Goal: Task Accomplishment & Management: Manage account settings

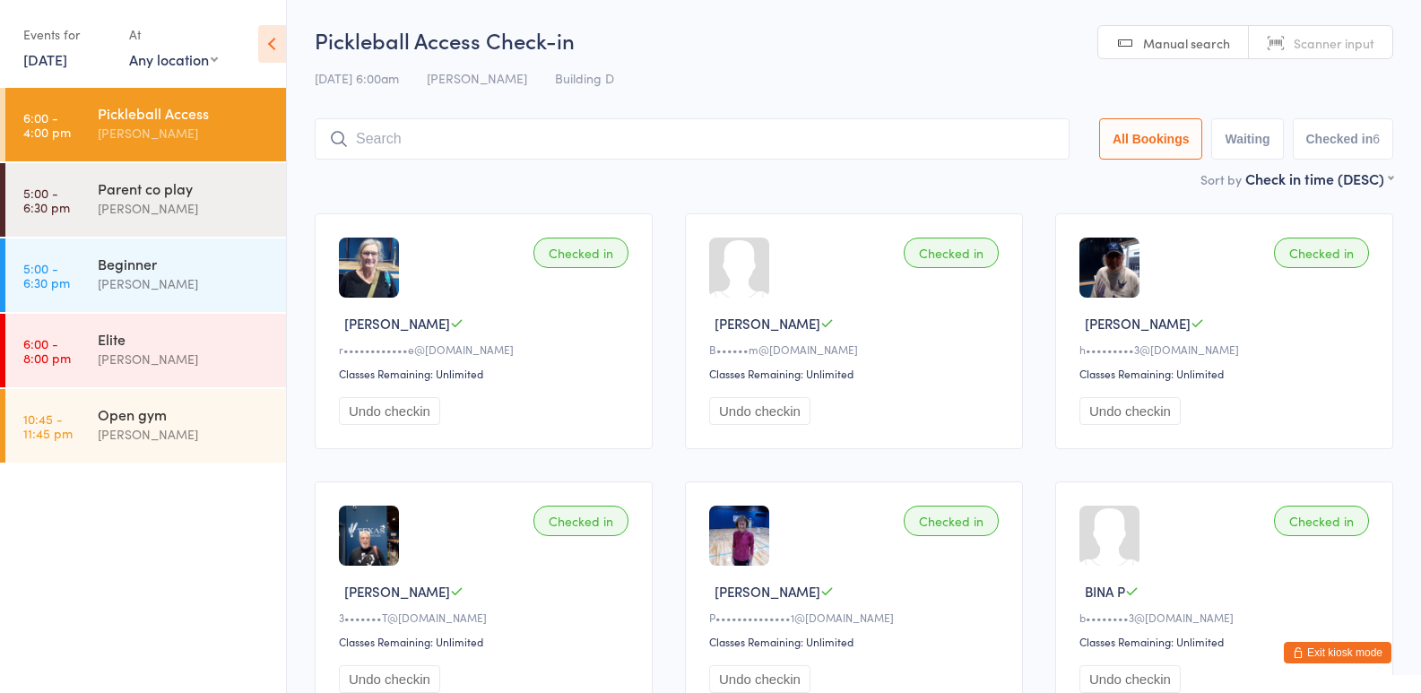
click at [1374, 646] on button "Exit kiosk mode" at bounding box center [1338, 653] width 108 height 22
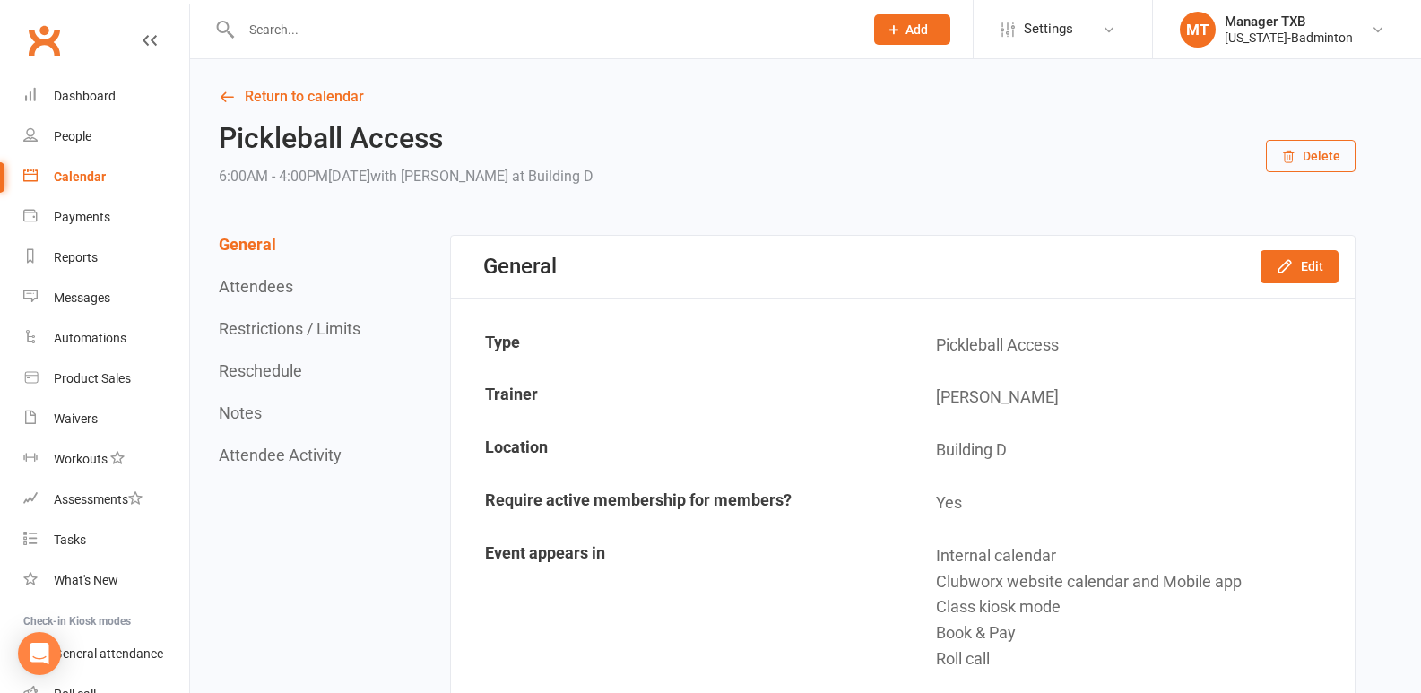
click at [299, 24] on input "text" at bounding box center [543, 29] width 615 height 25
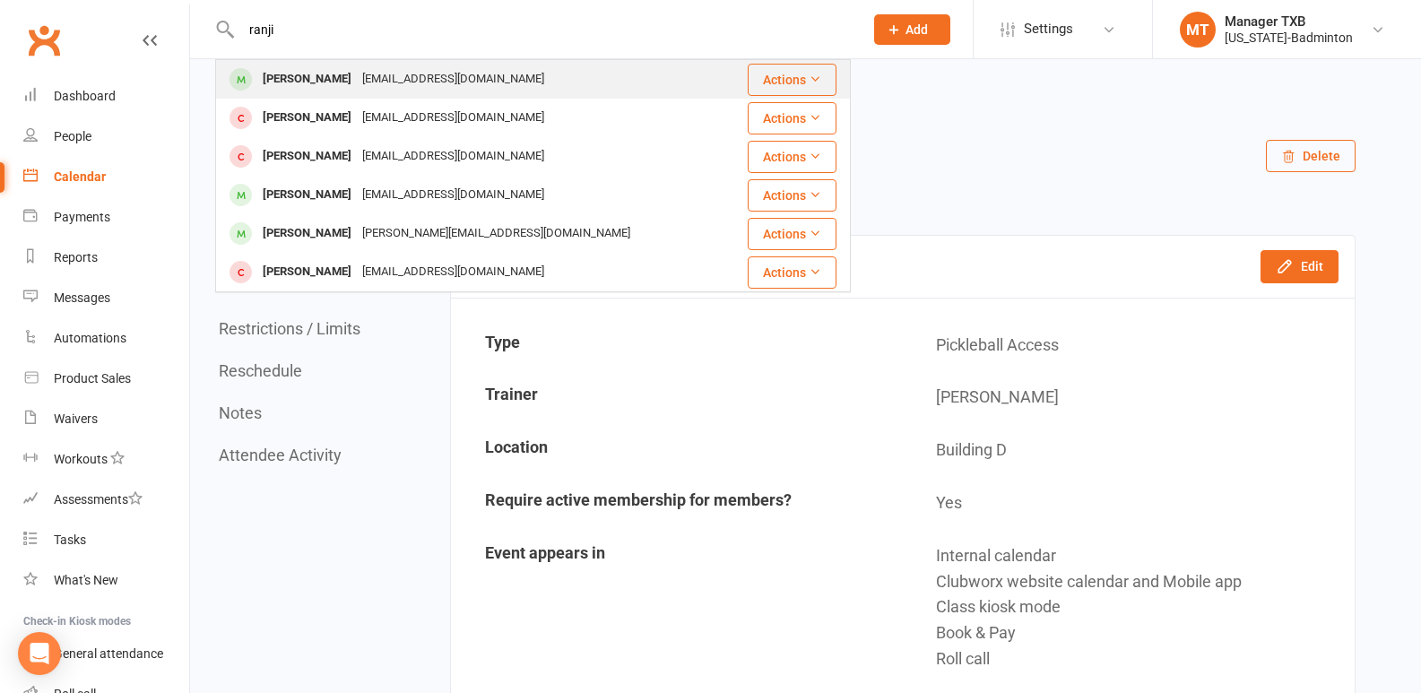
type input "ranji"
click at [304, 86] on div "Ranjith Kondath" at bounding box center [307, 79] width 100 height 26
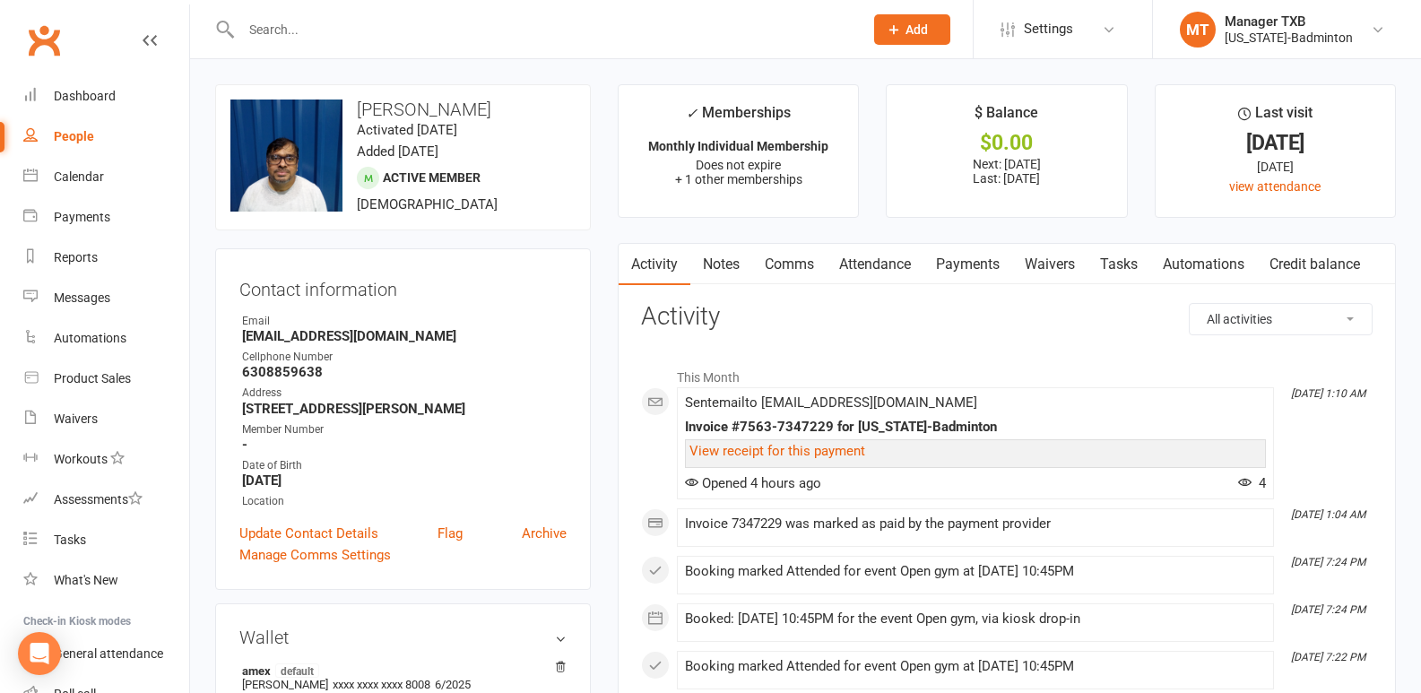
click at [984, 265] on link "Payments" at bounding box center [968, 264] width 89 height 41
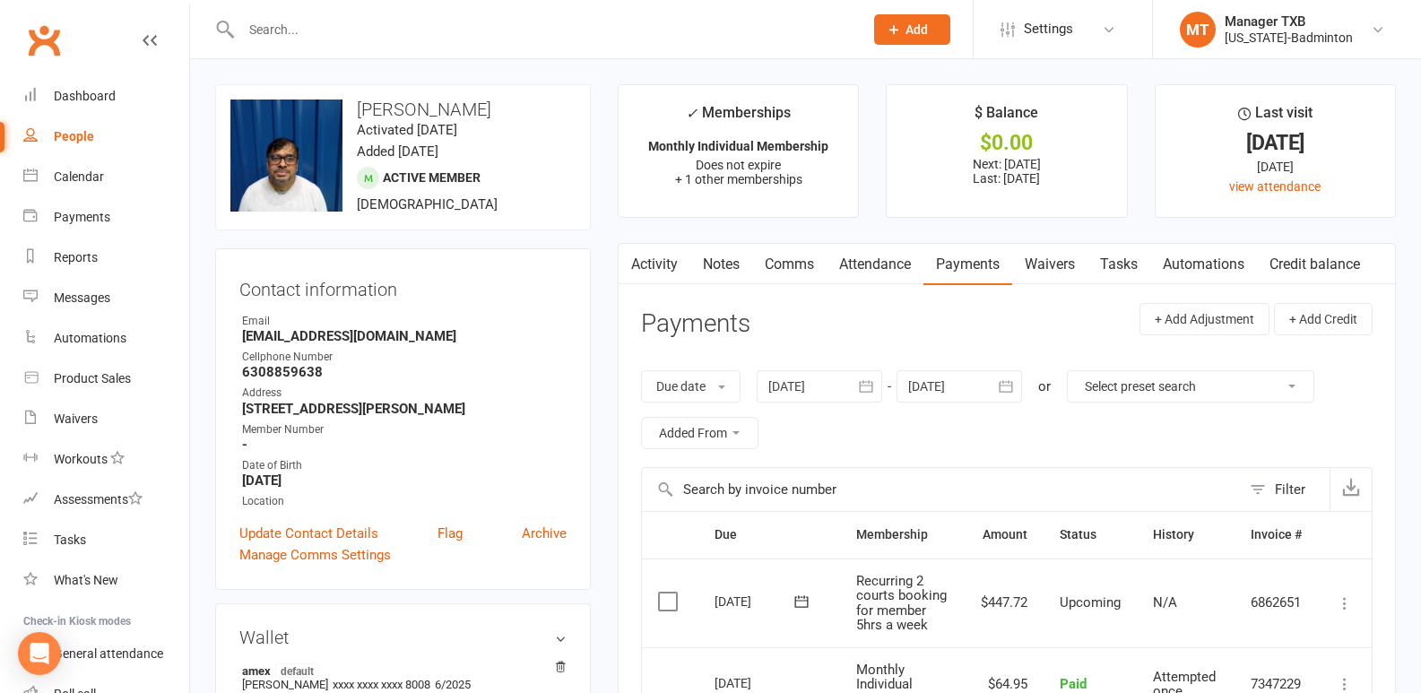
scroll to position [226, 0]
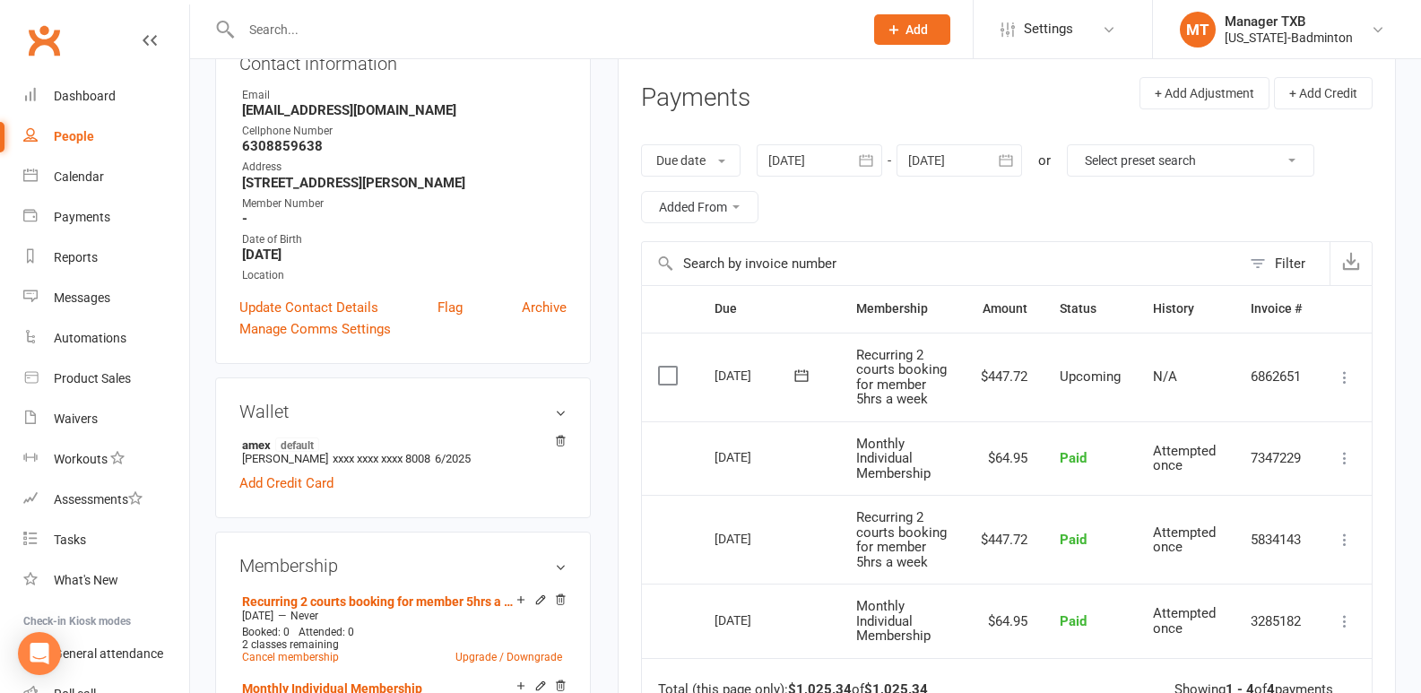
click at [996, 171] on button "button" at bounding box center [1006, 160] width 32 height 32
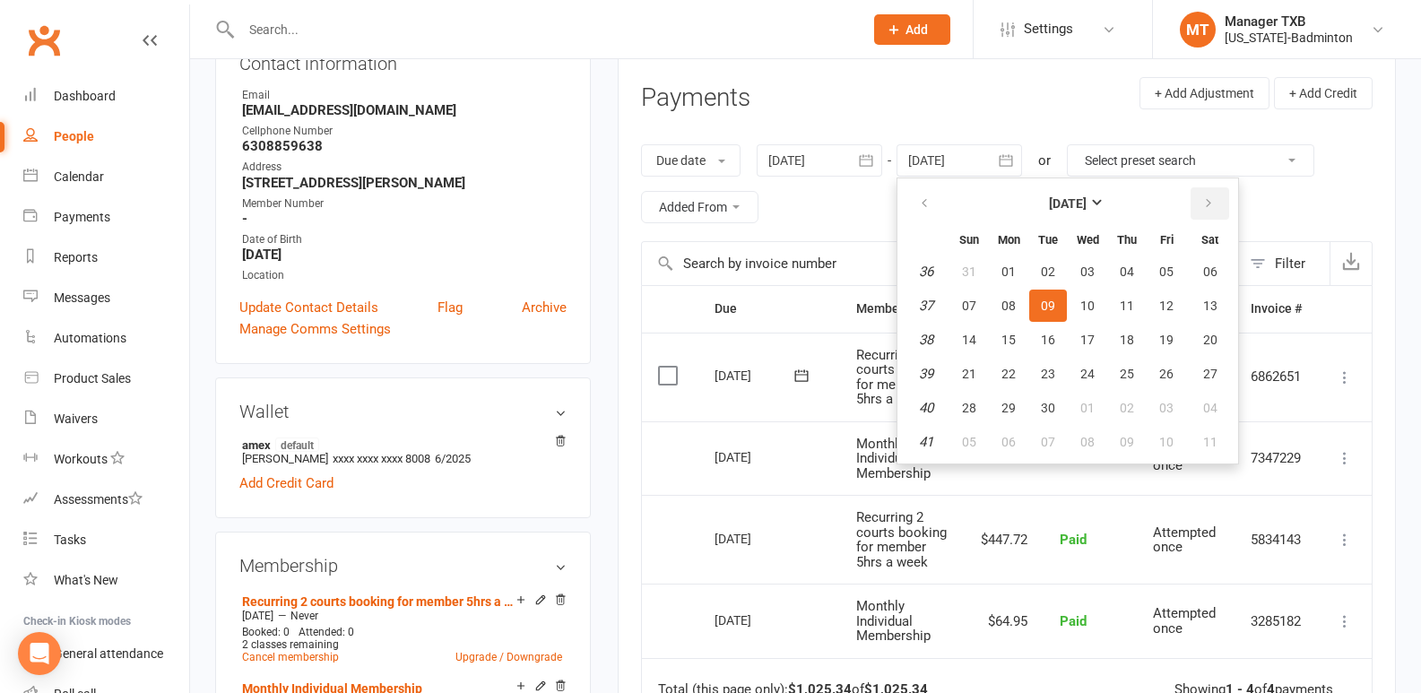
click at [1207, 207] on icon "button" at bounding box center [1208, 203] width 13 height 14
click at [1090, 389] on button "24" at bounding box center [1088, 374] width 38 height 32
type input "24 Dec 2025"
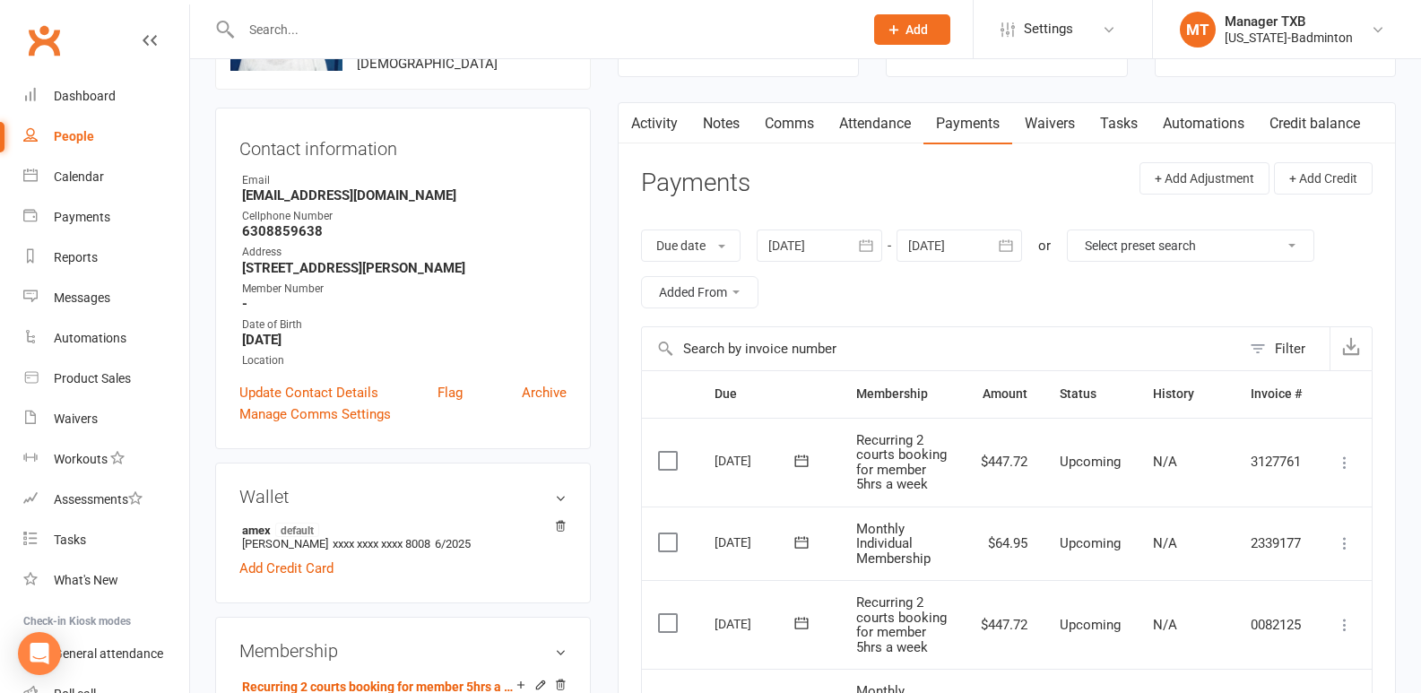
scroll to position [396, 0]
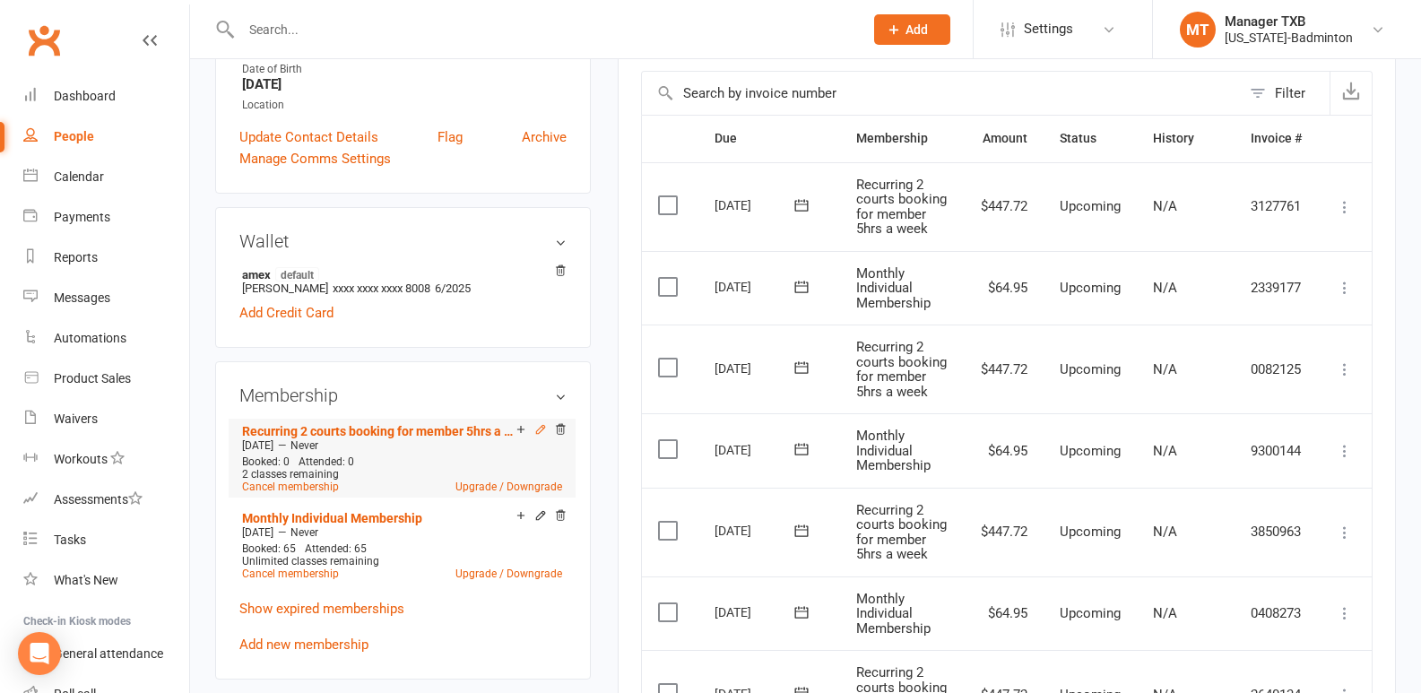
click at [543, 435] on icon at bounding box center [540, 429] width 13 height 13
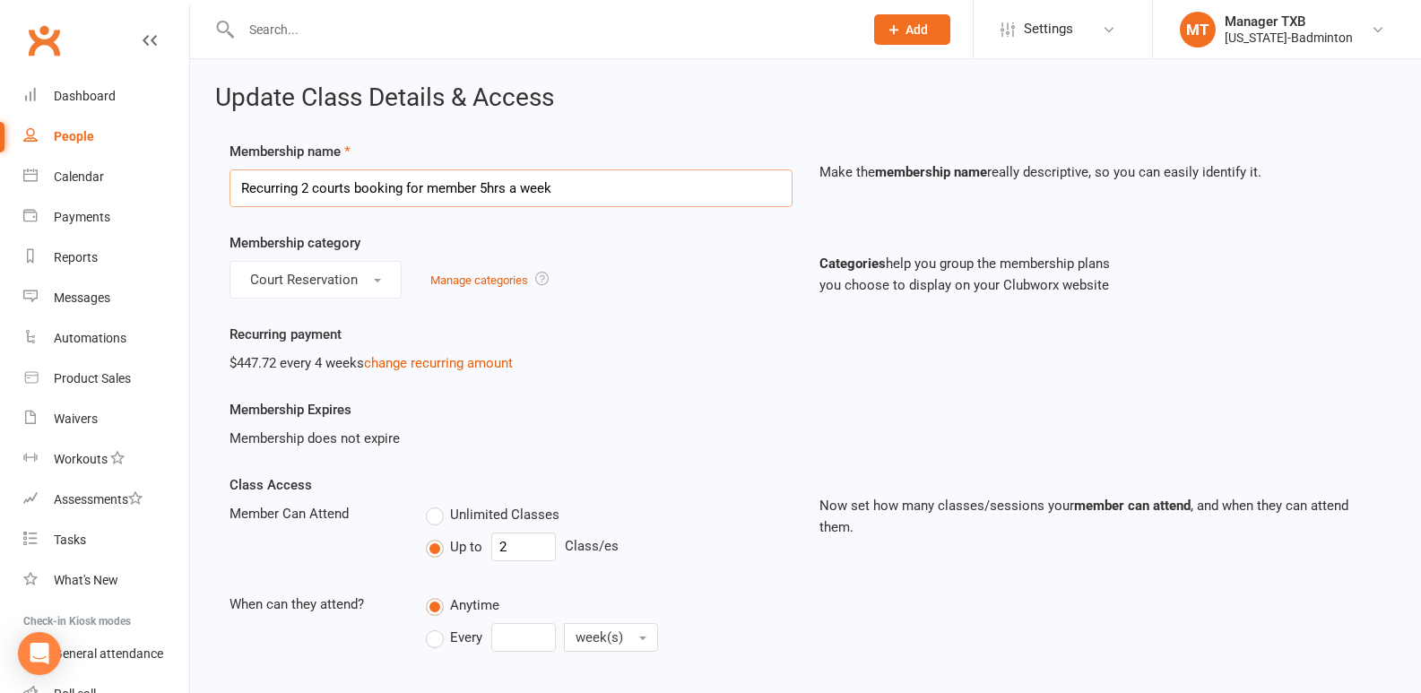
click at [480, 195] on input "Recurring 2 courts booking for member 5hrs a week" at bounding box center [511, 188] width 563 height 38
type input "Recurring 2 courts booking for member 8hrs a week"
click at [606, 278] on div "Court Reservation Manage categories" at bounding box center [511, 280] width 563 height 38
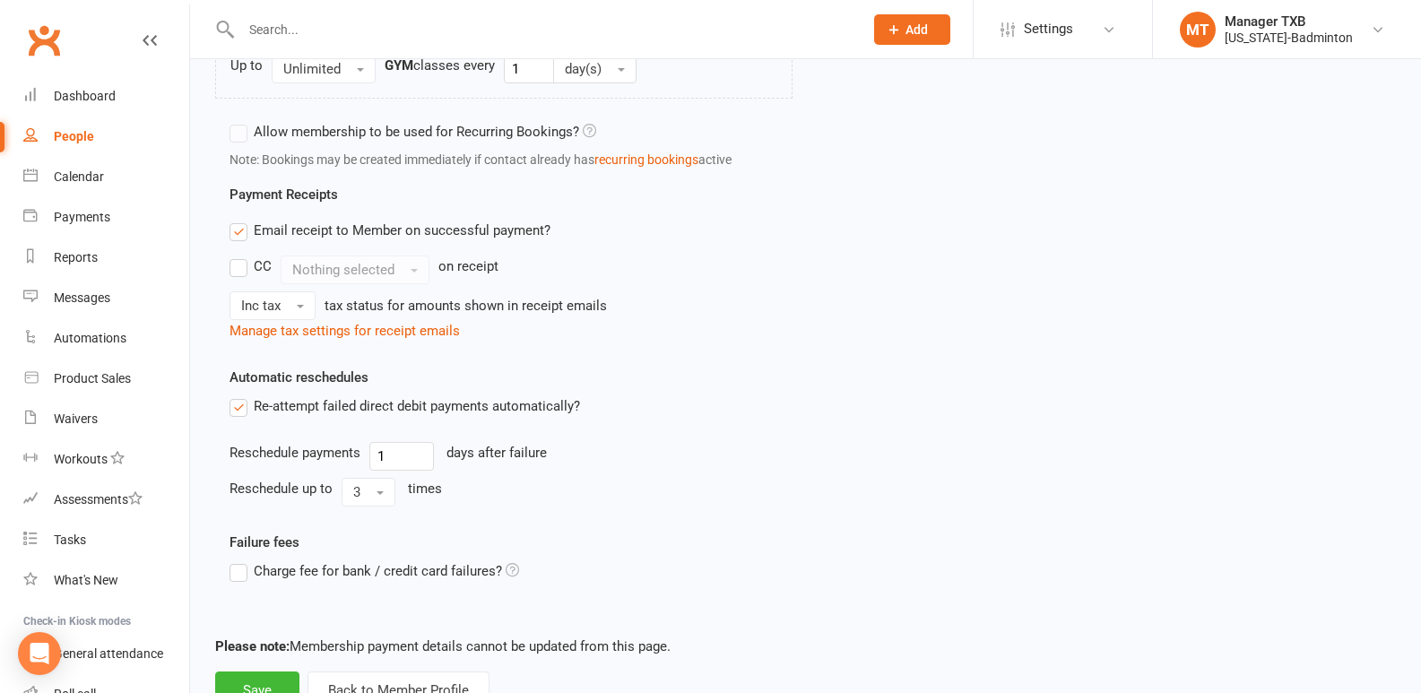
scroll to position [1311, 0]
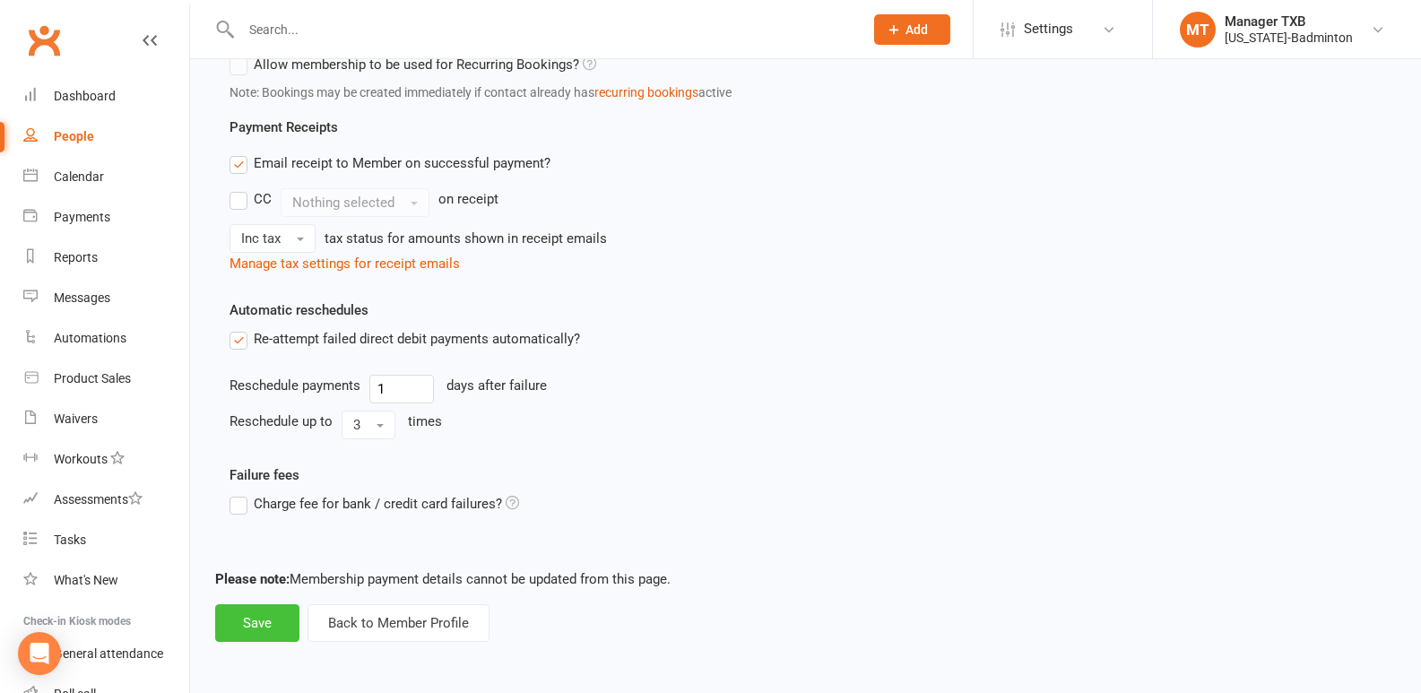
click at [260, 629] on button "Save" at bounding box center [257, 623] width 84 height 38
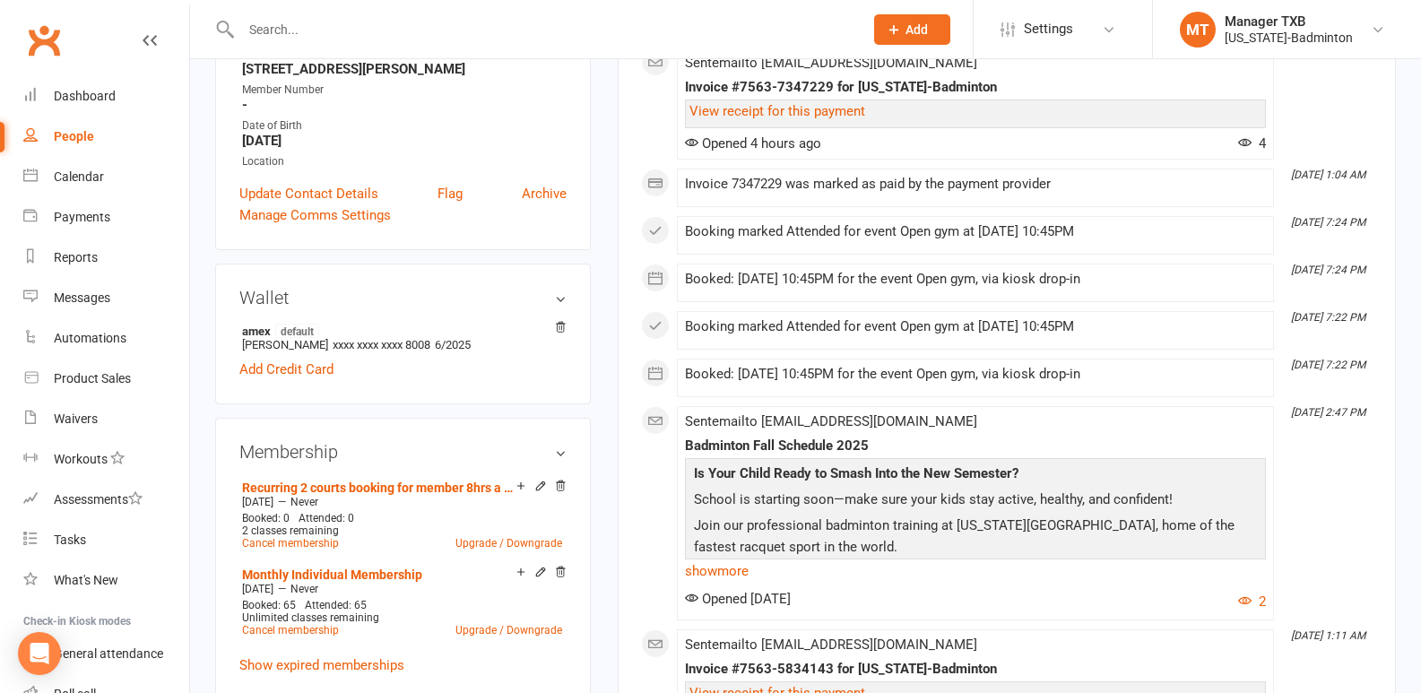
scroll to position [437, 0]
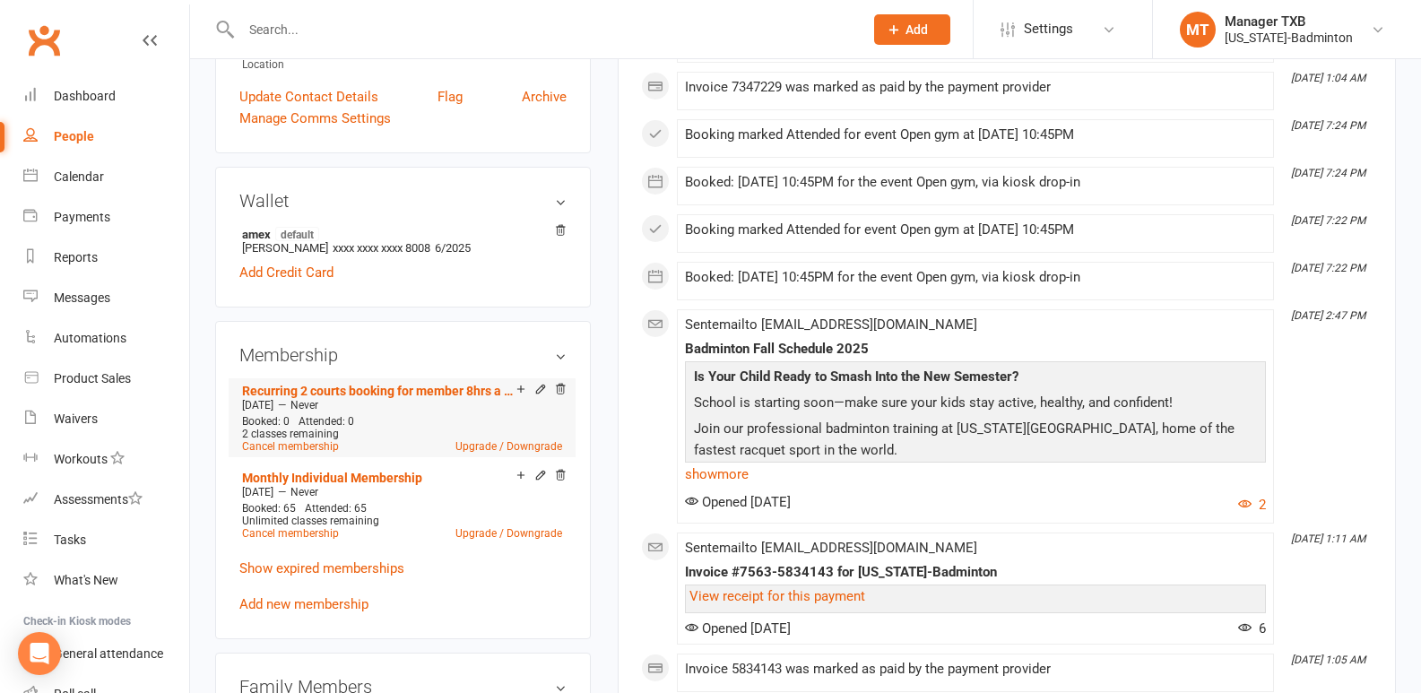
click at [536, 392] on div "Add make-up class" at bounding box center [583, 391] width 100 height 19
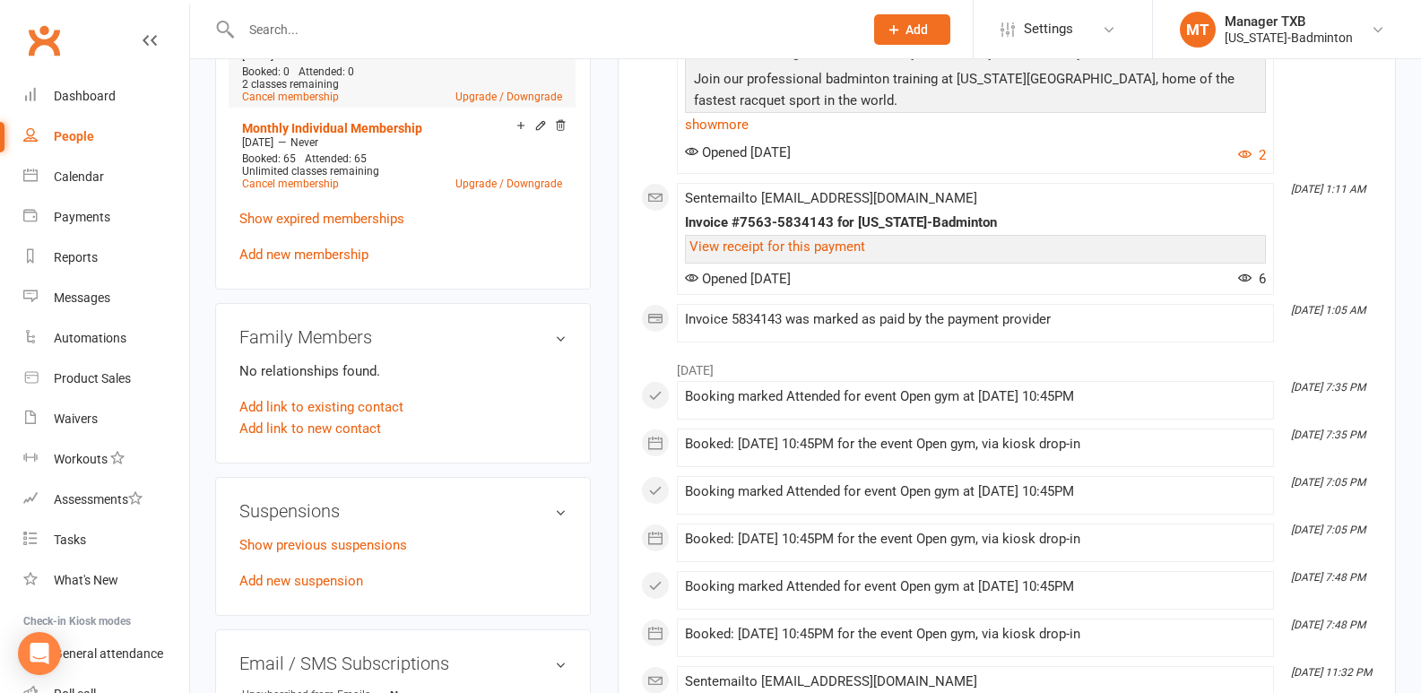
scroll to position [797, 0]
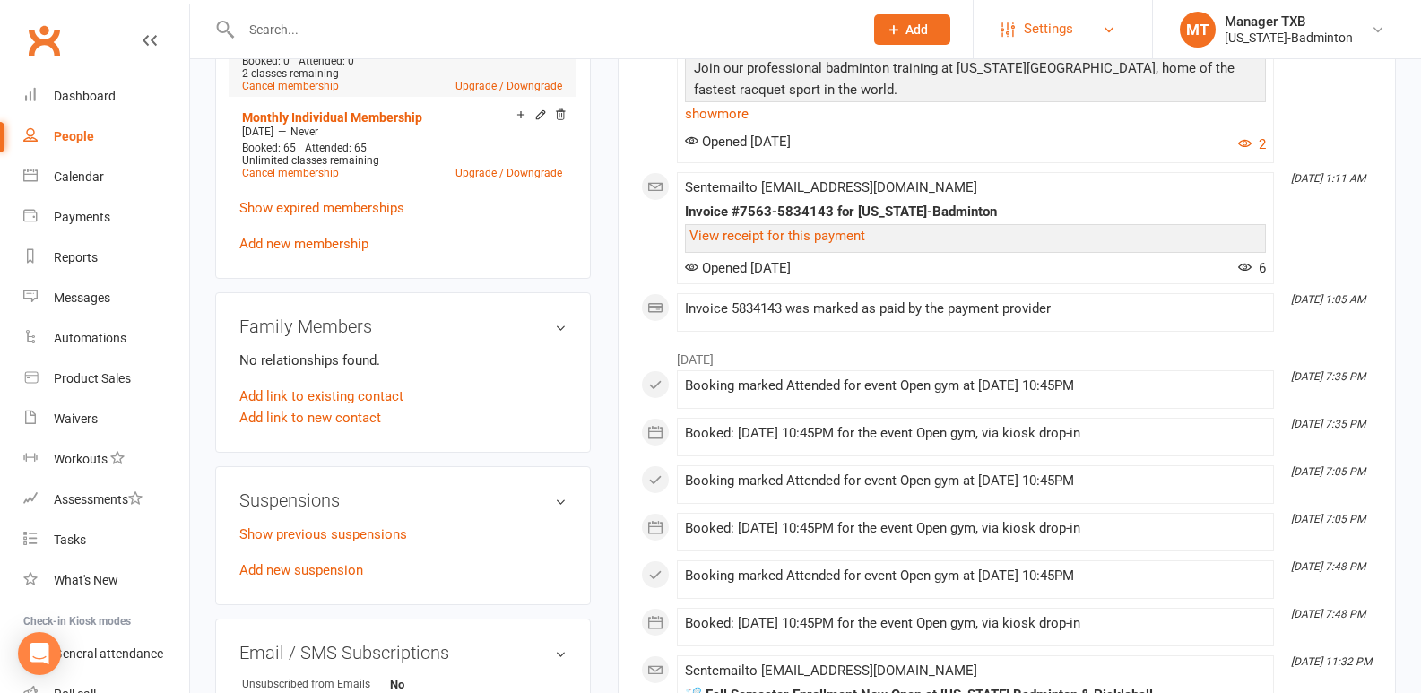
click at [1064, 17] on span "Settings" at bounding box center [1048, 29] width 49 height 40
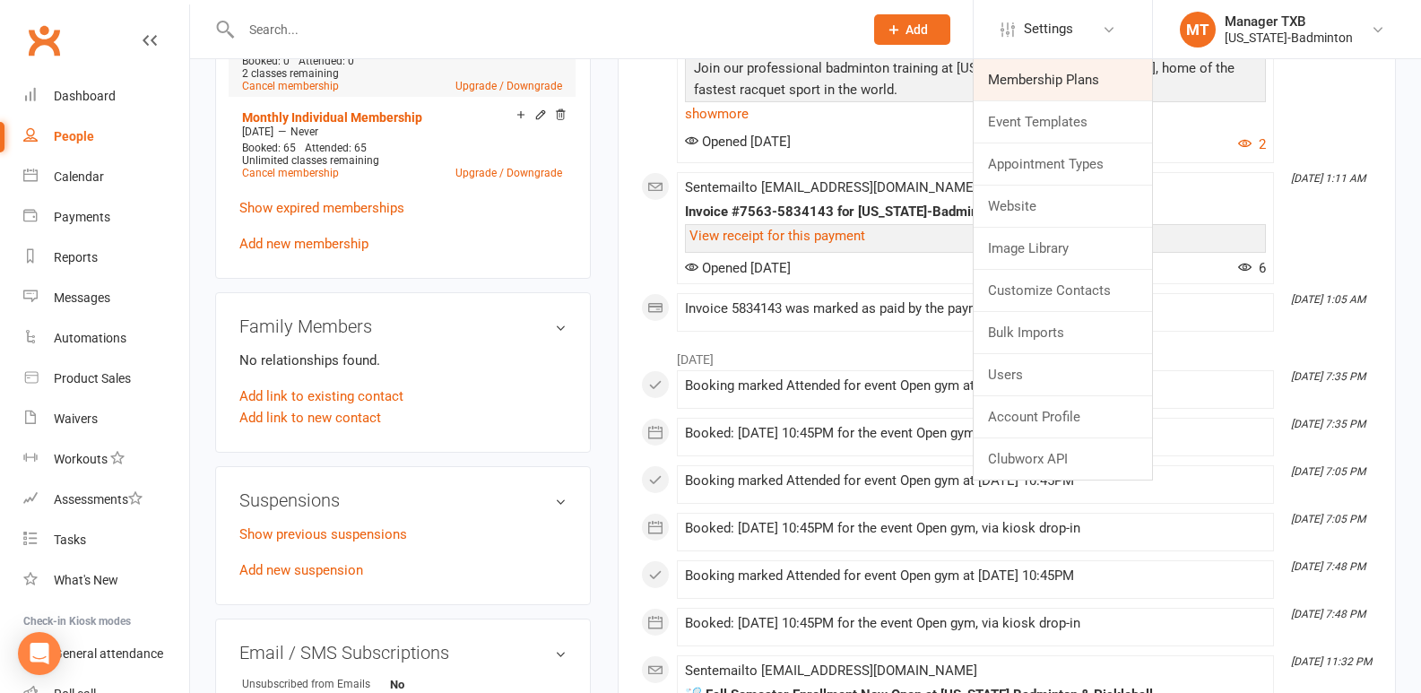
click at [1066, 84] on link "Membership Plans" at bounding box center [1063, 79] width 178 height 41
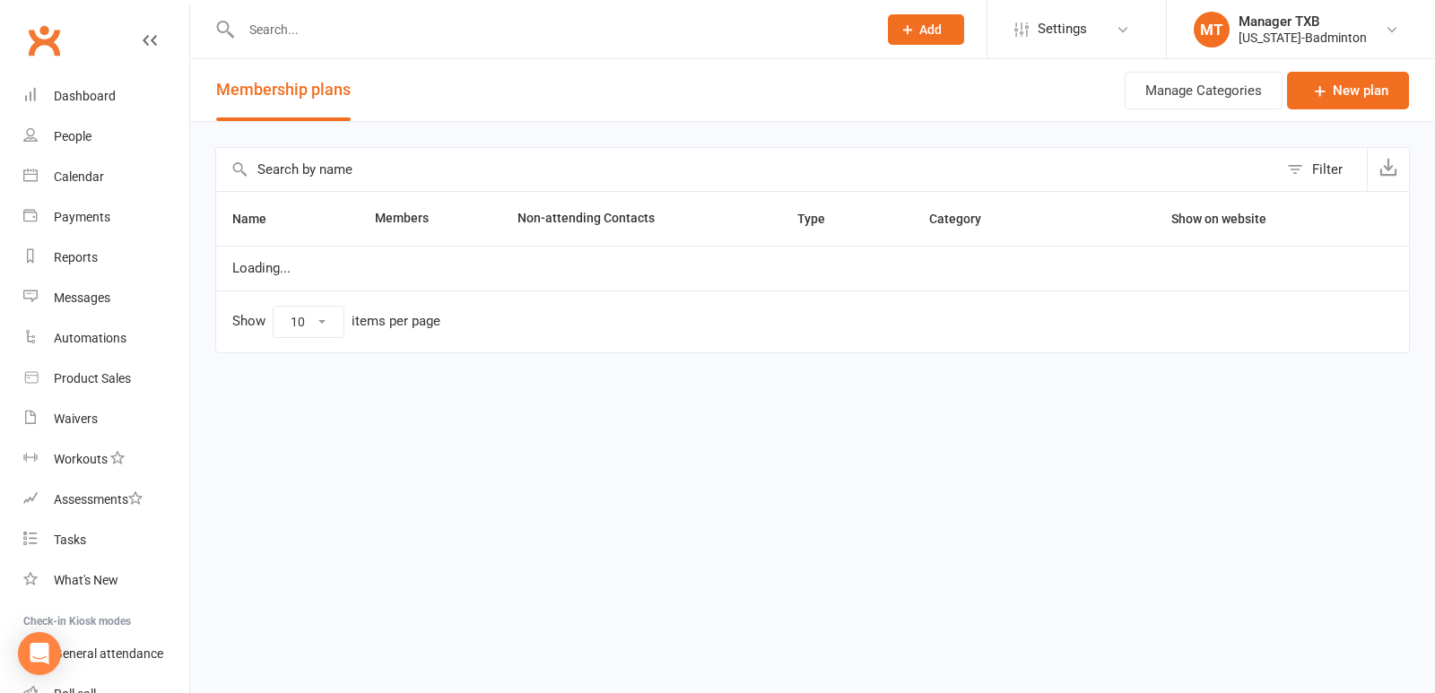
select select "100"
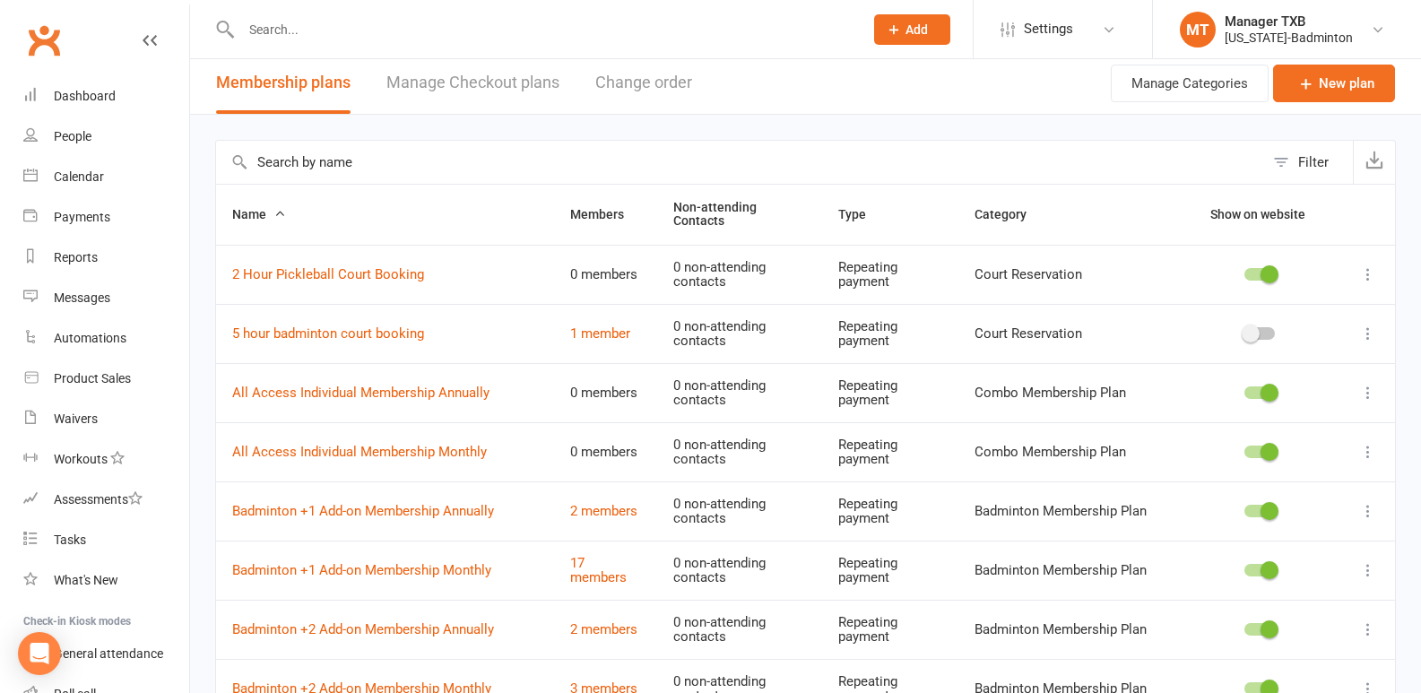
scroll to position [75, 0]
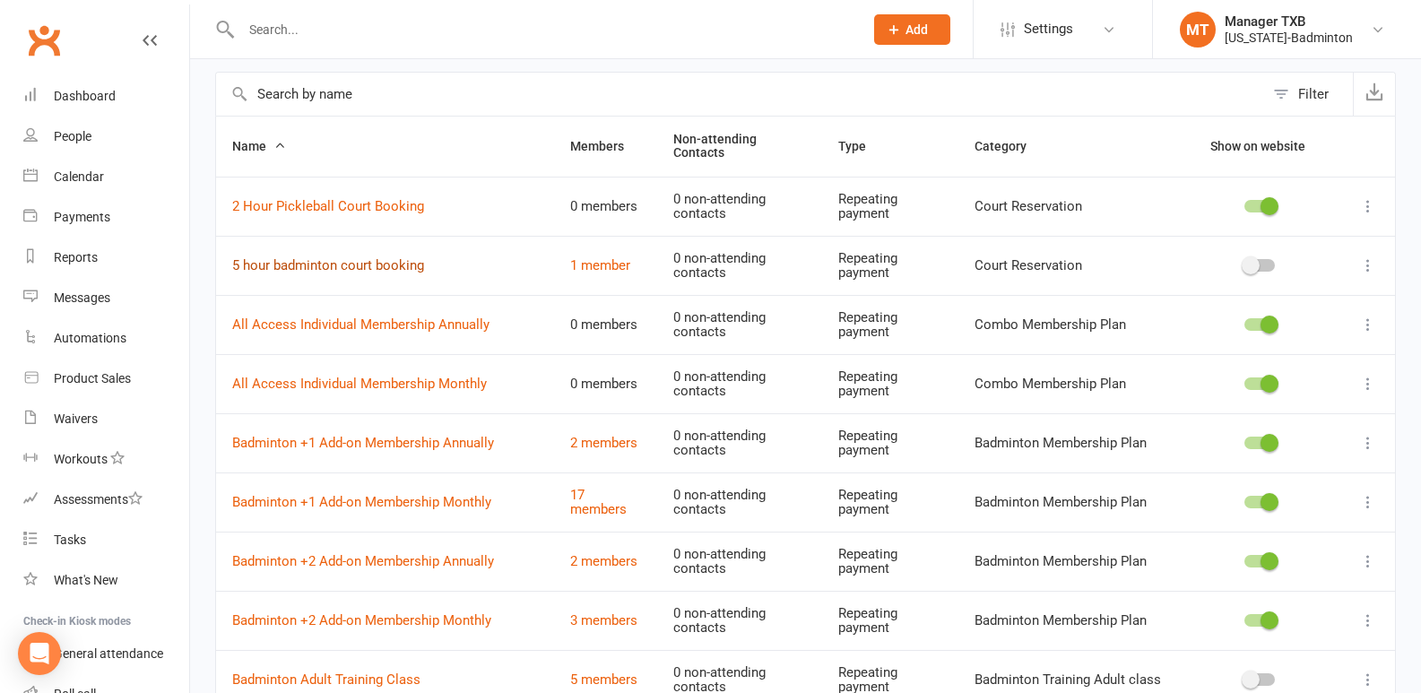
click at [261, 266] on link "5 hour badminton court booking" at bounding box center [328, 265] width 192 height 16
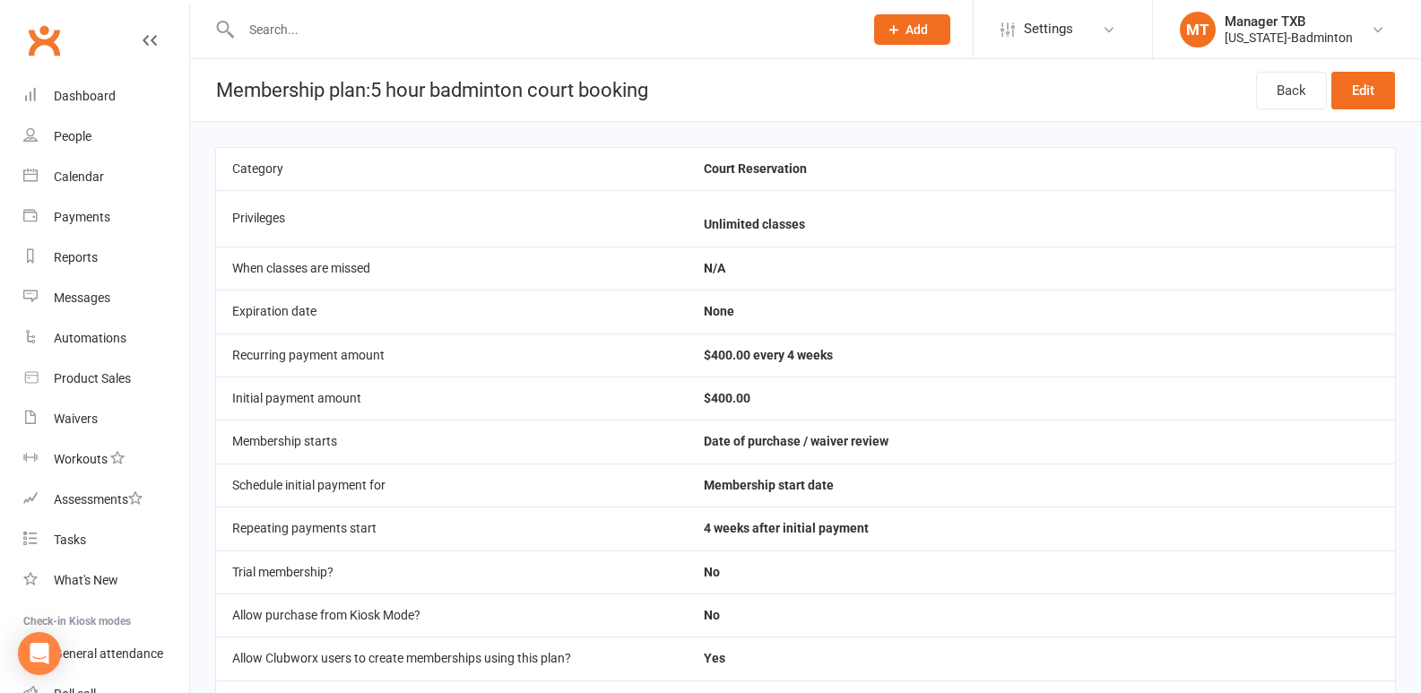
select select "100"
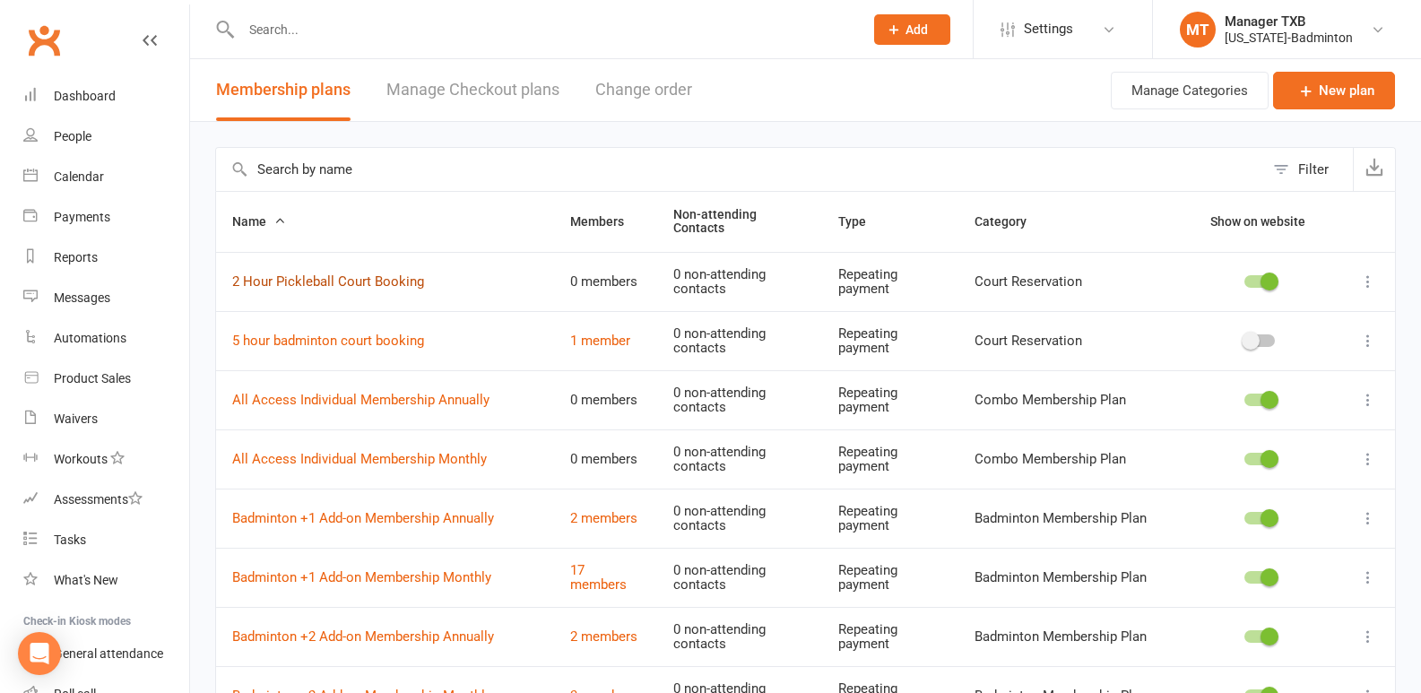
click at [302, 284] on link "2 Hour Pickleball Court Booking" at bounding box center [328, 281] width 192 height 16
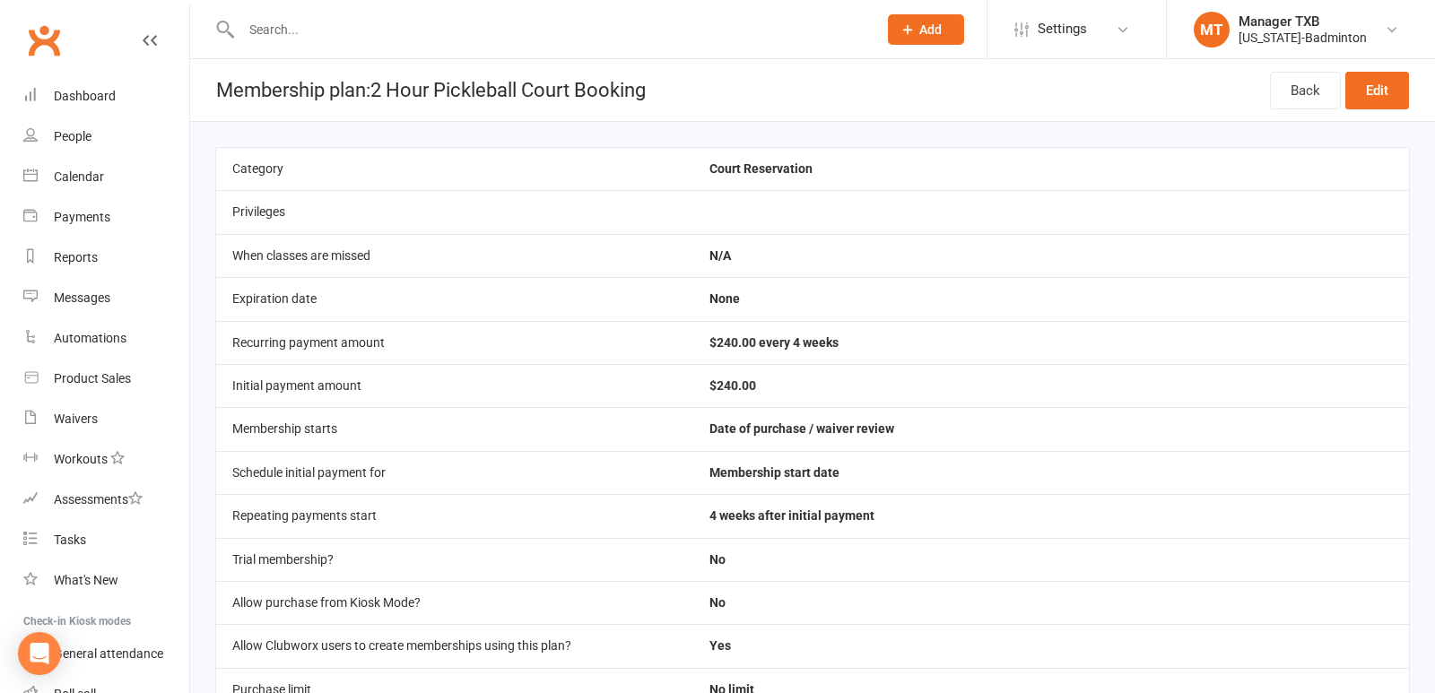
select select "100"
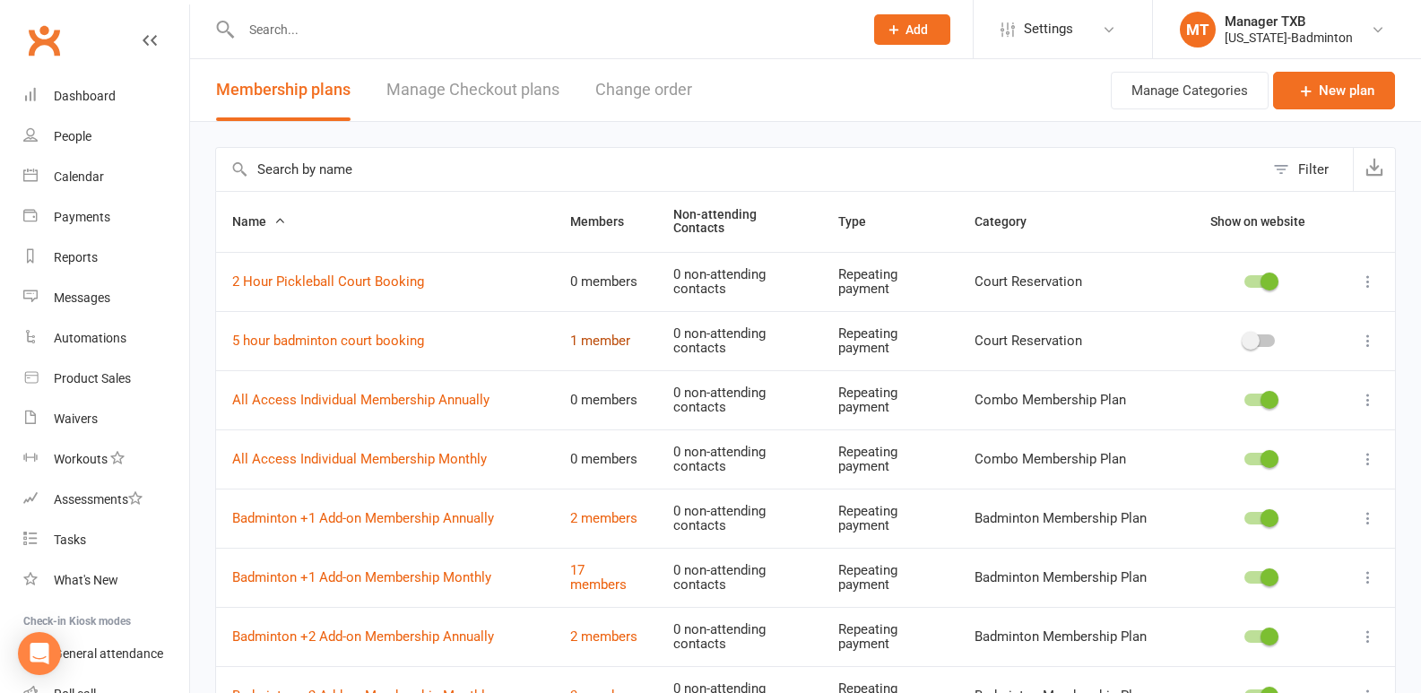
click at [611, 344] on link "1 member" at bounding box center [600, 341] width 60 height 16
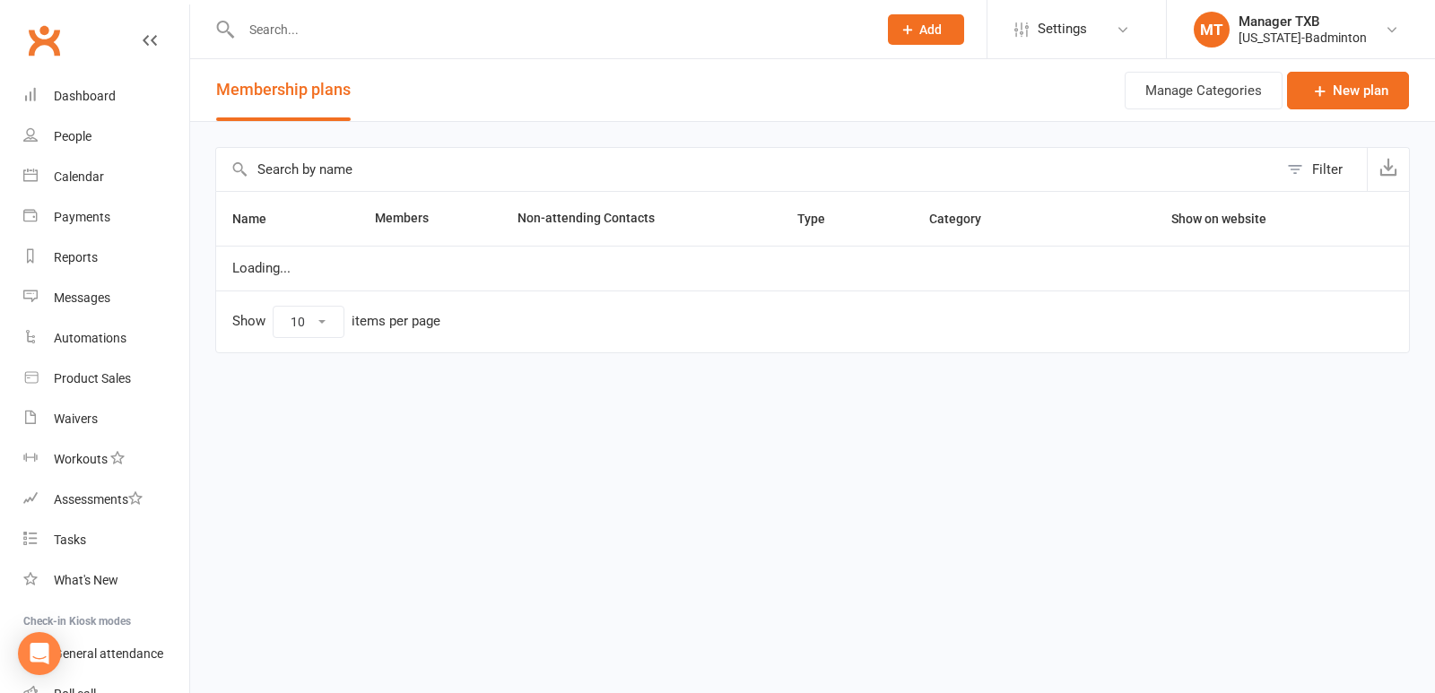
select select "100"
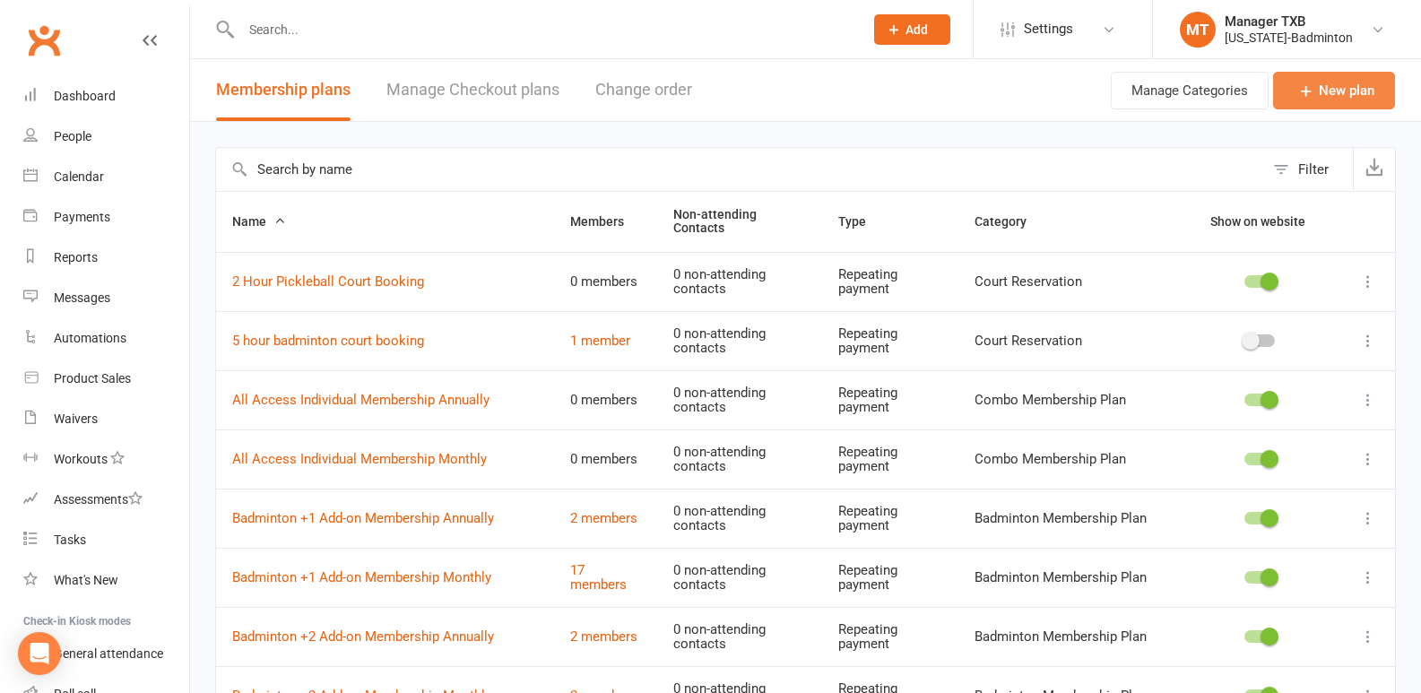
click at [1313, 95] on icon at bounding box center [1306, 91] width 18 height 18
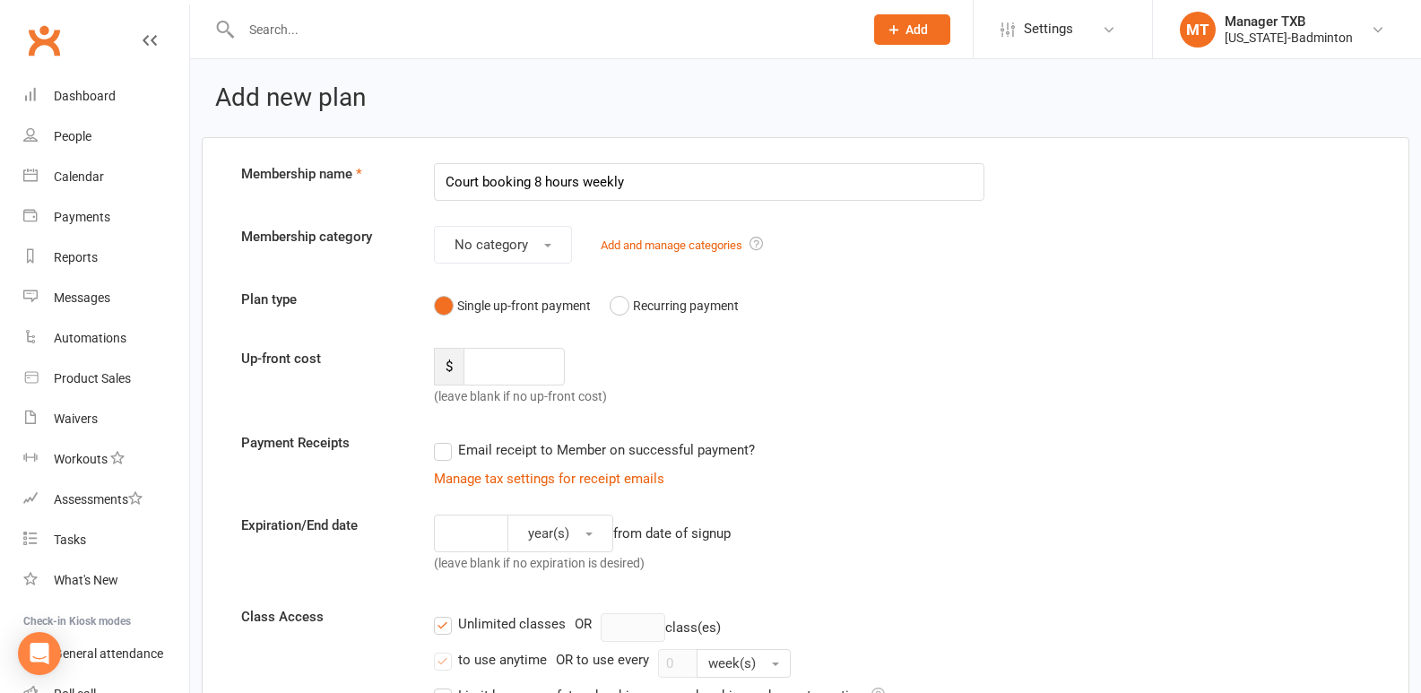
type input "Court booking 8 hours weekly"
click at [625, 307] on button "Recurring payment" at bounding box center [674, 306] width 129 height 34
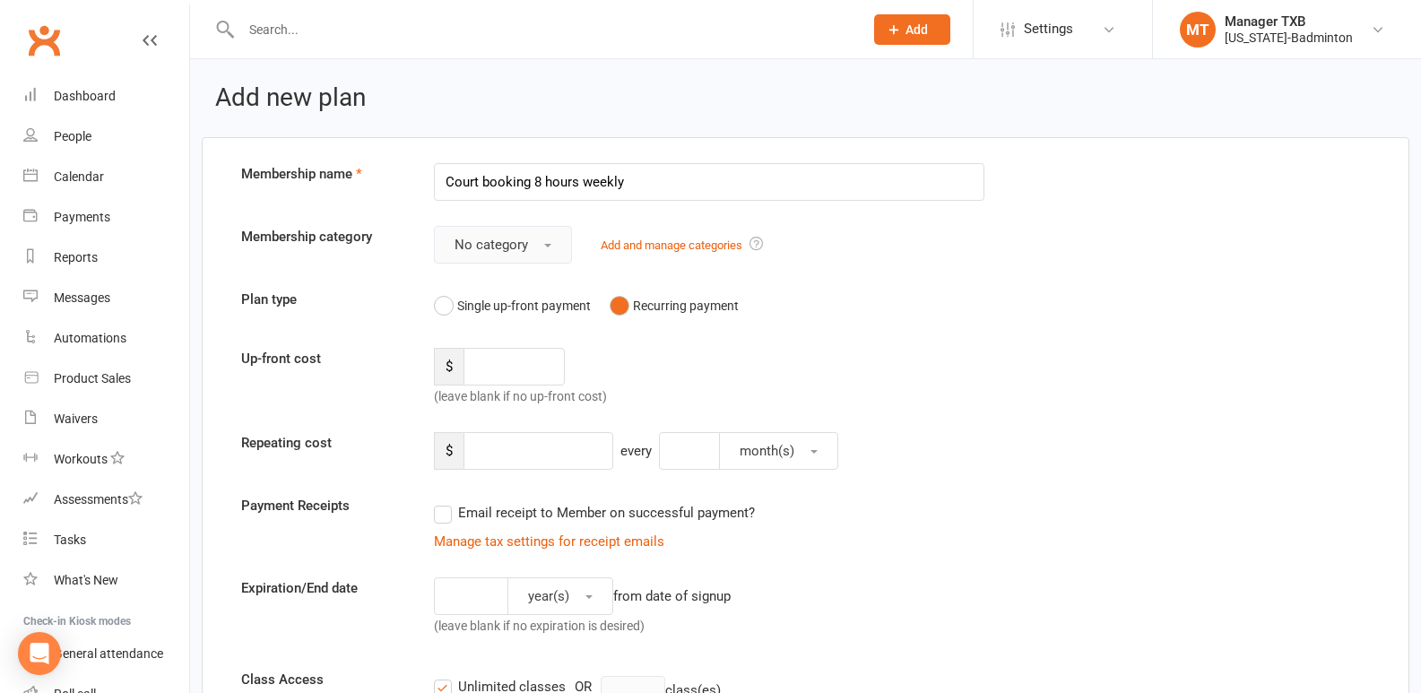
click at [528, 246] on button "No category" at bounding box center [503, 245] width 138 height 38
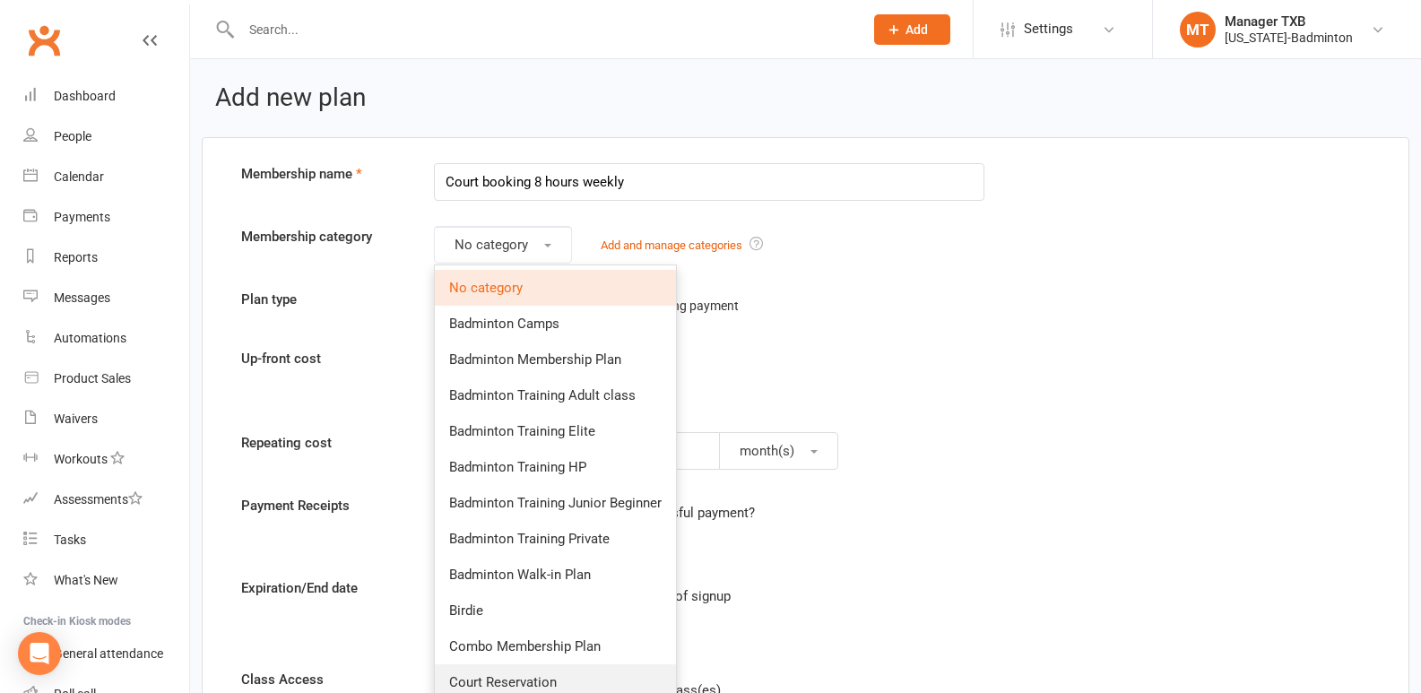
click at [507, 675] on span "Court Reservation" at bounding box center [503, 682] width 108 height 16
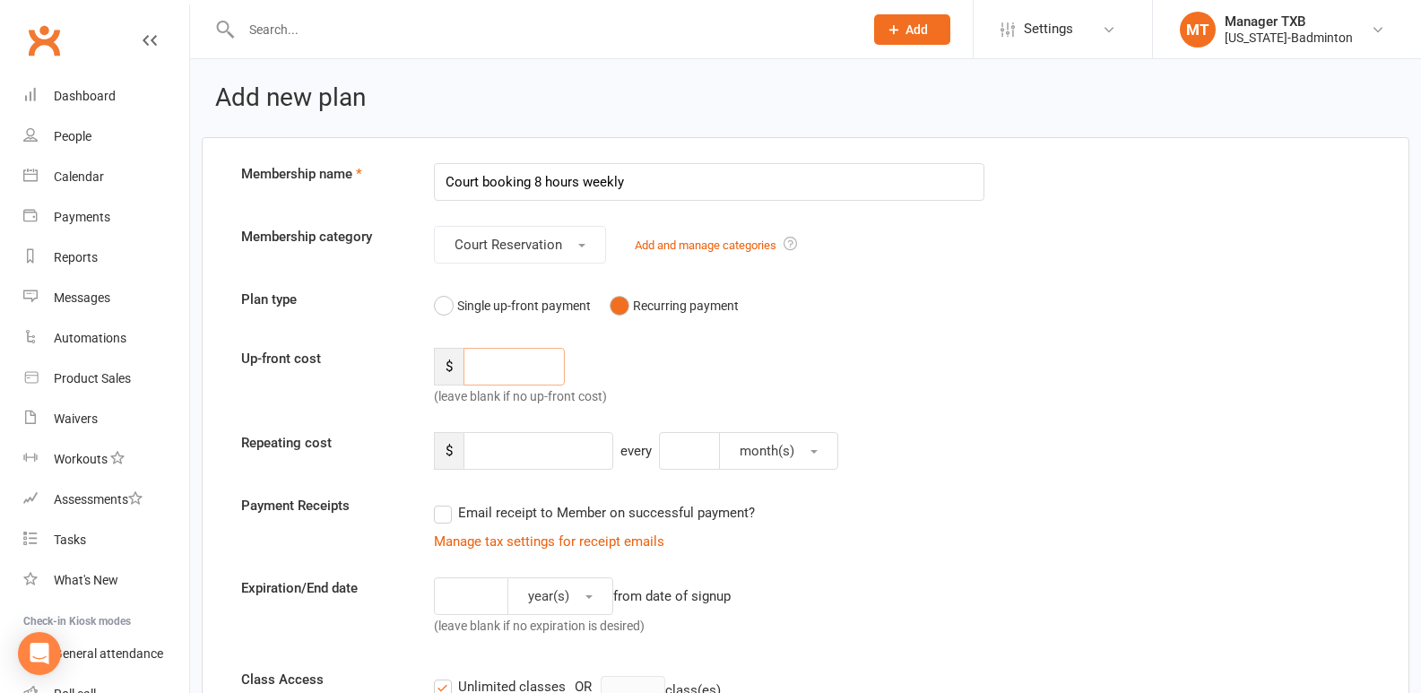
click at [499, 362] on input "number" at bounding box center [514, 367] width 101 height 38
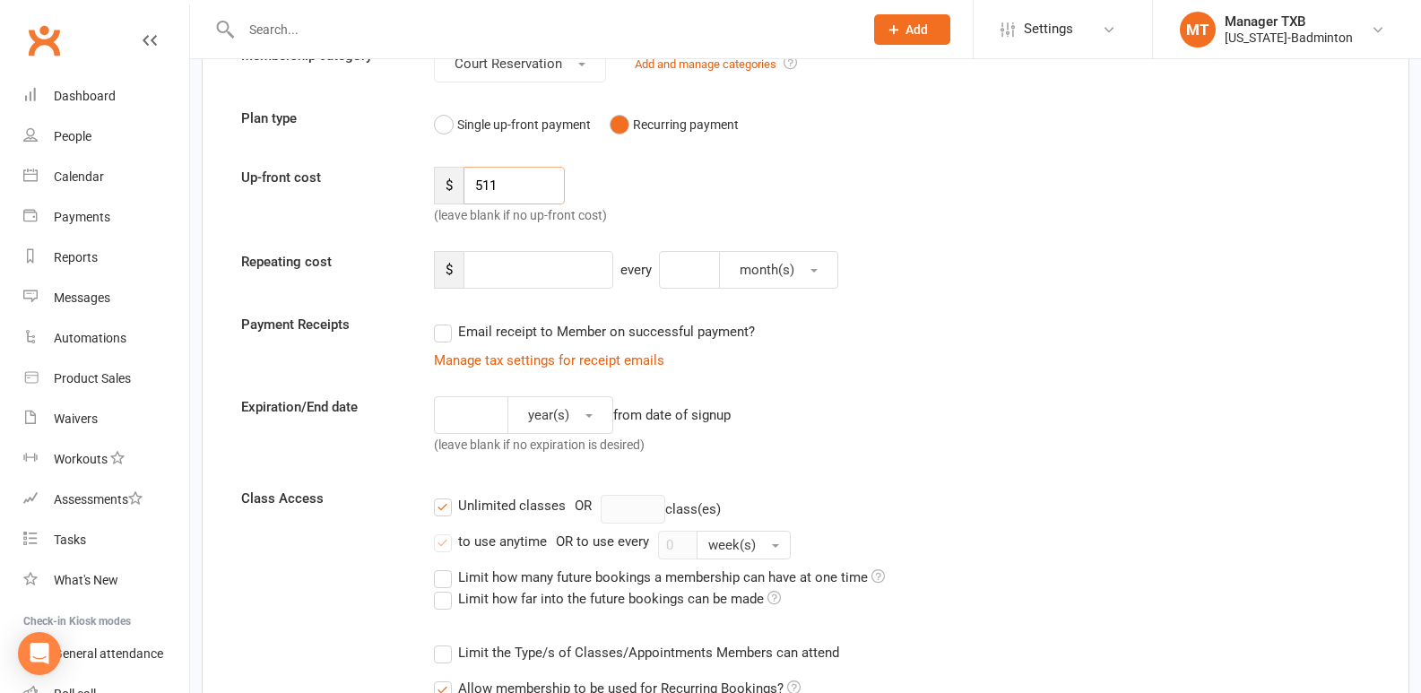
scroll to position [23, 0]
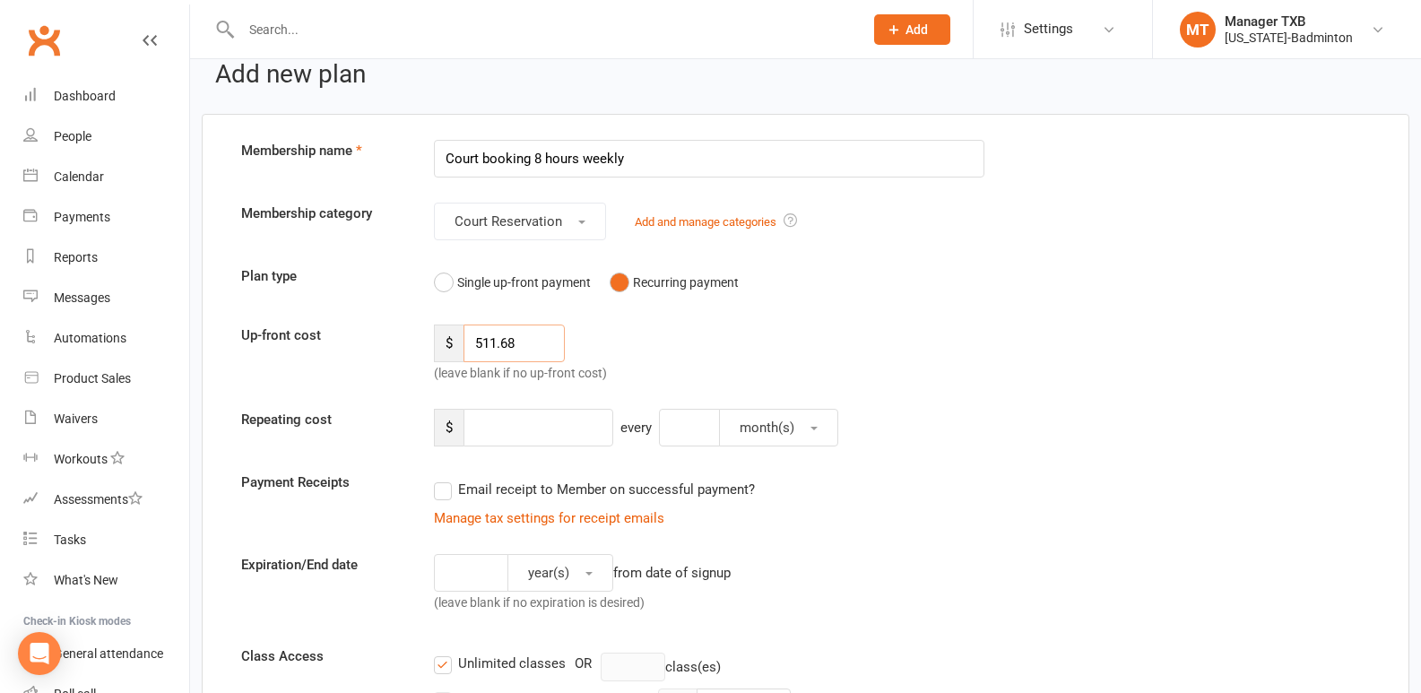
type input "511.68"
click at [512, 431] on input "number" at bounding box center [539, 428] width 150 height 38
type input "511.68"
click at [692, 438] on input "number" at bounding box center [689, 428] width 61 height 38
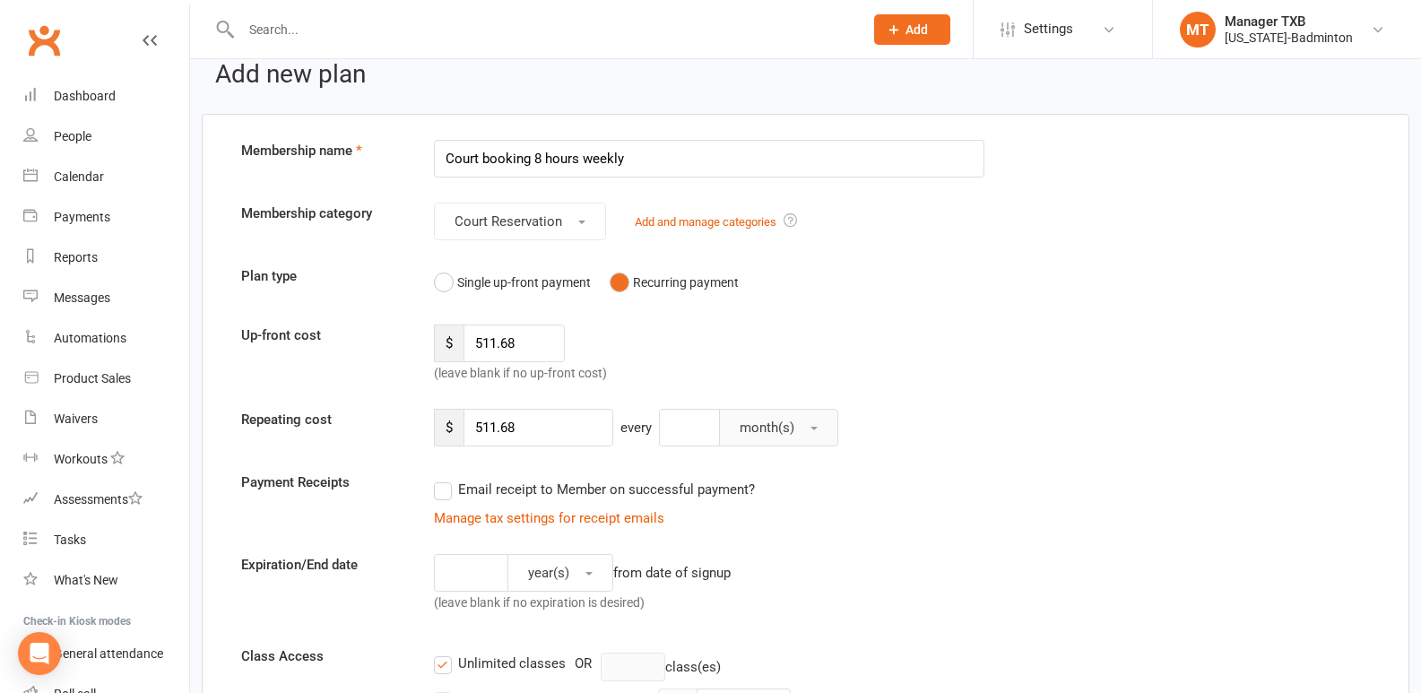
click at [813, 432] on button "month(s)" at bounding box center [778, 428] width 119 height 38
click at [781, 549] on span "month(s)" at bounding box center [761, 542] width 55 height 16
click at [685, 429] on input "number" at bounding box center [689, 428] width 61 height 38
click at [1067, 447] on div "$ 511.68 every month(s)" at bounding box center [854, 428] width 867 height 38
click at [1260, 368] on div "Up-front cost $ 511.68 (leave blank if no up-front cost)" at bounding box center [806, 354] width 1156 height 59
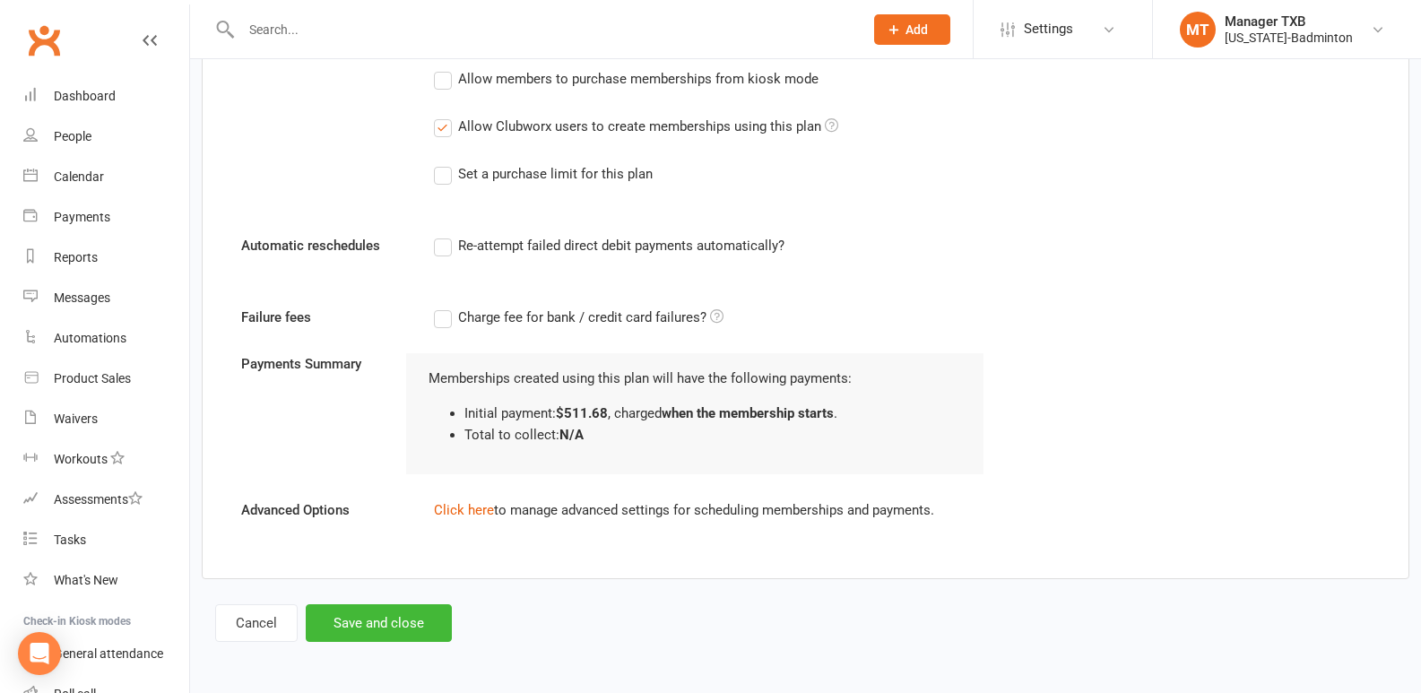
scroll to position [990, 0]
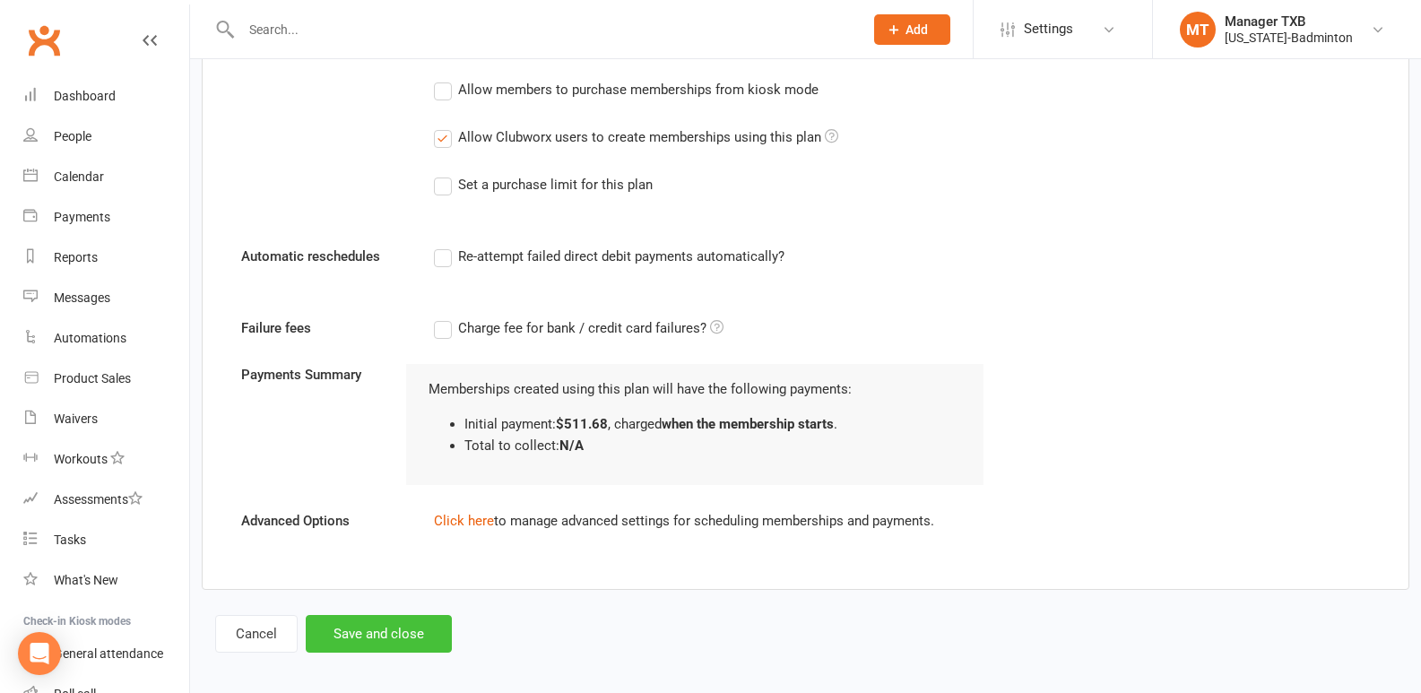
click at [406, 632] on button "Save and close" at bounding box center [379, 634] width 146 height 38
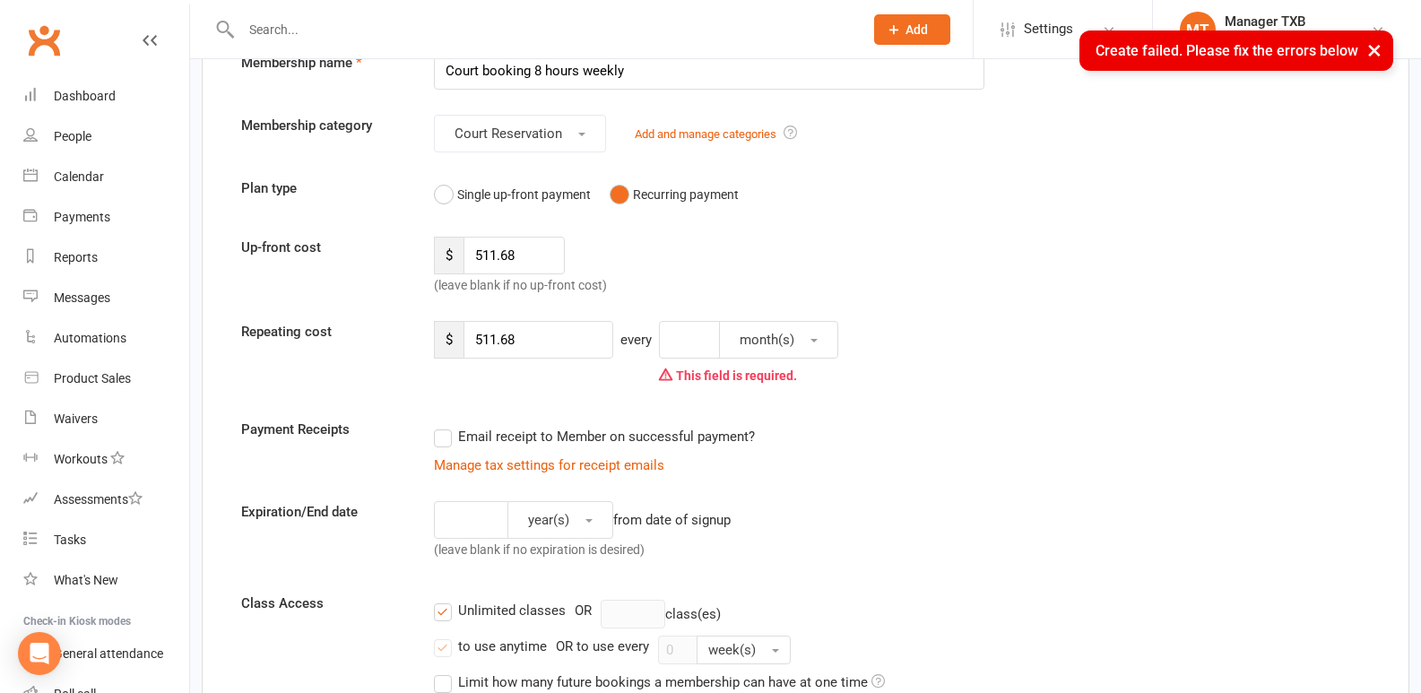
scroll to position [0, 0]
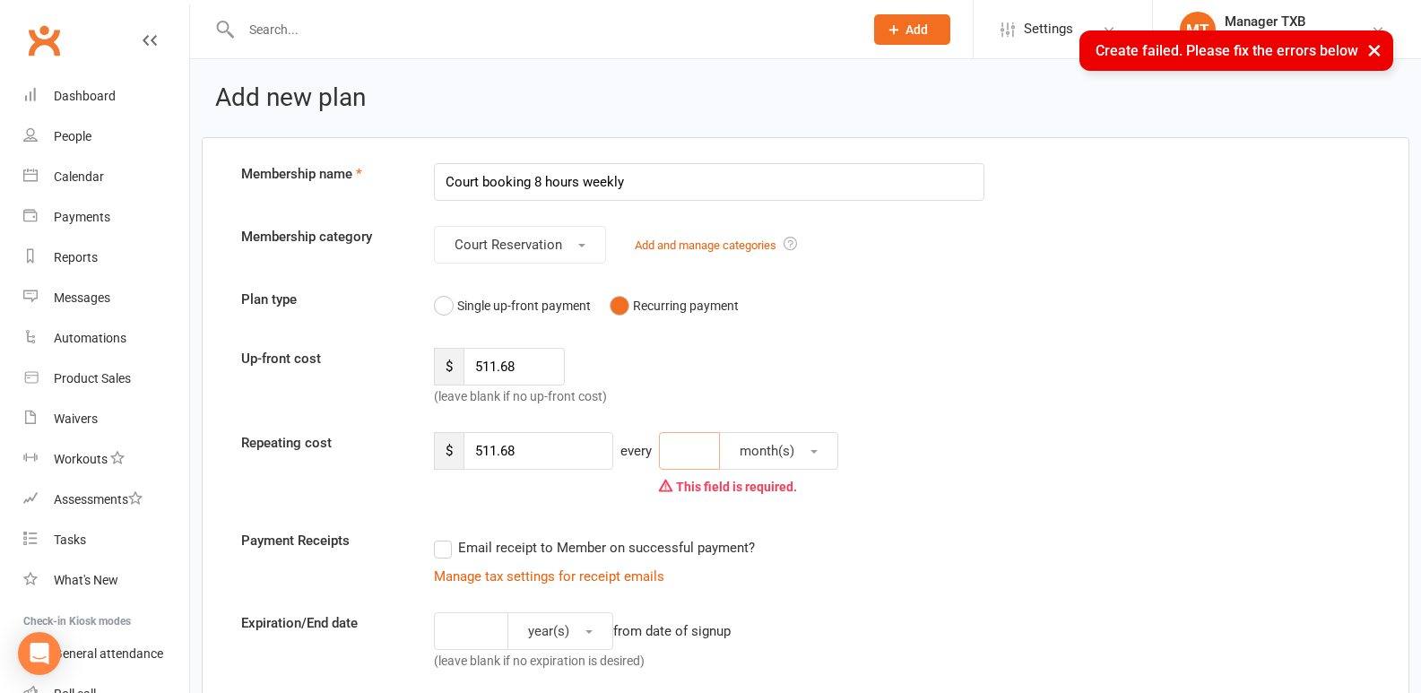
click at [683, 452] on input "number" at bounding box center [689, 451] width 61 height 38
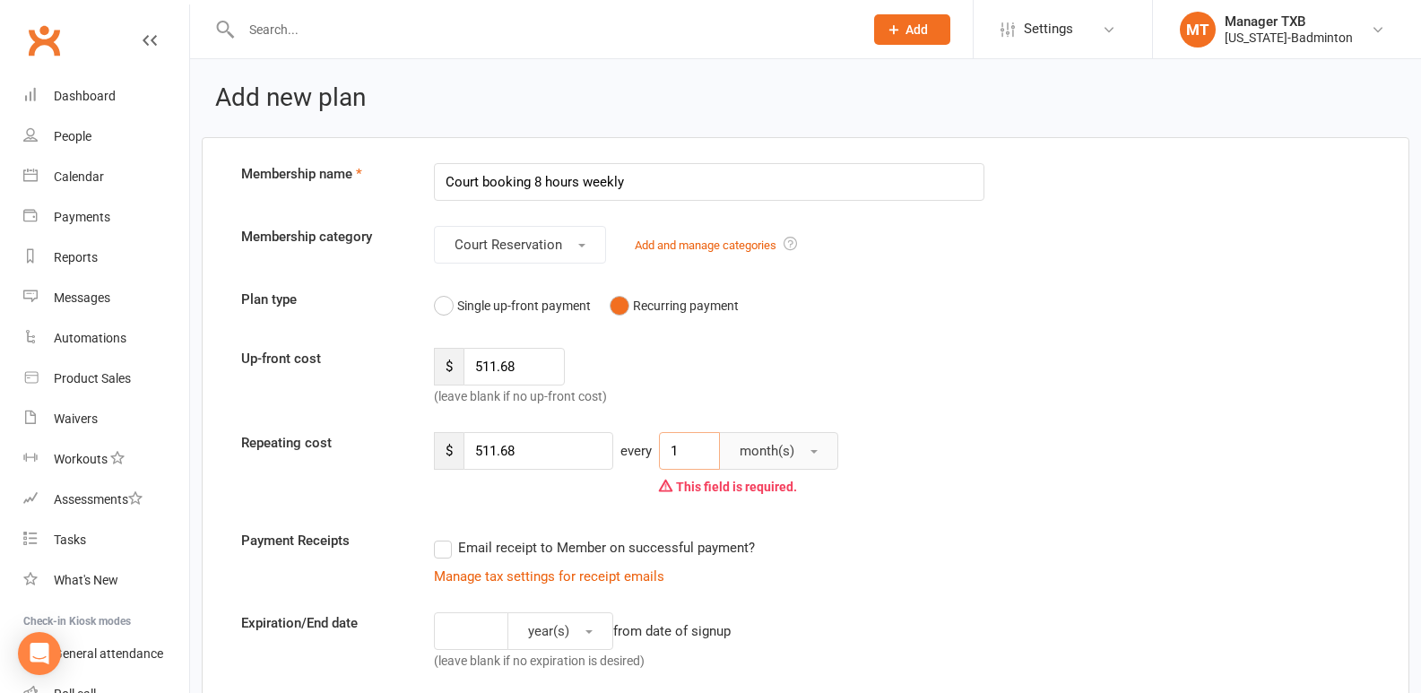
type input "1"
click at [808, 461] on button "month(s)" at bounding box center [778, 451] width 119 height 38
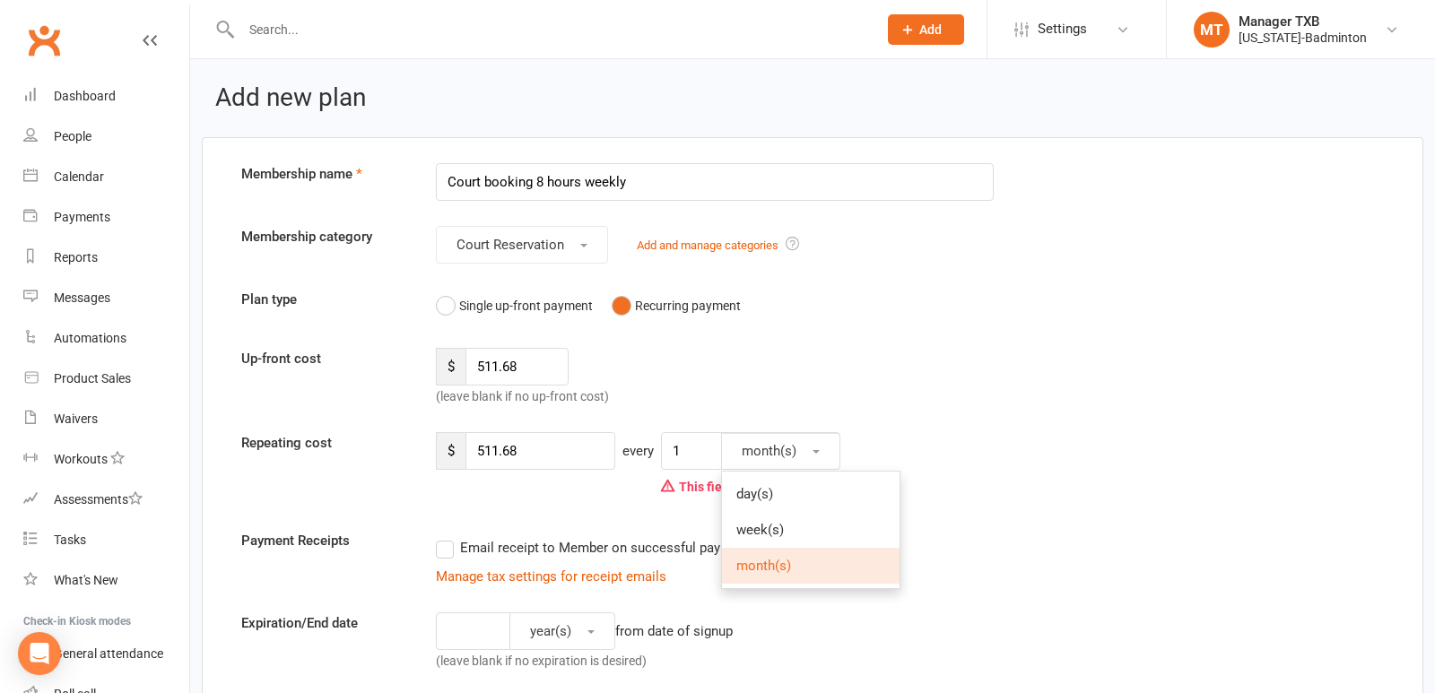
select select "100"
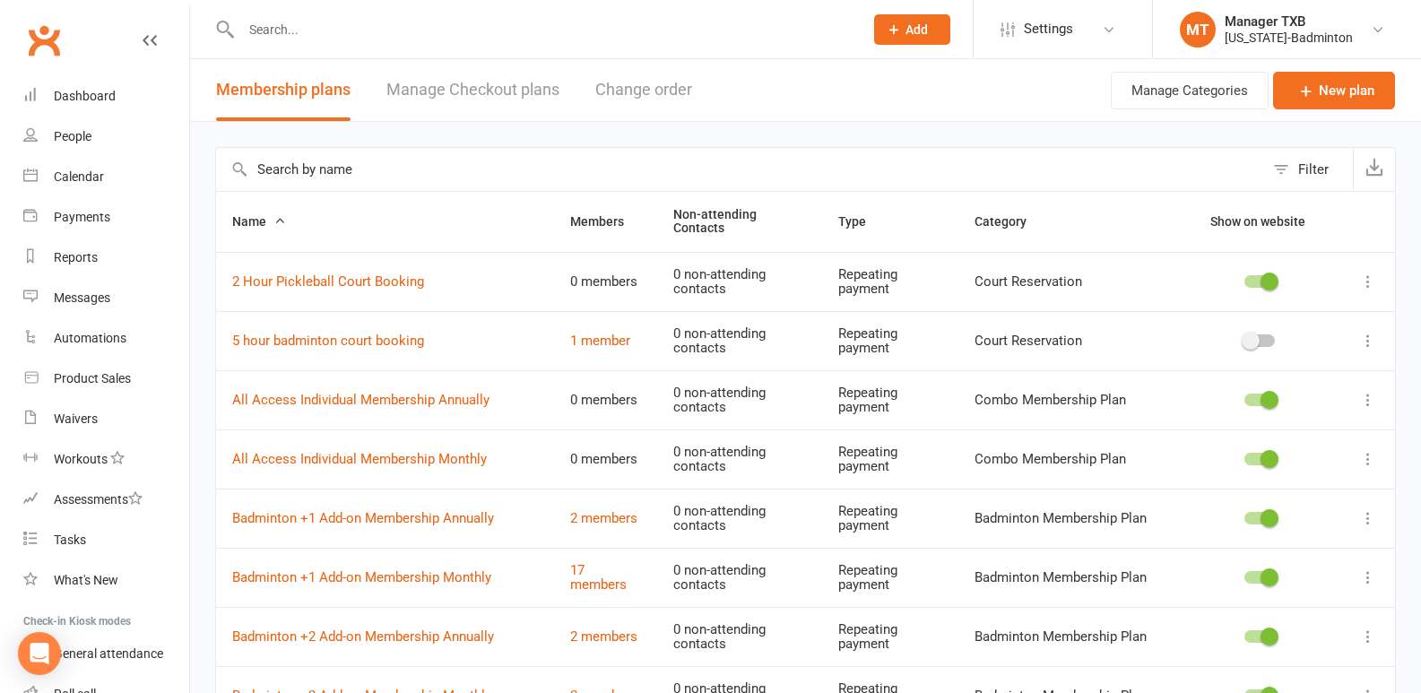
click at [527, 22] on input "text" at bounding box center [543, 29] width 615 height 25
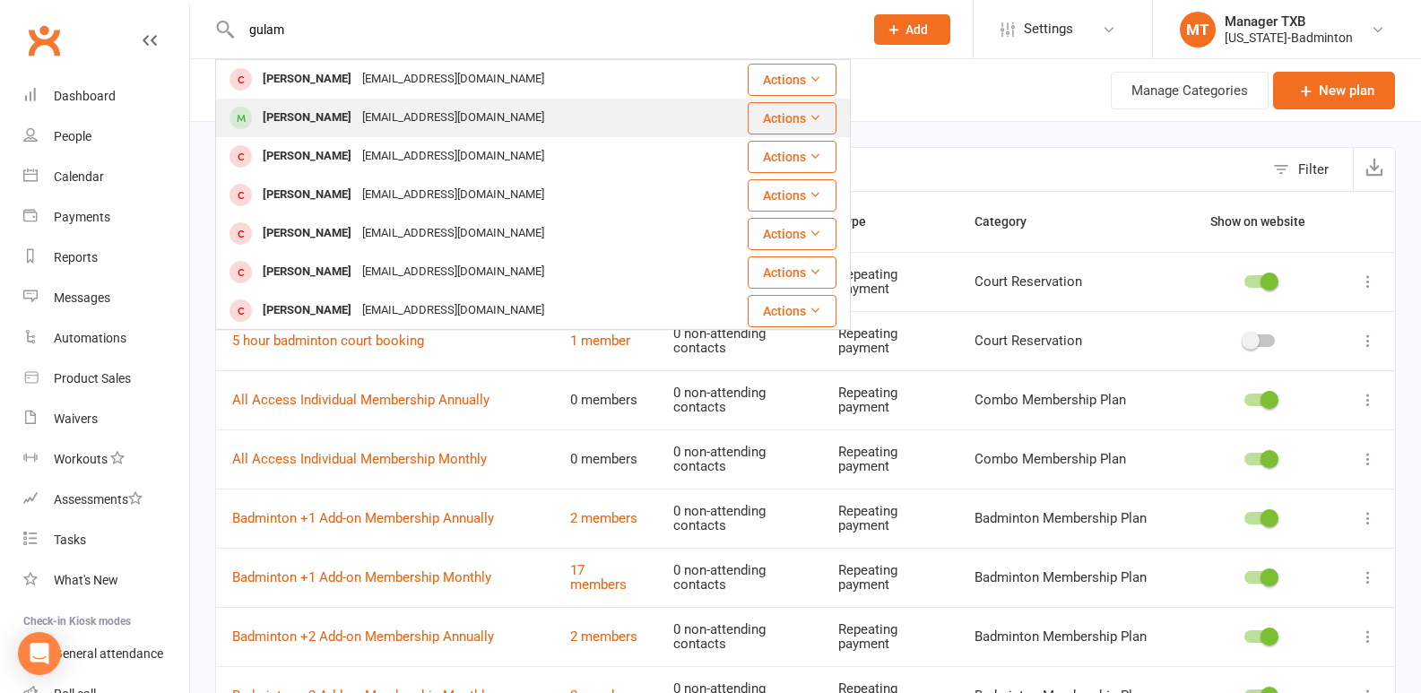
type input "gulam"
click at [337, 114] on div "Ghulam Memon" at bounding box center [307, 118] width 100 height 26
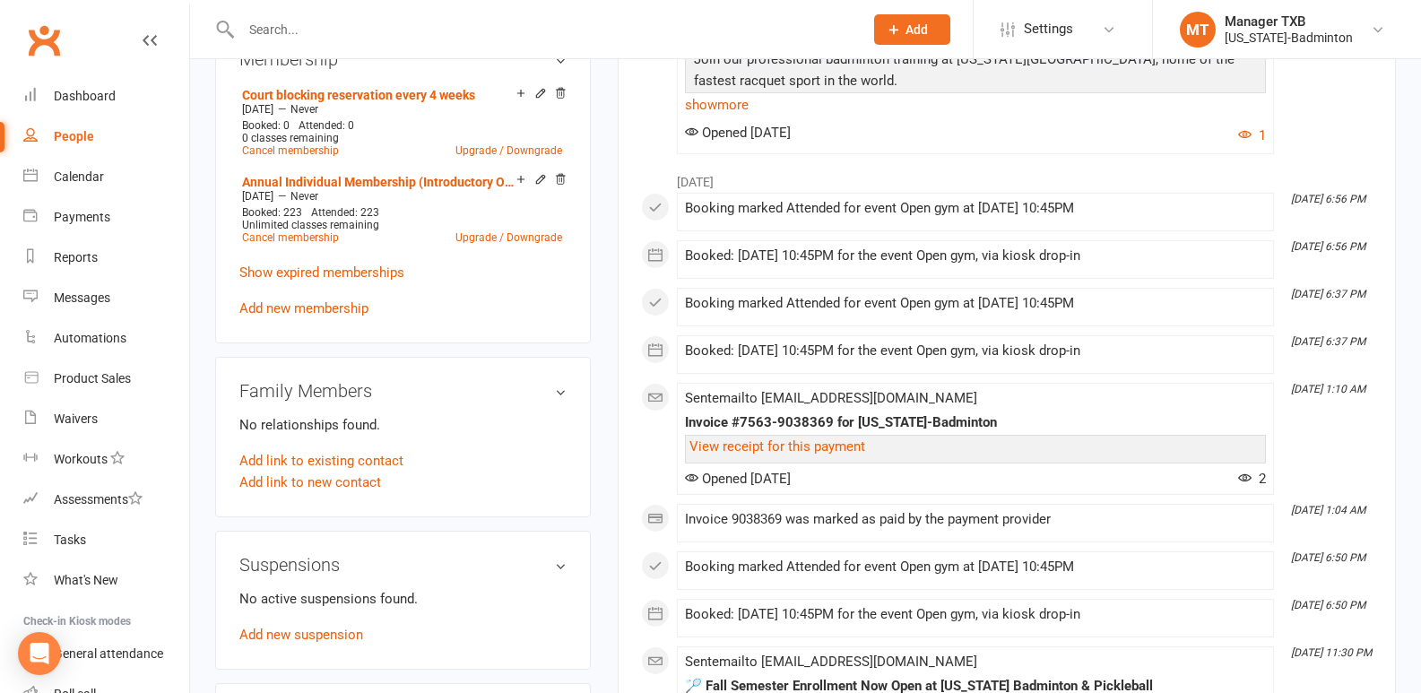
scroll to position [689, 0]
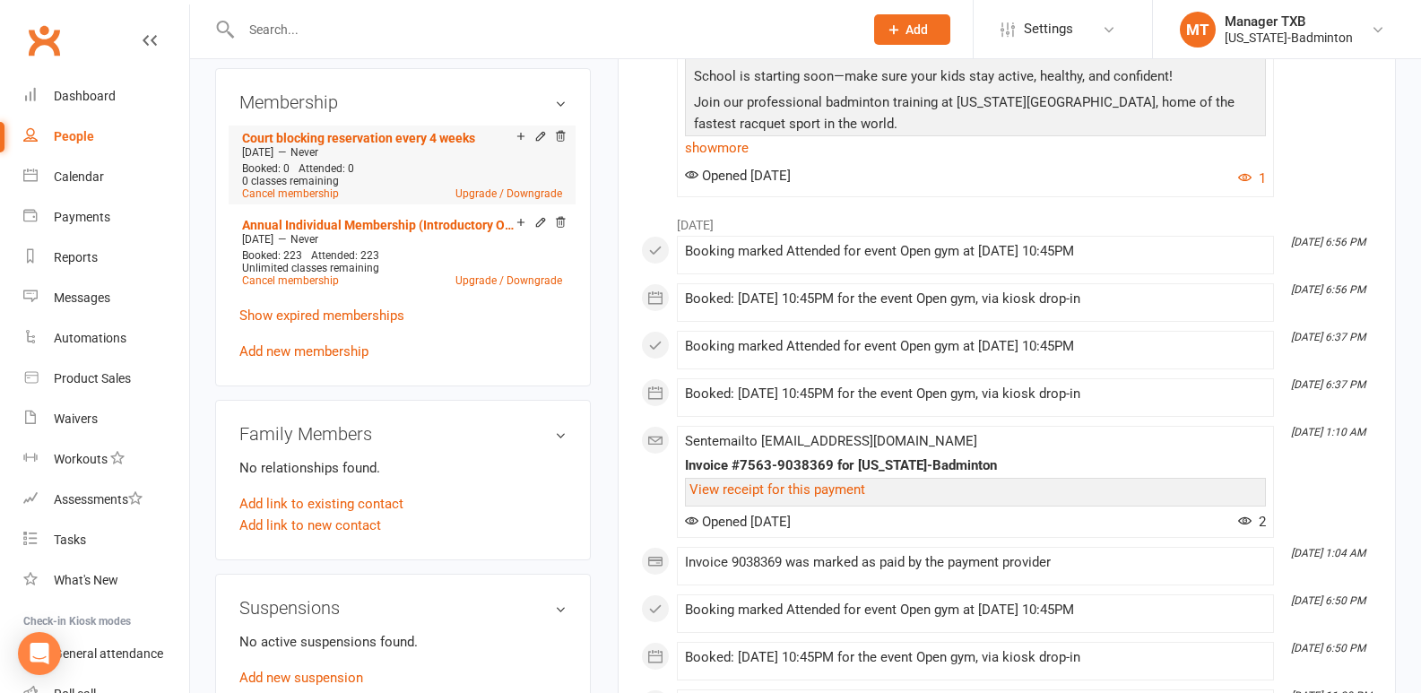
click at [407, 128] on li "Court blocking reservation every 4 weeks Aug 1 2023 — Never Booked: 0 Attended:…" at bounding box center [402, 165] width 329 height 79
click at [542, 143] on icon at bounding box center [540, 138] width 13 height 14
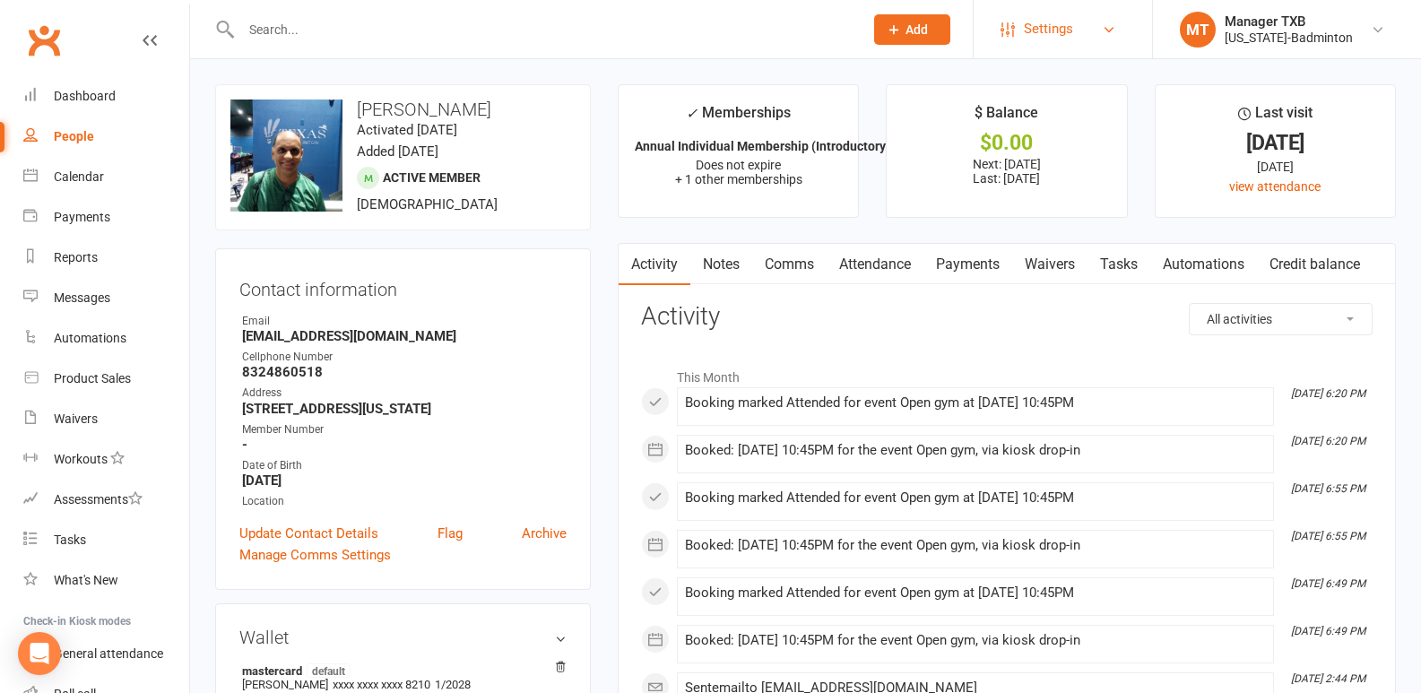
click at [1044, 23] on span "Settings" at bounding box center [1048, 29] width 49 height 40
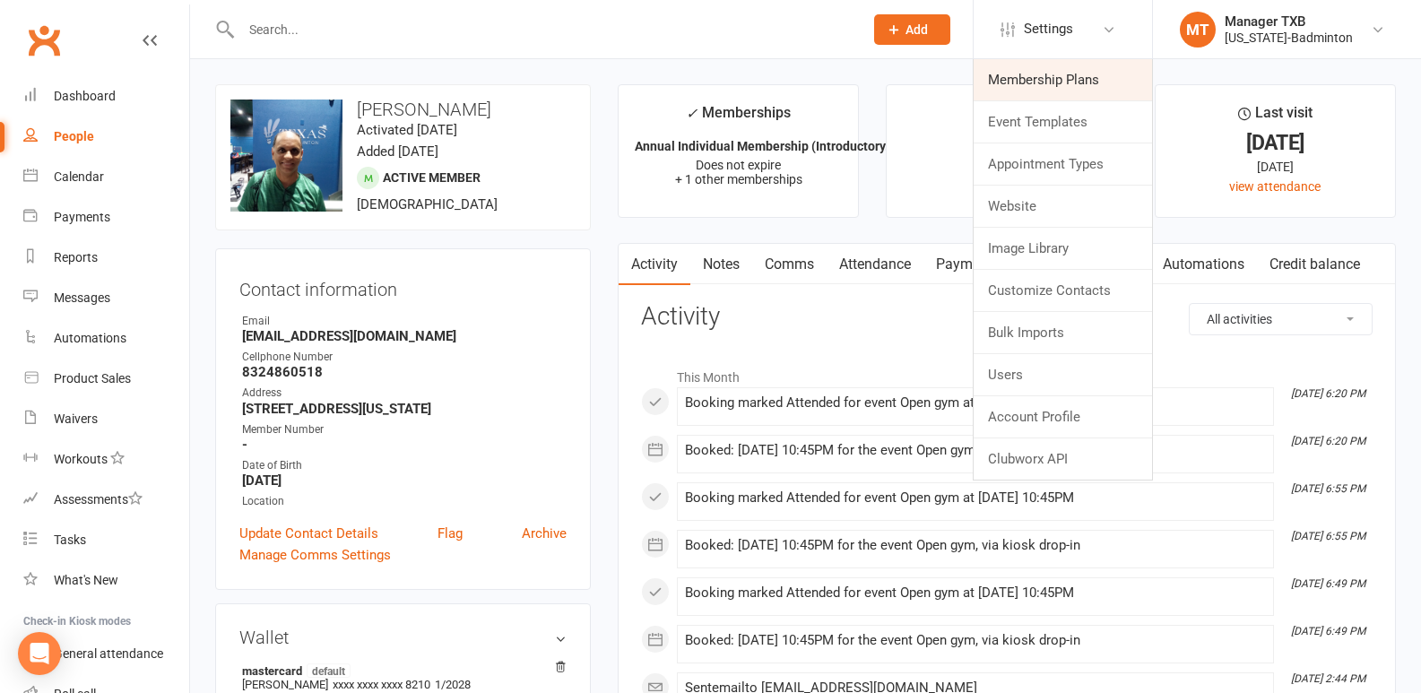
click at [1034, 88] on link "Membership Plans" at bounding box center [1063, 79] width 178 height 41
select select "100"
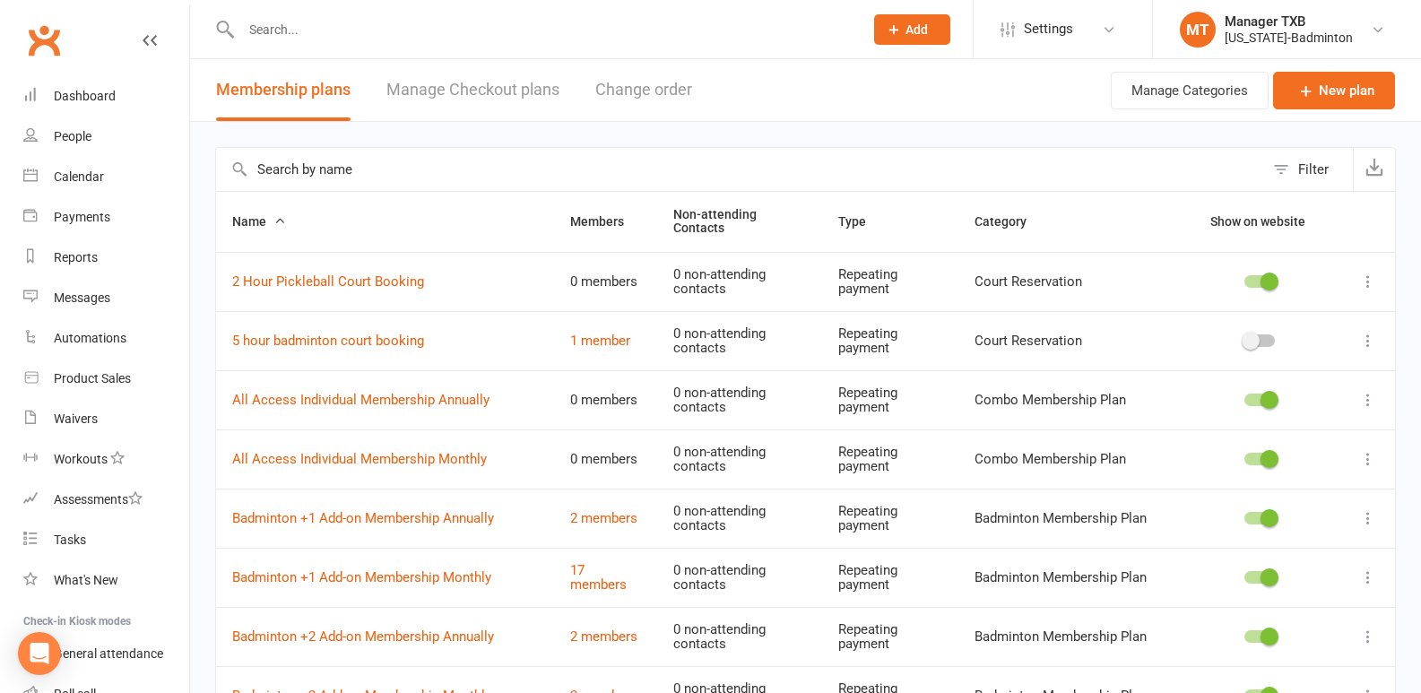
scroll to position [127, 0]
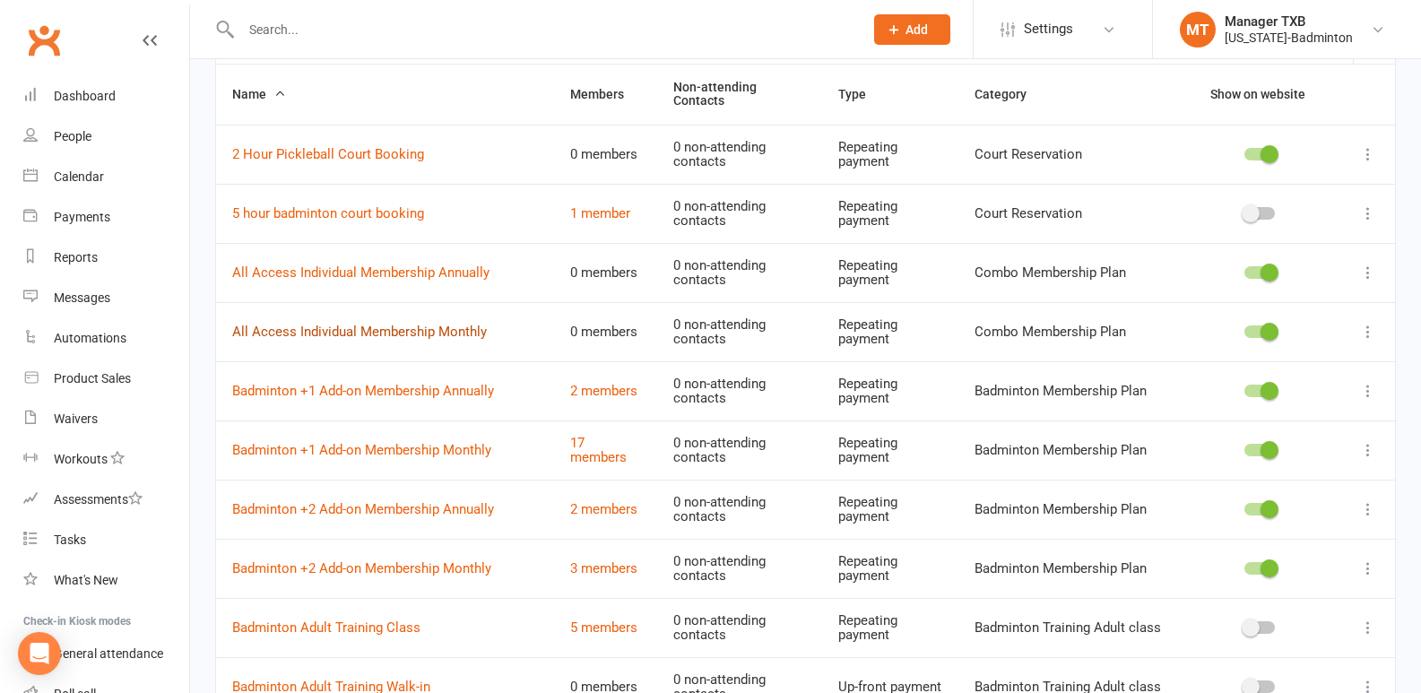
click at [376, 325] on link "All Access Individual Membership Monthly" at bounding box center [359, 332] width 255 height 16
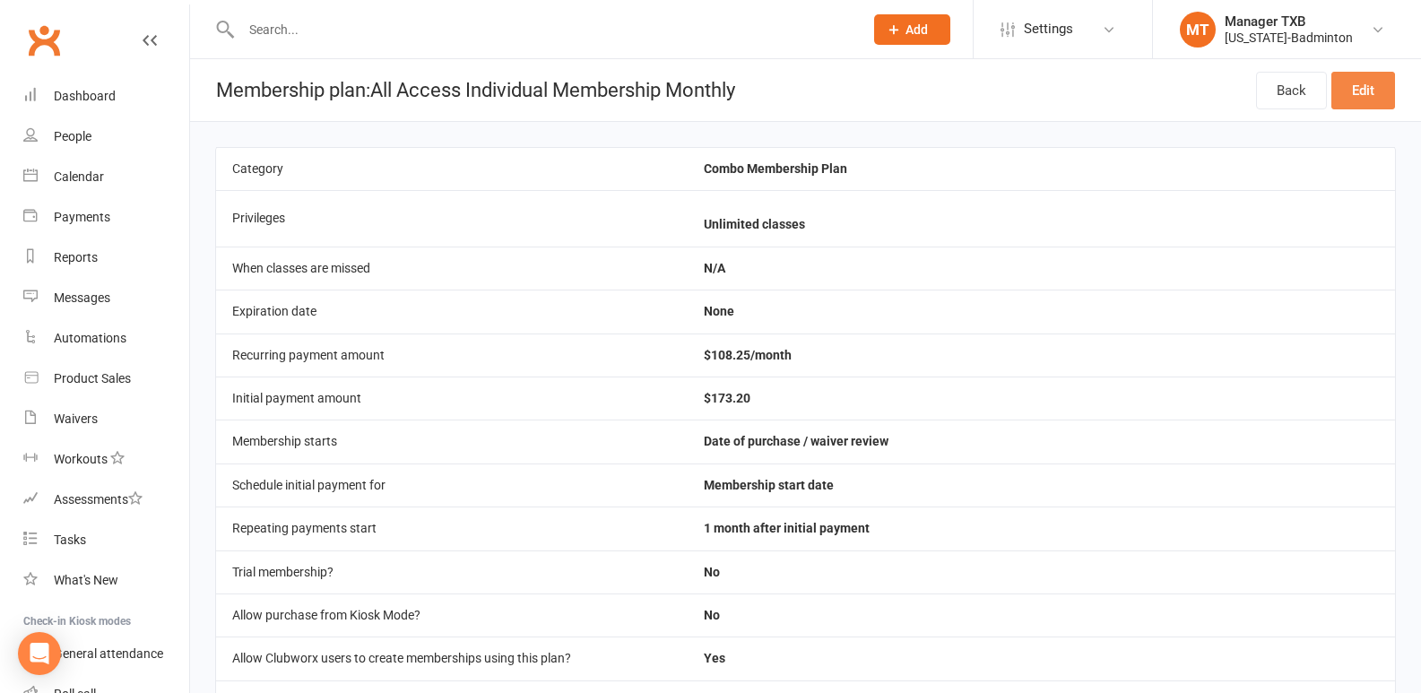
click at [1375, 100] on link "Edit" at bounding box center [1363, 91] width 64 height 38
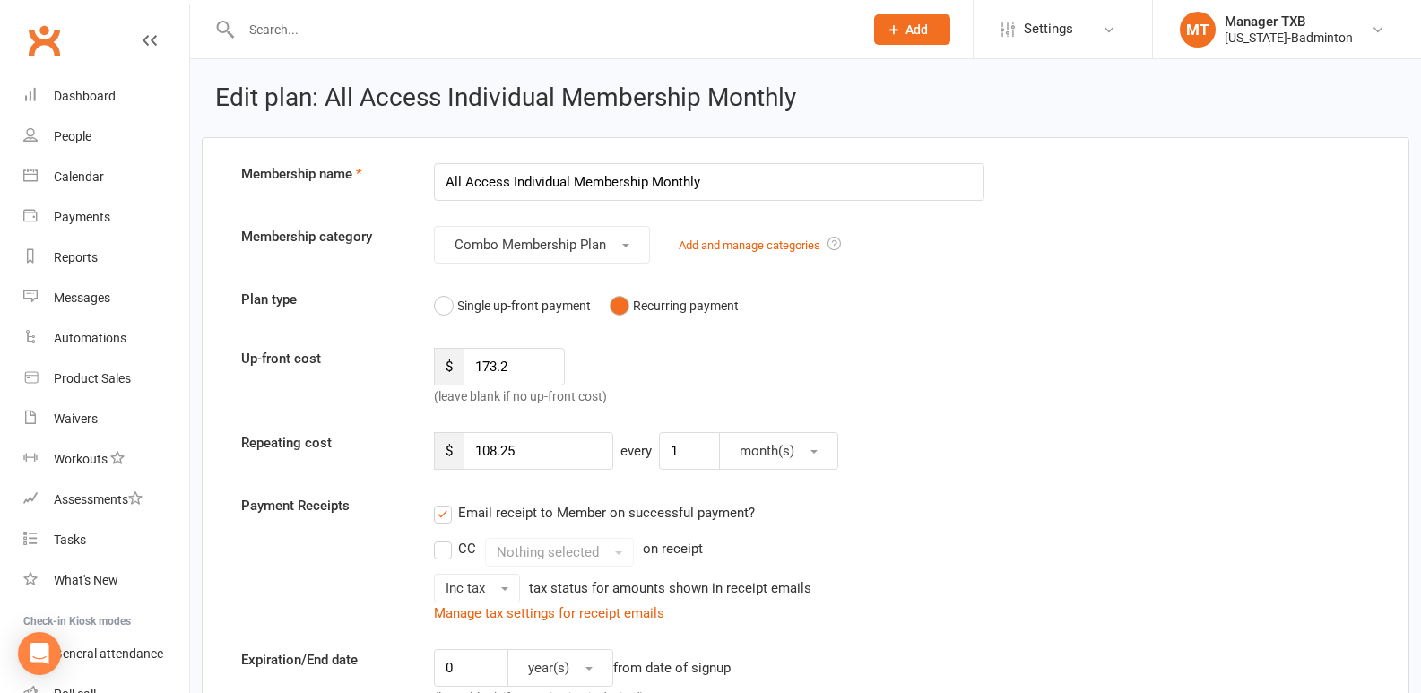
click at [294, 48] on div at bounding box center [533, 29] width 636 height 58
click at [290, 27] on input "text" at bounding box center [543, 29] width 615 height 25
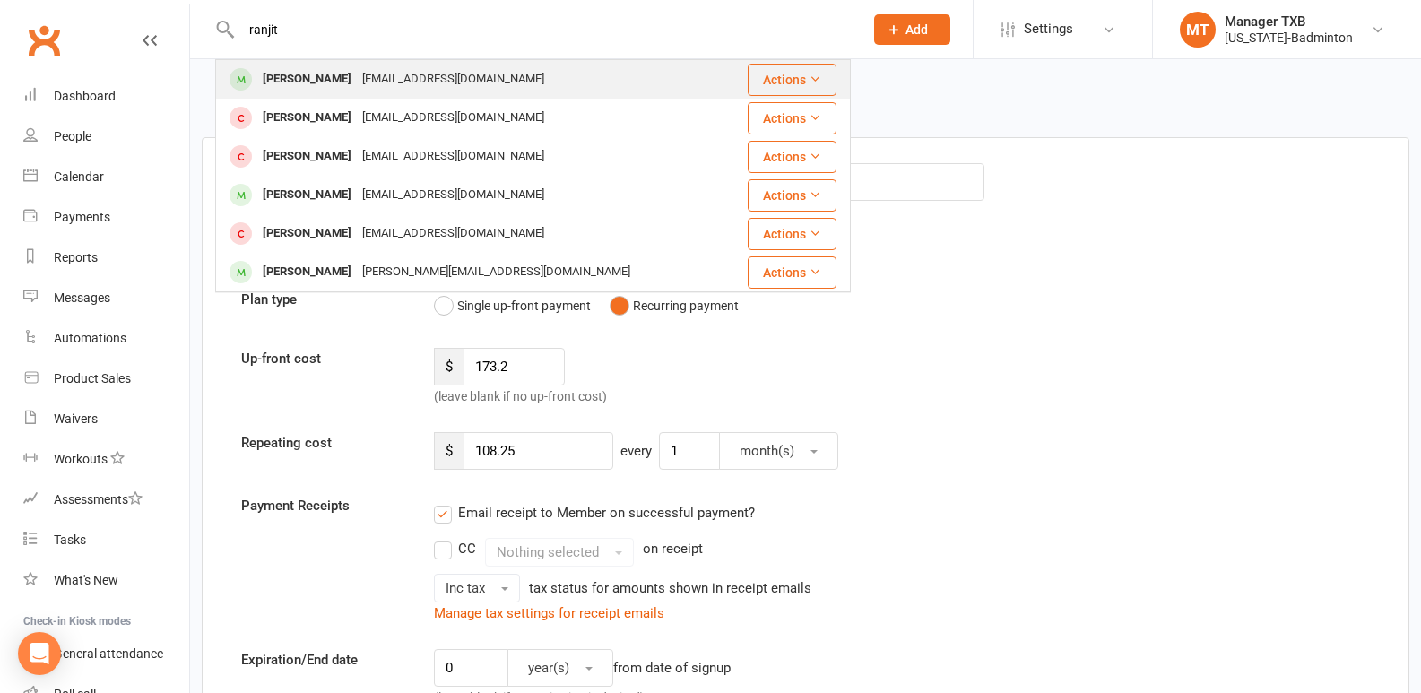
type input "ranjit"
click at [302, 90] on div "Ranjith Kondath" at bounding box center [307, 79] width 100 height 26
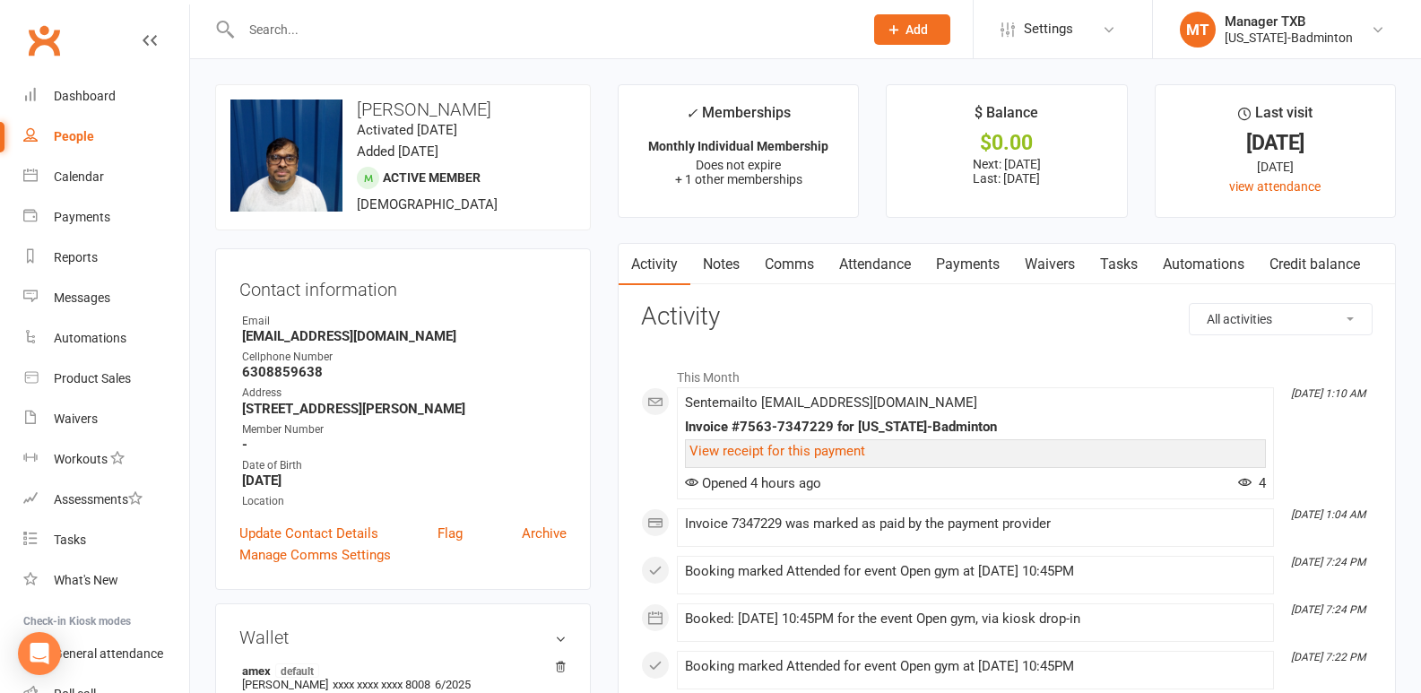
click at [959, 256] on link "Payments" at bounding box center [968, 264] width 89 height 41
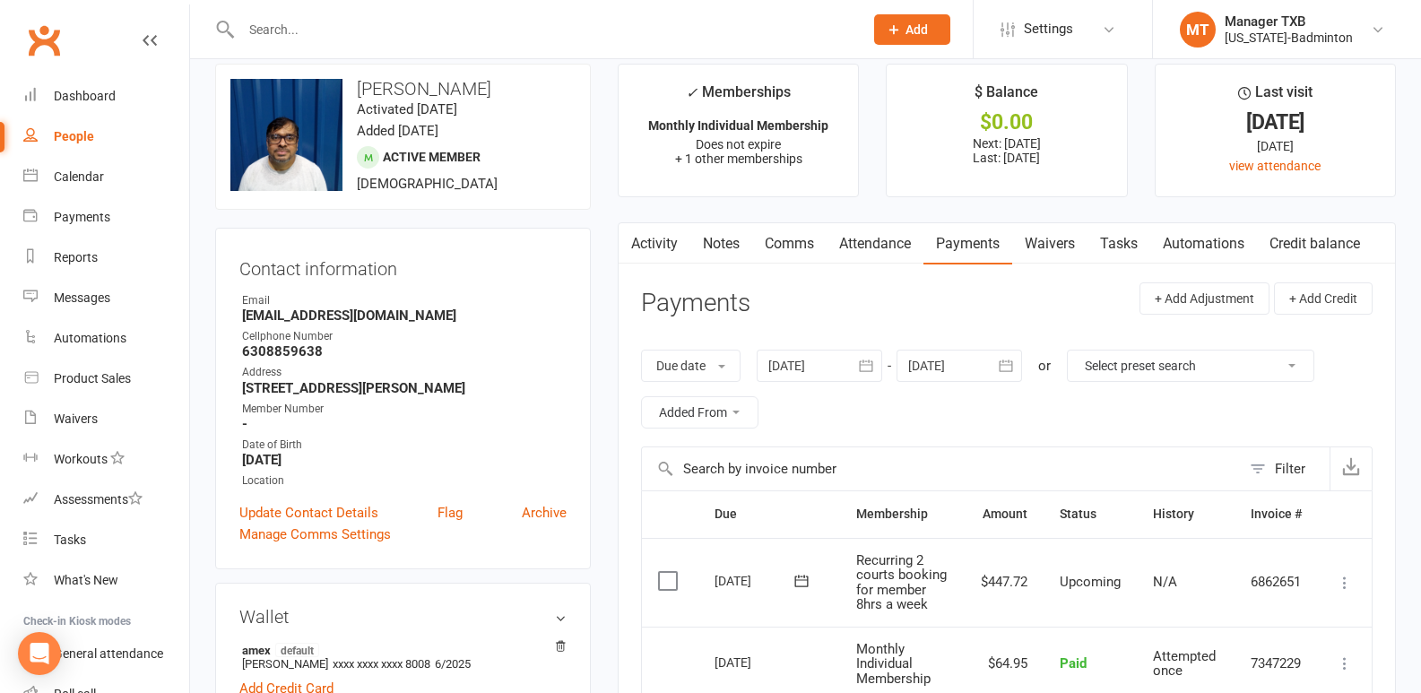
scroll to position [256, 0]
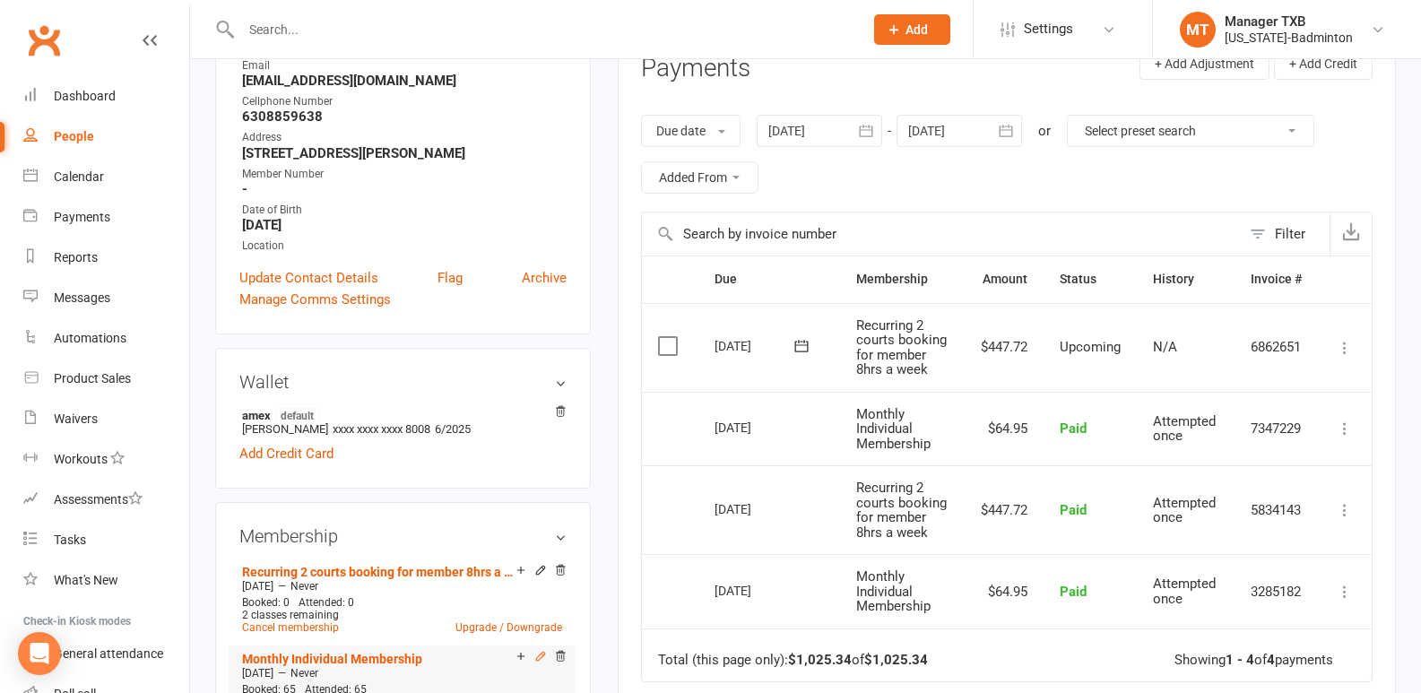
click at [540, 653] on icon at bounding box center [540, 656] width 13 height 13
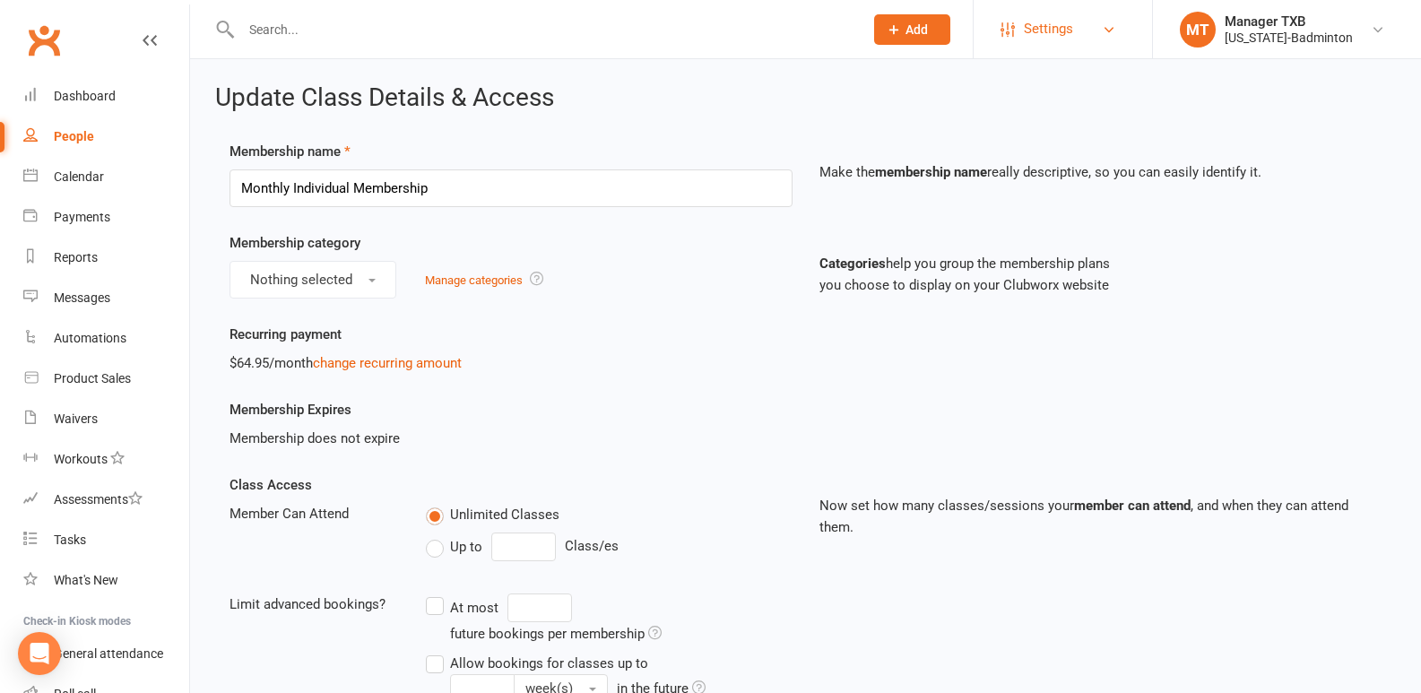
click at [1080, 26] on link "Settings" at bounding box center [1063, 29] width 125 height 40
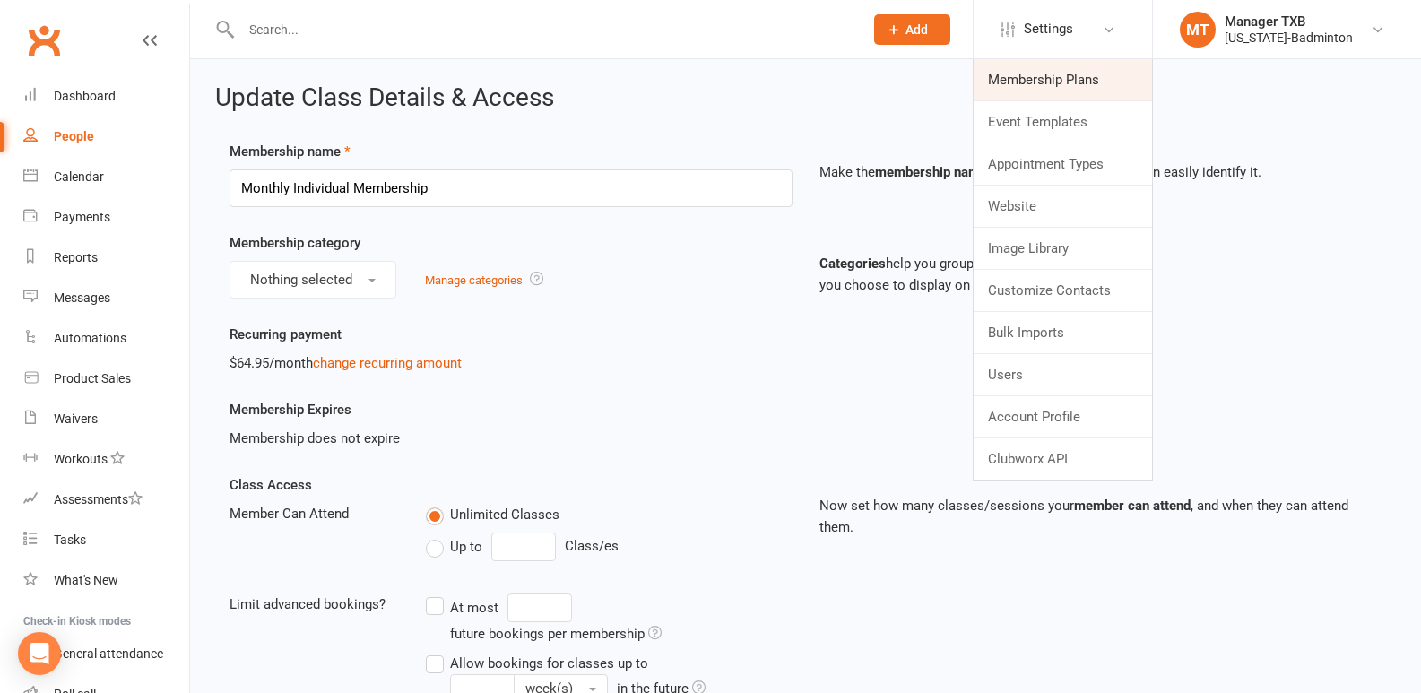
click at [1048, 75] on link "Membership Plans" at bounding box center [1063, 79] width 178 height 41
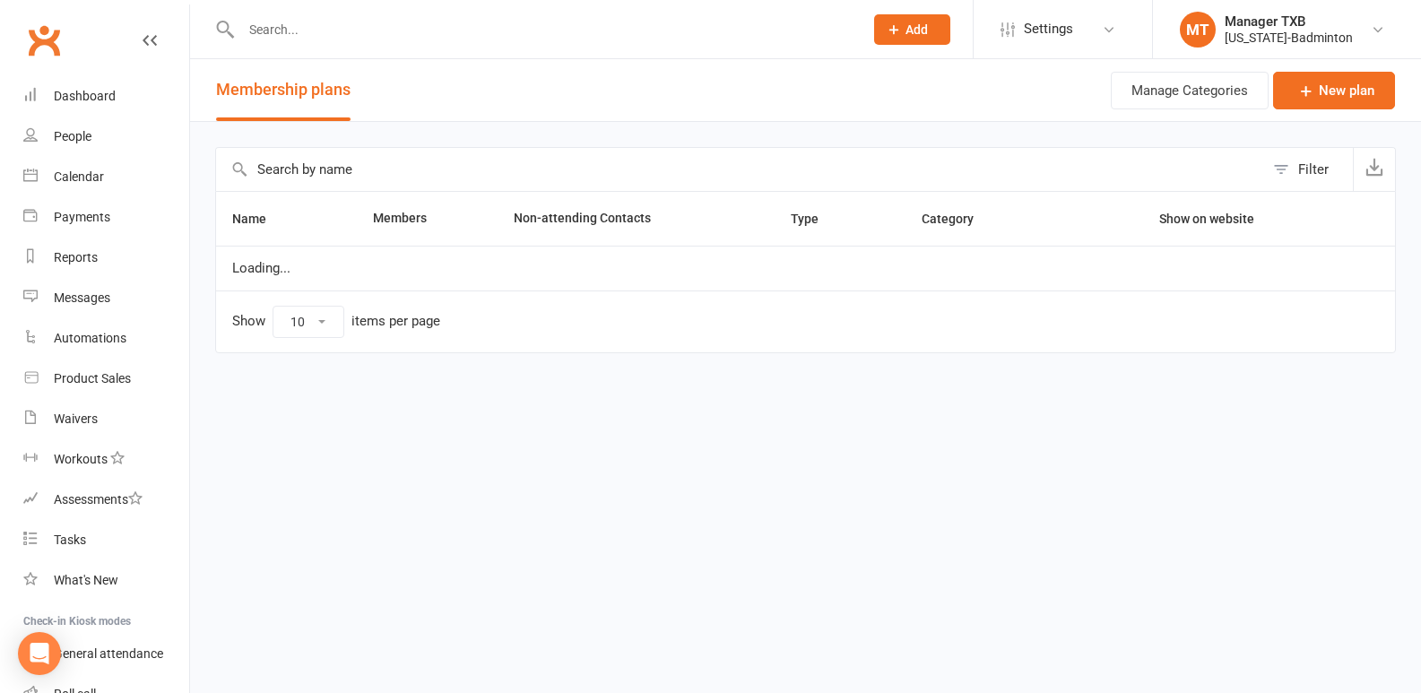
select select "100"
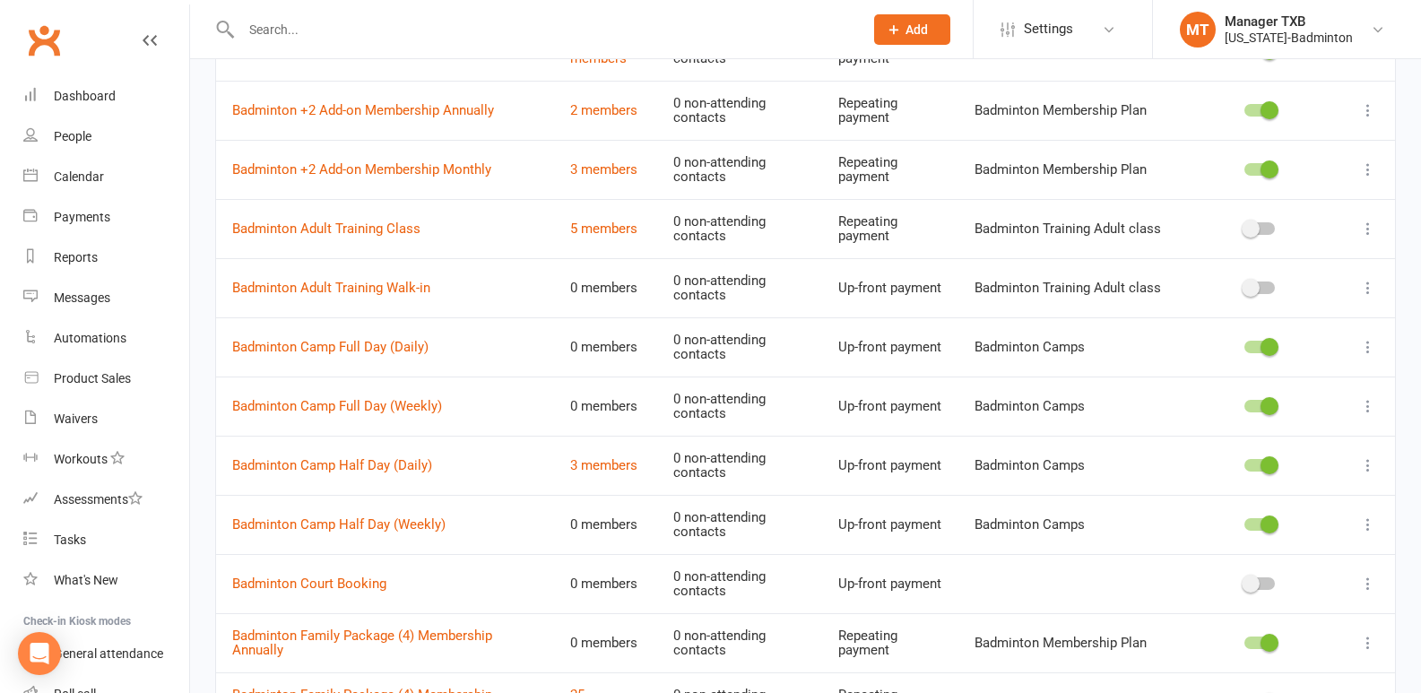
scroll to position [654, 0]
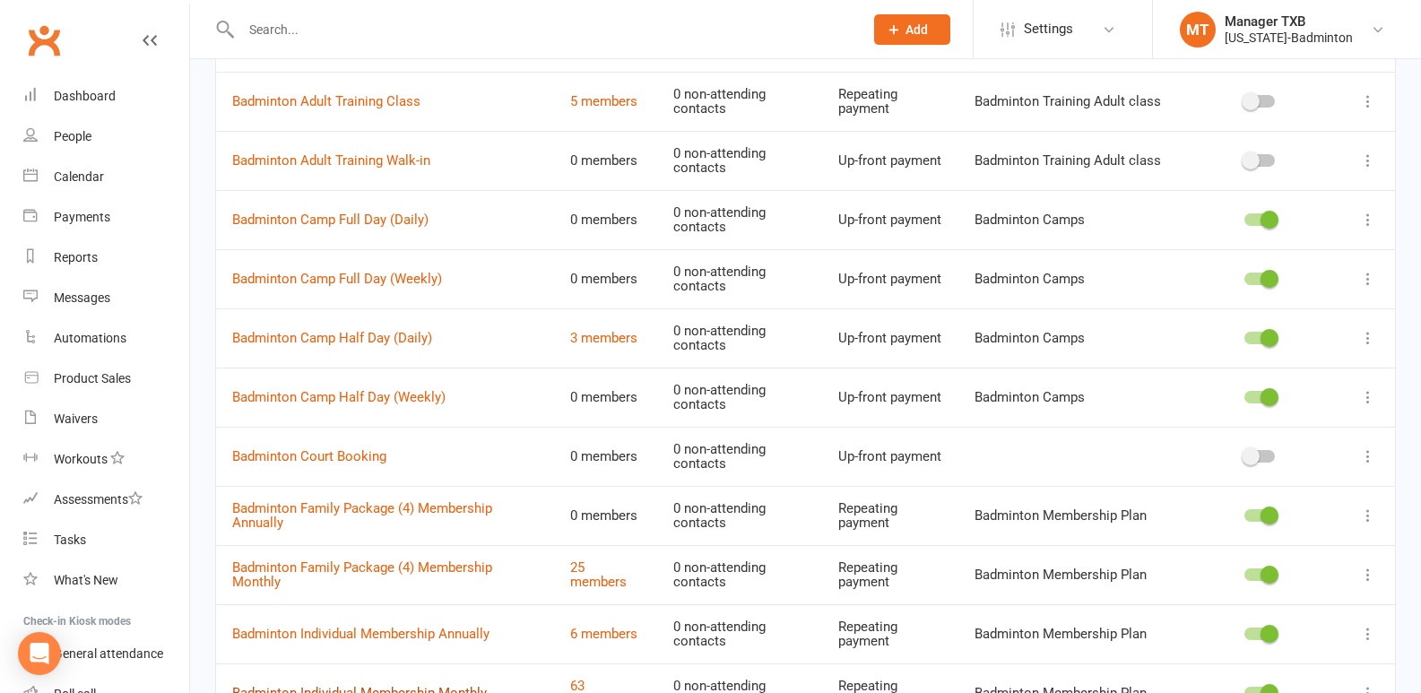
click at [472, 690] on link "Badminton Individual Membership Monthly" at bounding box center [359, 693] width 255 height 16
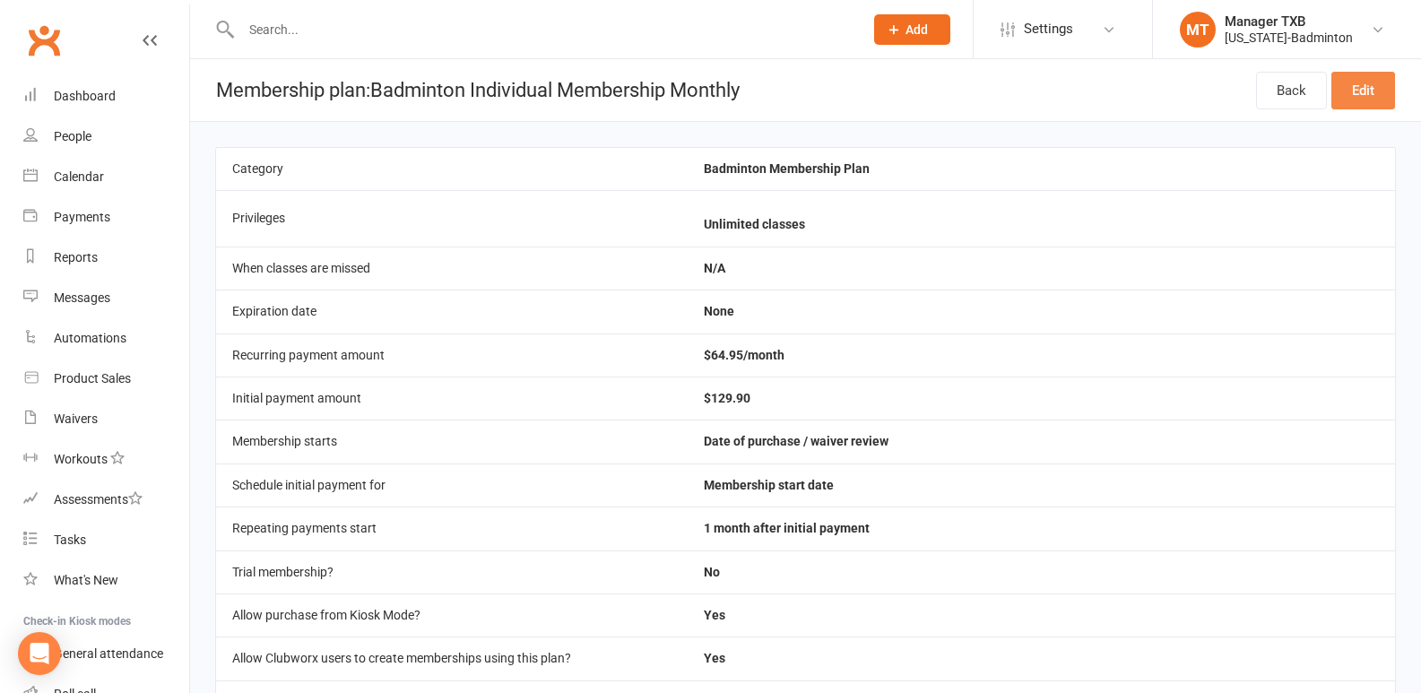
click at [1337, 104] on link "Edit" at bounding box center [1363, 91] width 64 height 38
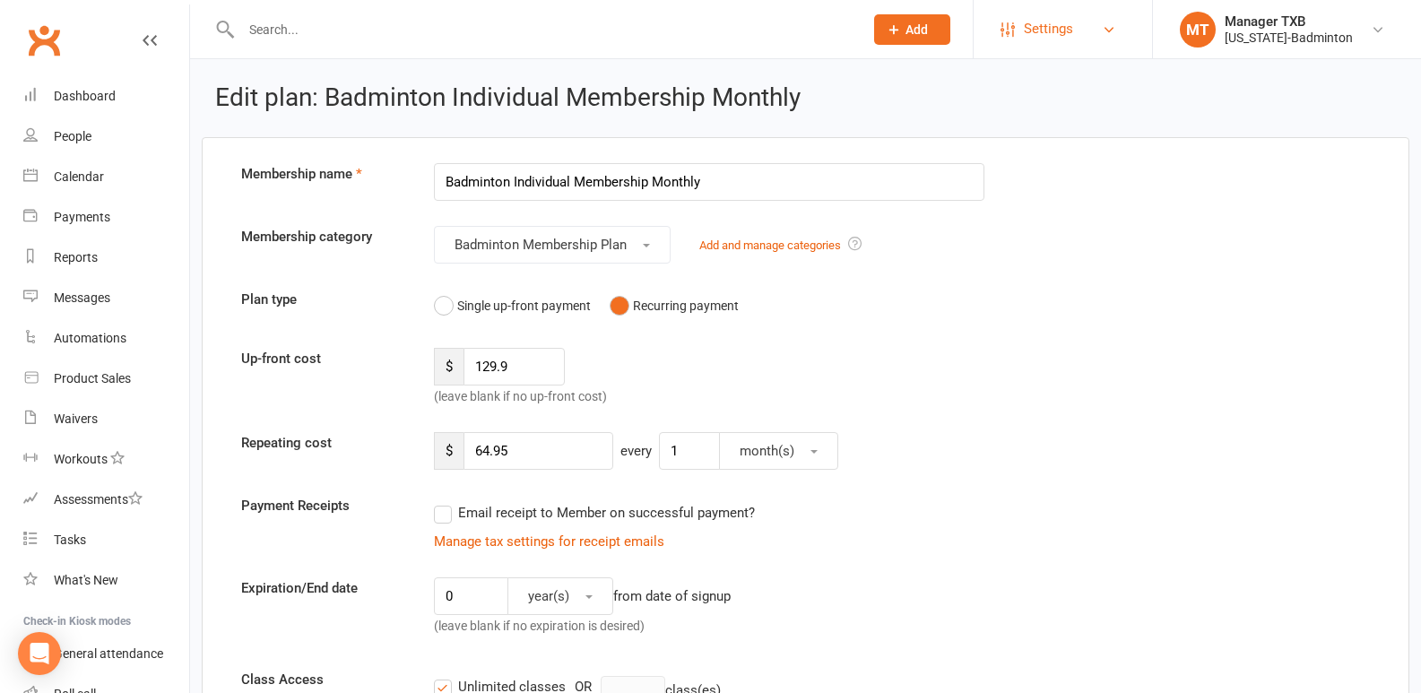
click at [1068, 31] on span "Settings" at bounding box center [1048, 29] width 49 height 40
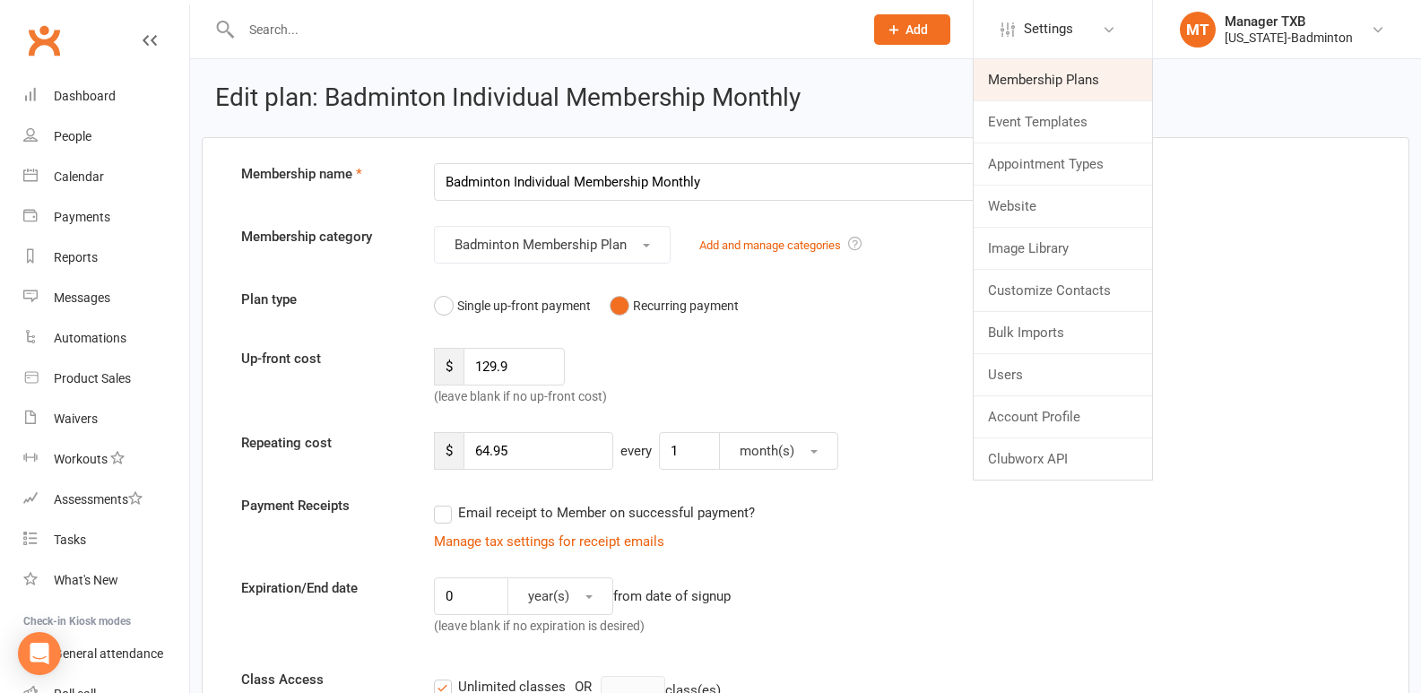
click at [1023, 80] on link "Membership Plans" at bounding box center [1063, 79] width 178 height 41
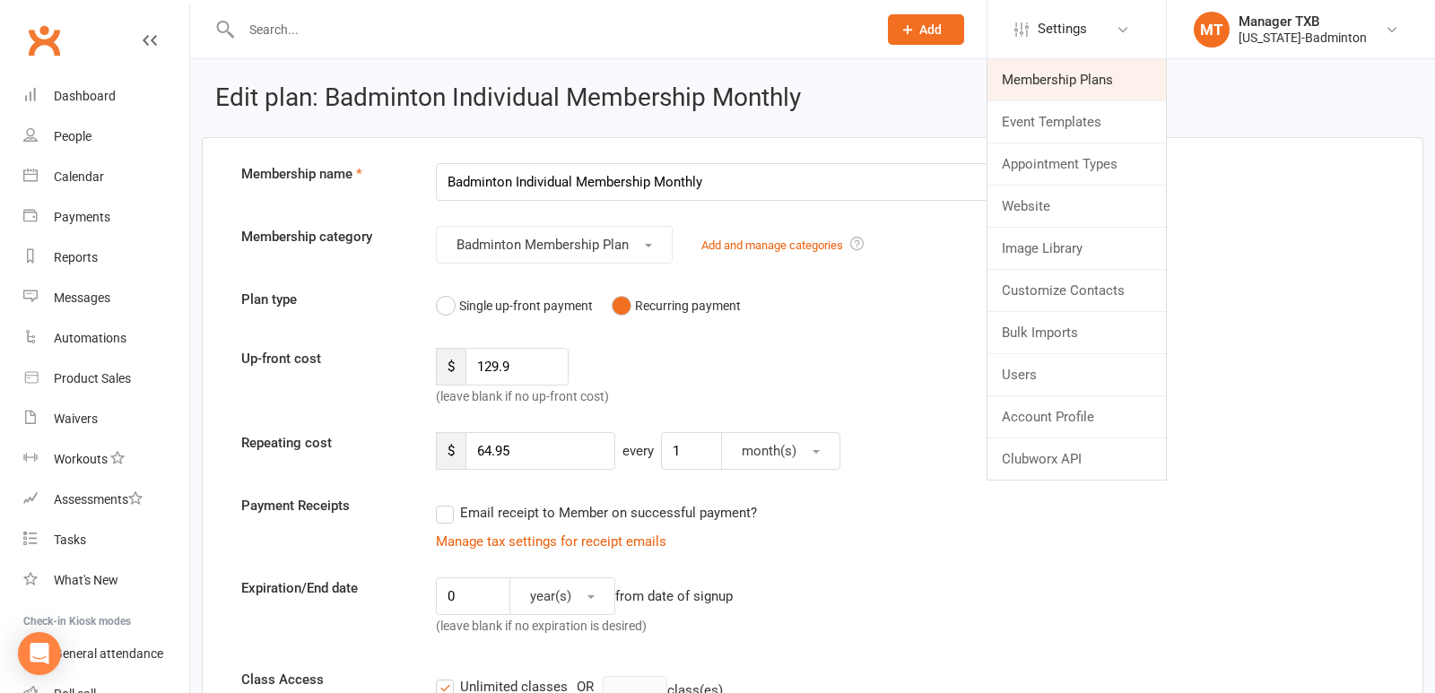
select select "100"
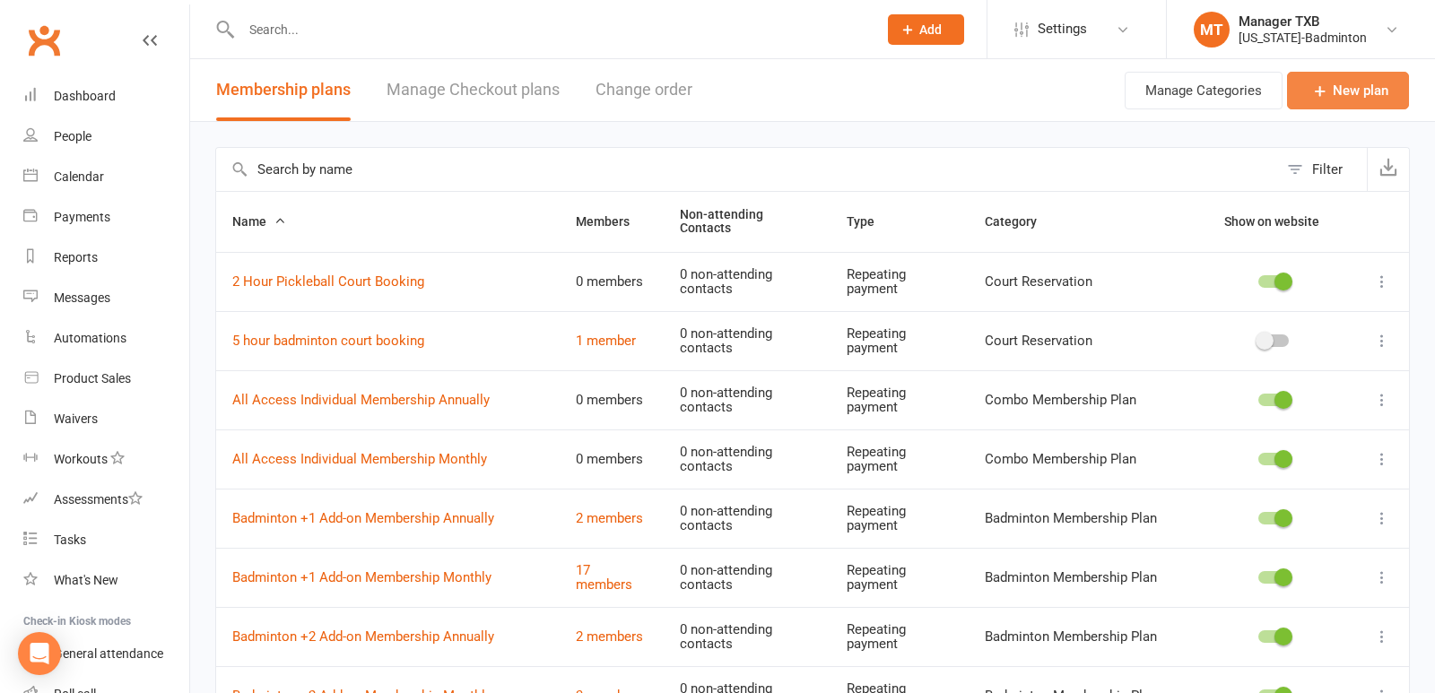
click at [1356, 88] on link "New plan" at bounding box center [1348, 91] width 122 height 38
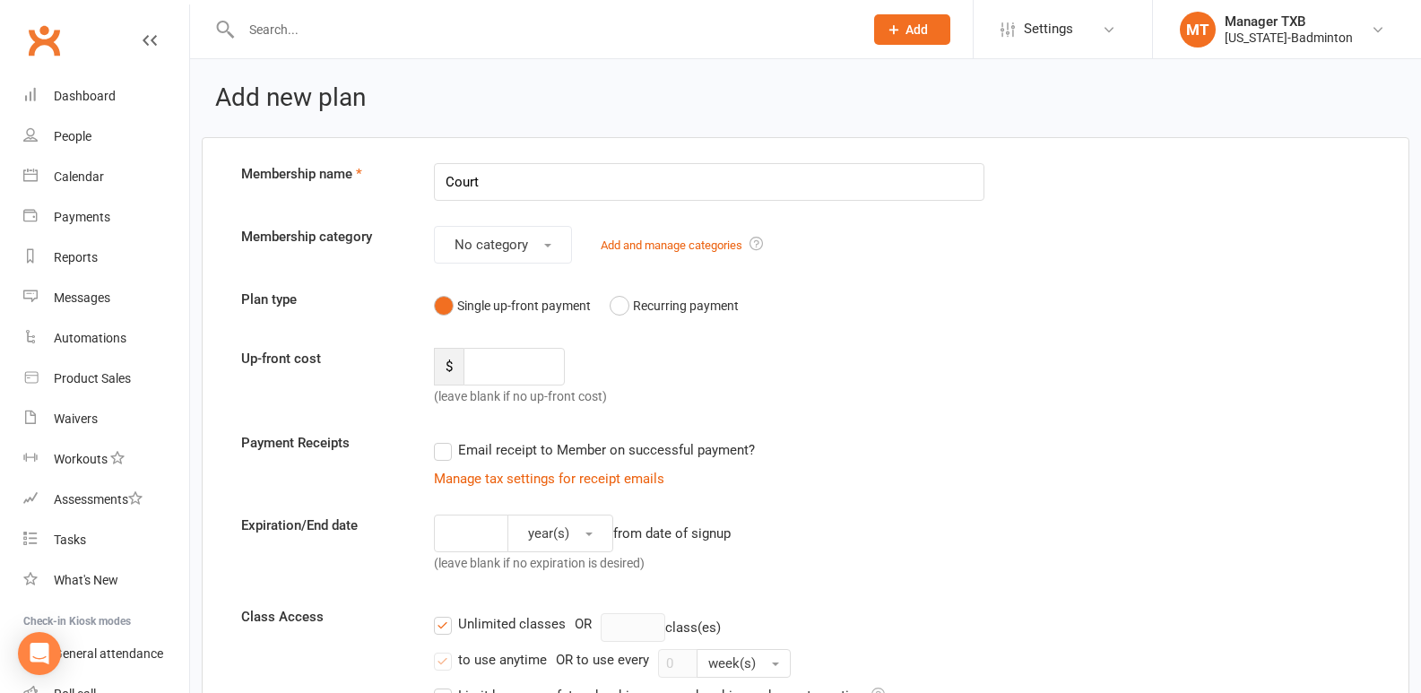
type input "Court booking 8 hours weekly"
click at [503, 251] on span "No category" at bounding box center [492, 245] width 74 height 16
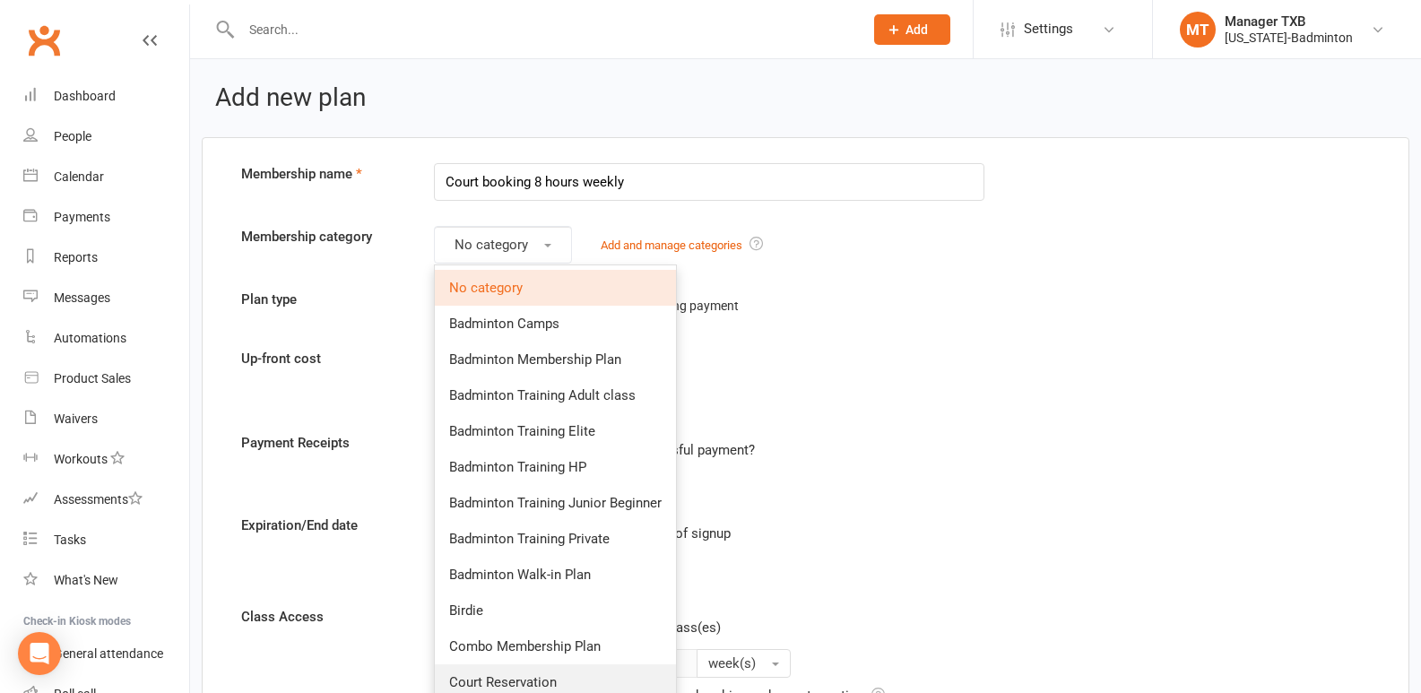
click at [487, 680] on span "Court Reservation" at bounding box center [503, 682] width 108 height 16
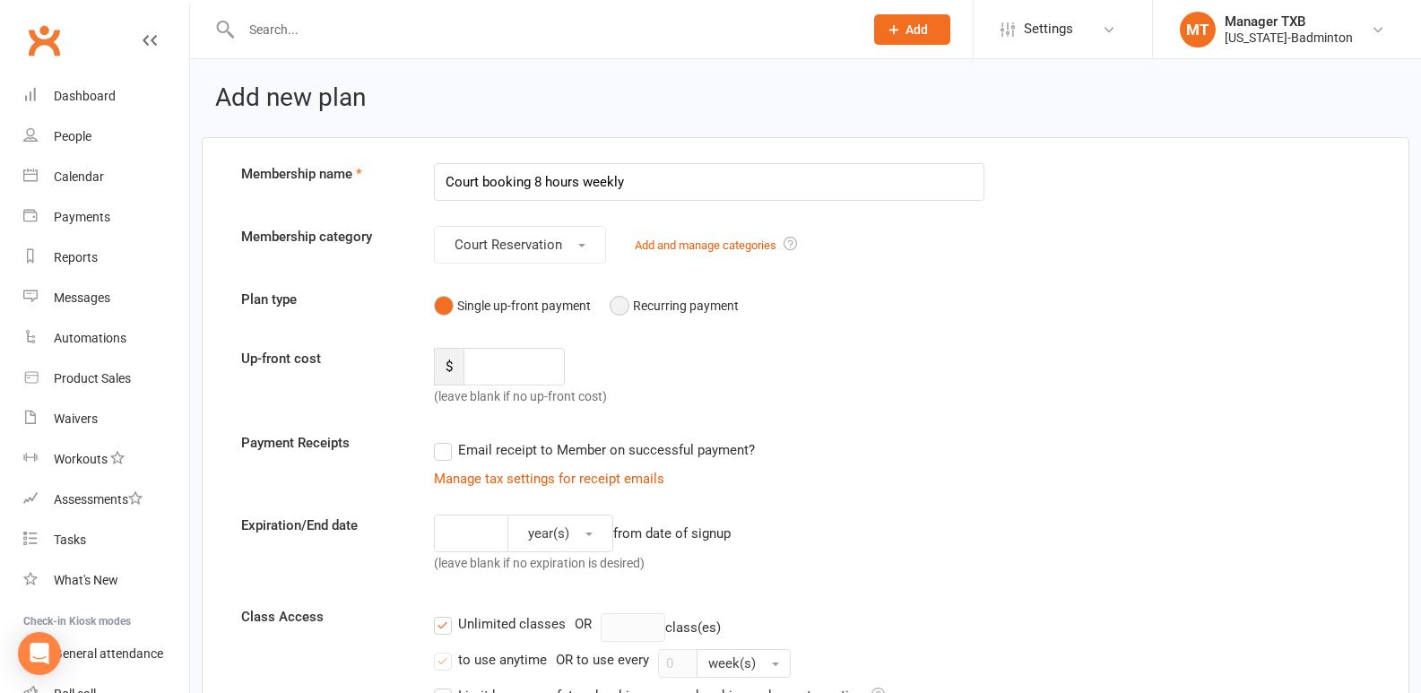
click at [618, 299] on button "Recurring payment" at bounding box center [674, 306] width 129 height 34
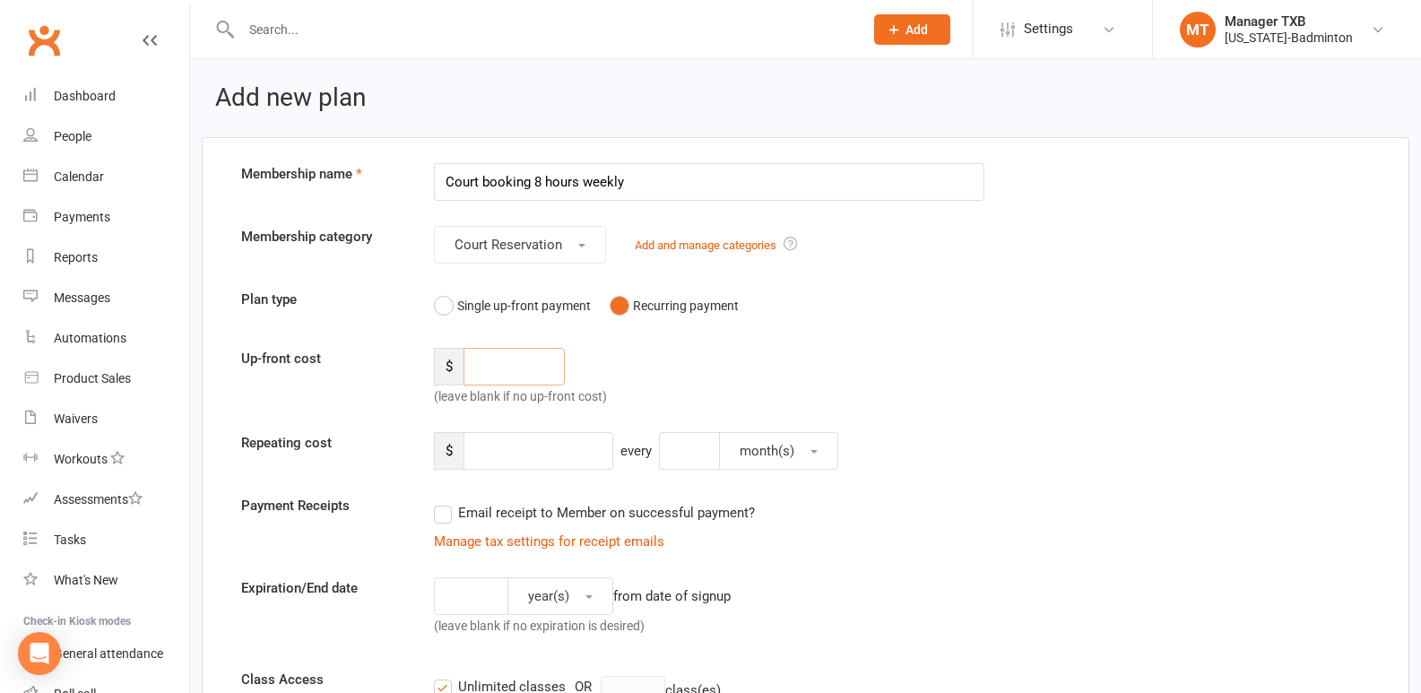
click at [507, 381] on input "number" at bounding box center [514, 367] width 101 height 38
type input "511.68"
click at [561, 450] on input "number" at bounding box center [539, 451] width 150 height 38
type input "511.68"
click at [698, 462] on input "number" at bounding box center [689, 451] width 61 height 38
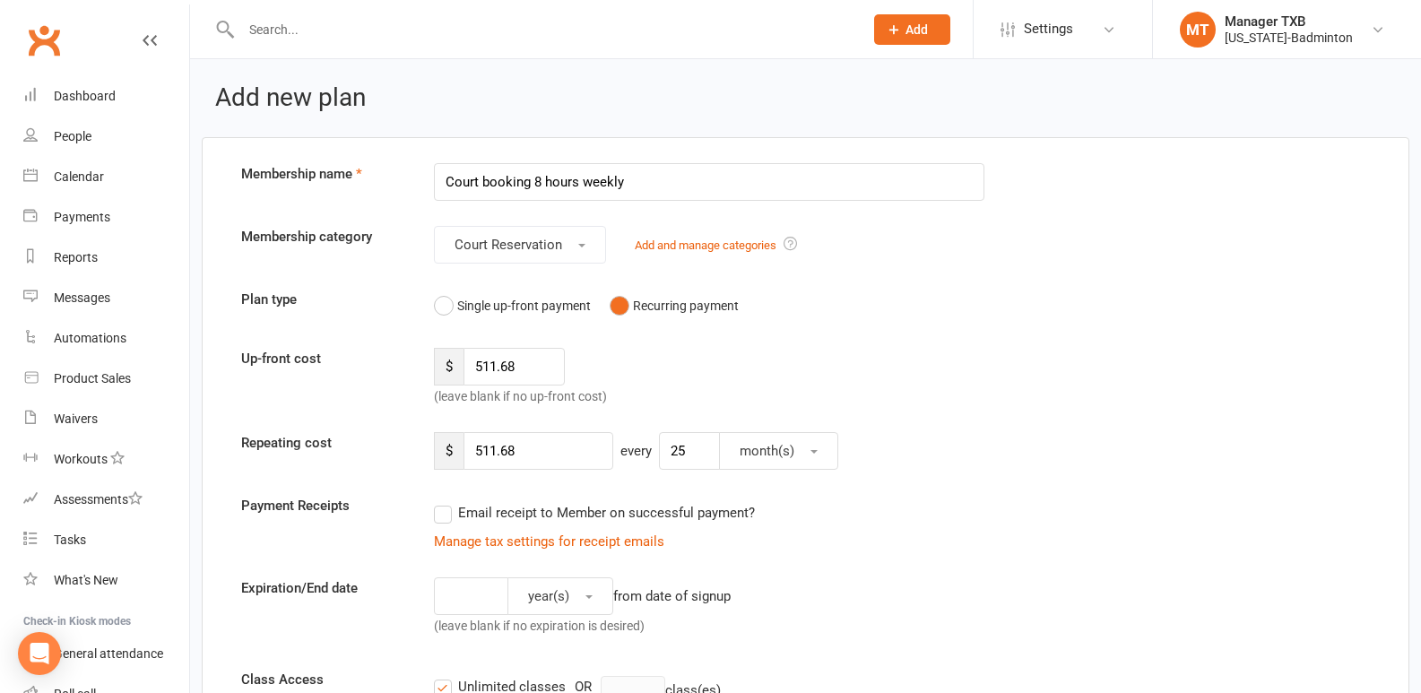
click at [949, 527] on div "Email receipt to Member on successful payment?" at bounding box center [703, 513] width 566 height 36
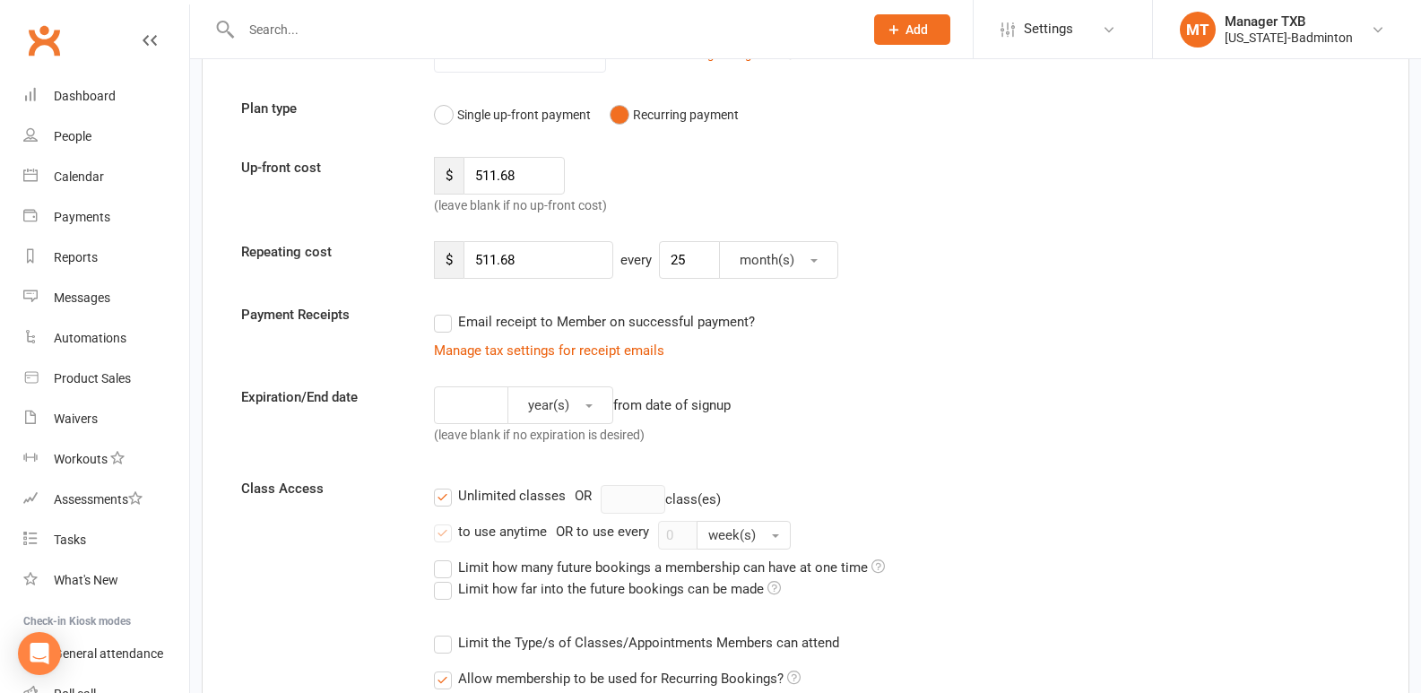
scroll to position [66, 0]
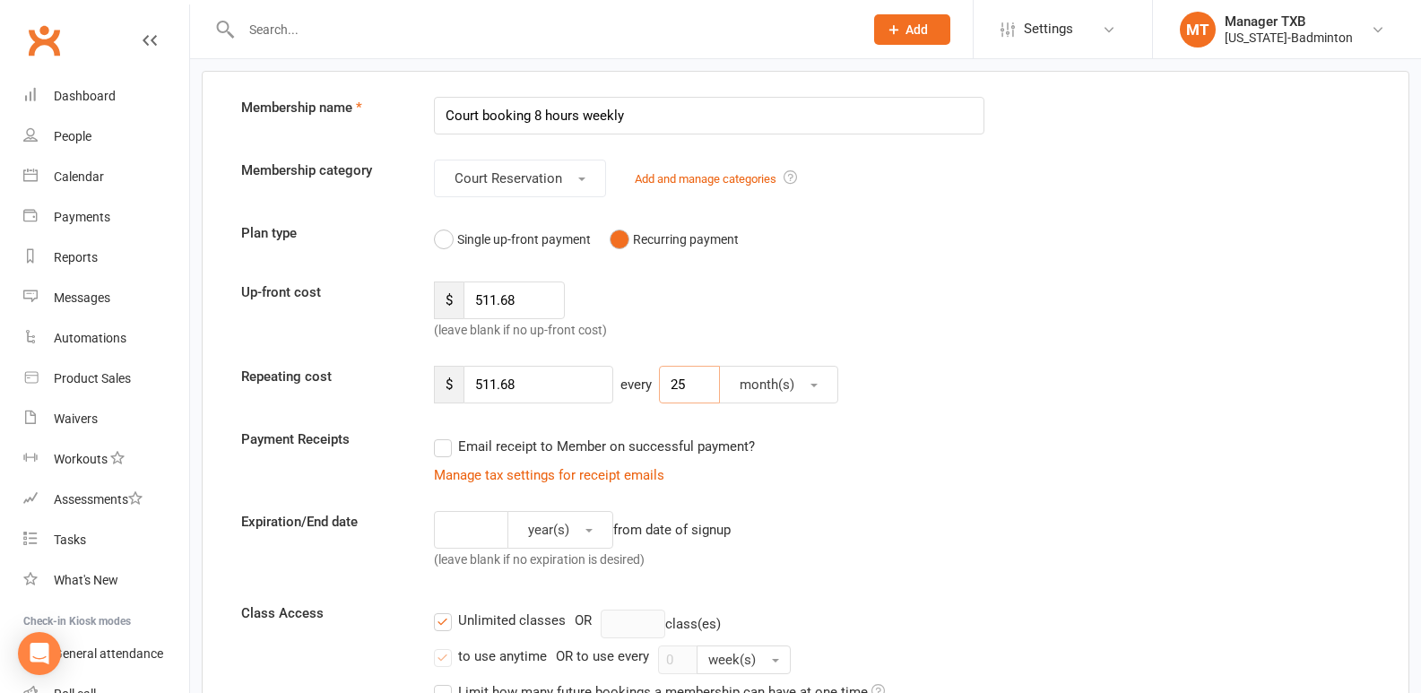
drag, startPoint x: 702, startPoint y: 393, endPoint x: 662, endPoint y: 386, distance: 40.8
click at [662, 386] on input "25" at bounding box center [689, 385] width 61 height 38
type input "1"
click at [1149, 476] on div "Payment Receipts Email receipt to Member on successful payment? Manage tax sett…" at bounding box center [806, 457] width 1156 height 57
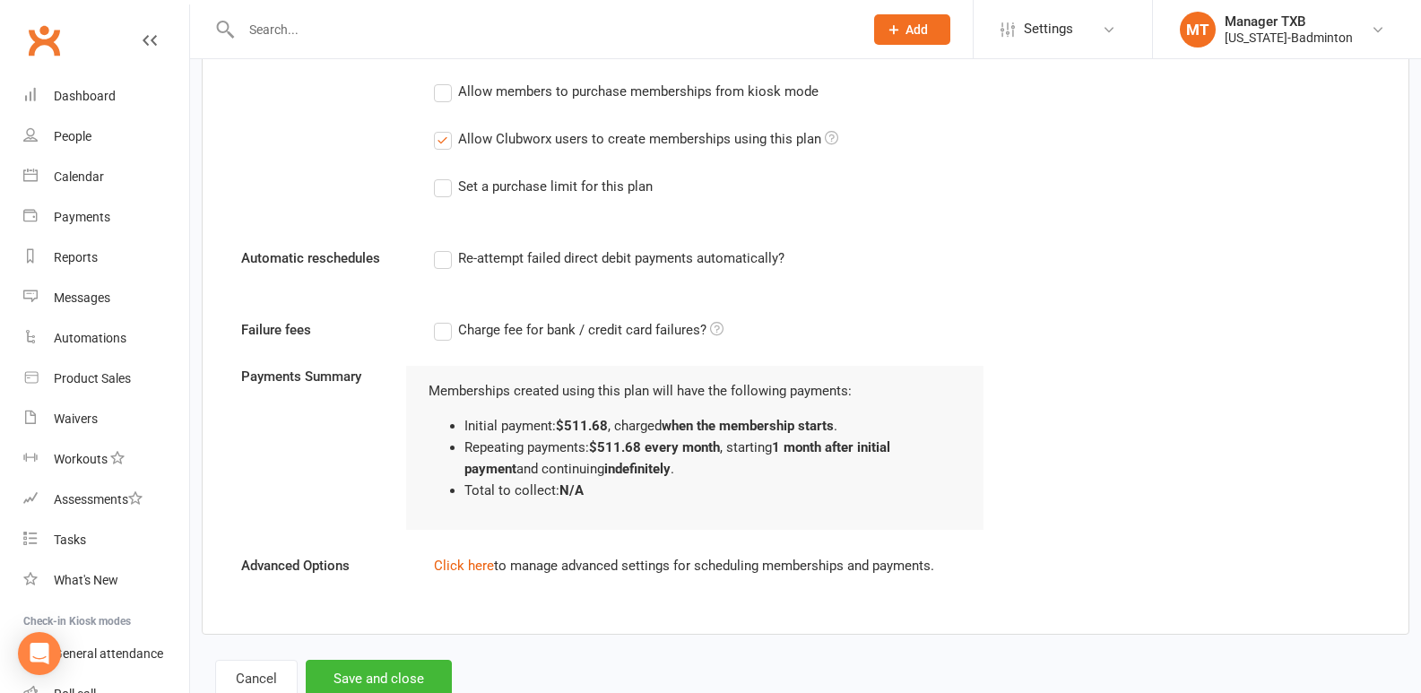
scroll to position [1045, 0]
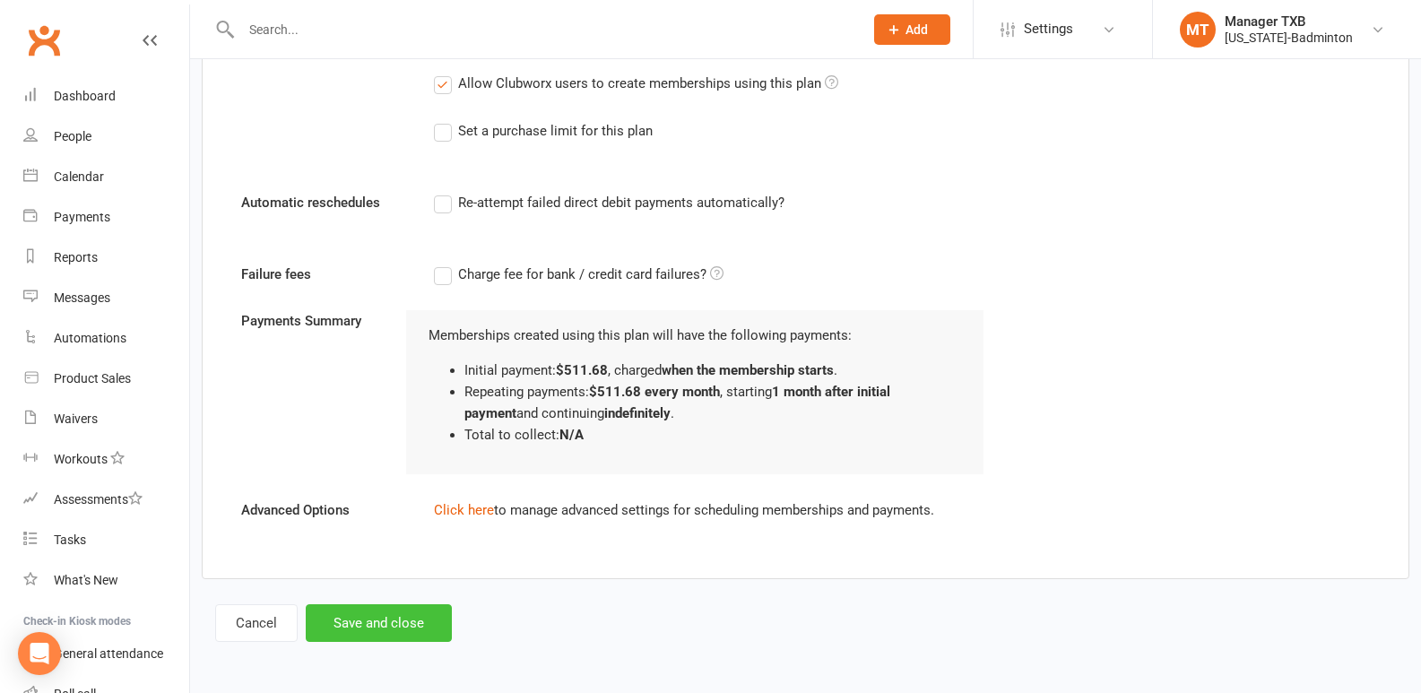
click at [351, 629] on button "Save and close" at bounding box center [379, 623] width 146 height 38
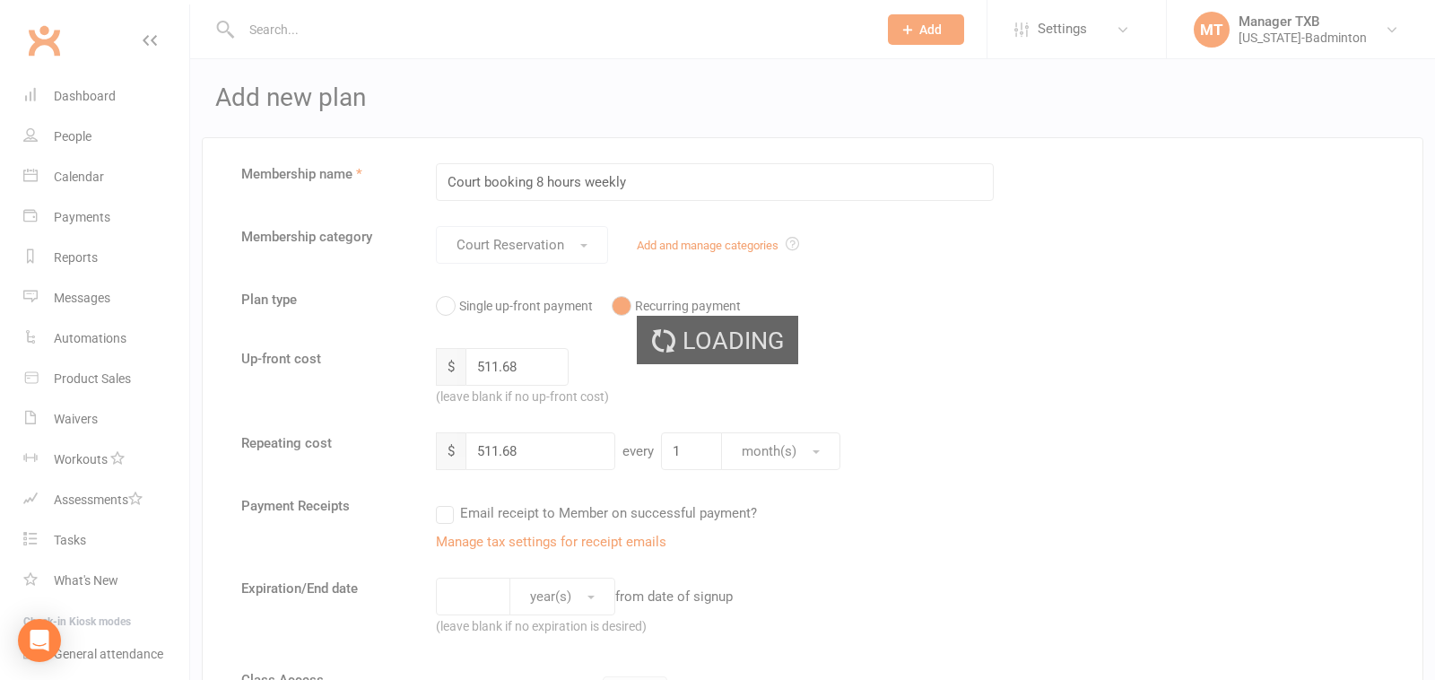
select select "100"
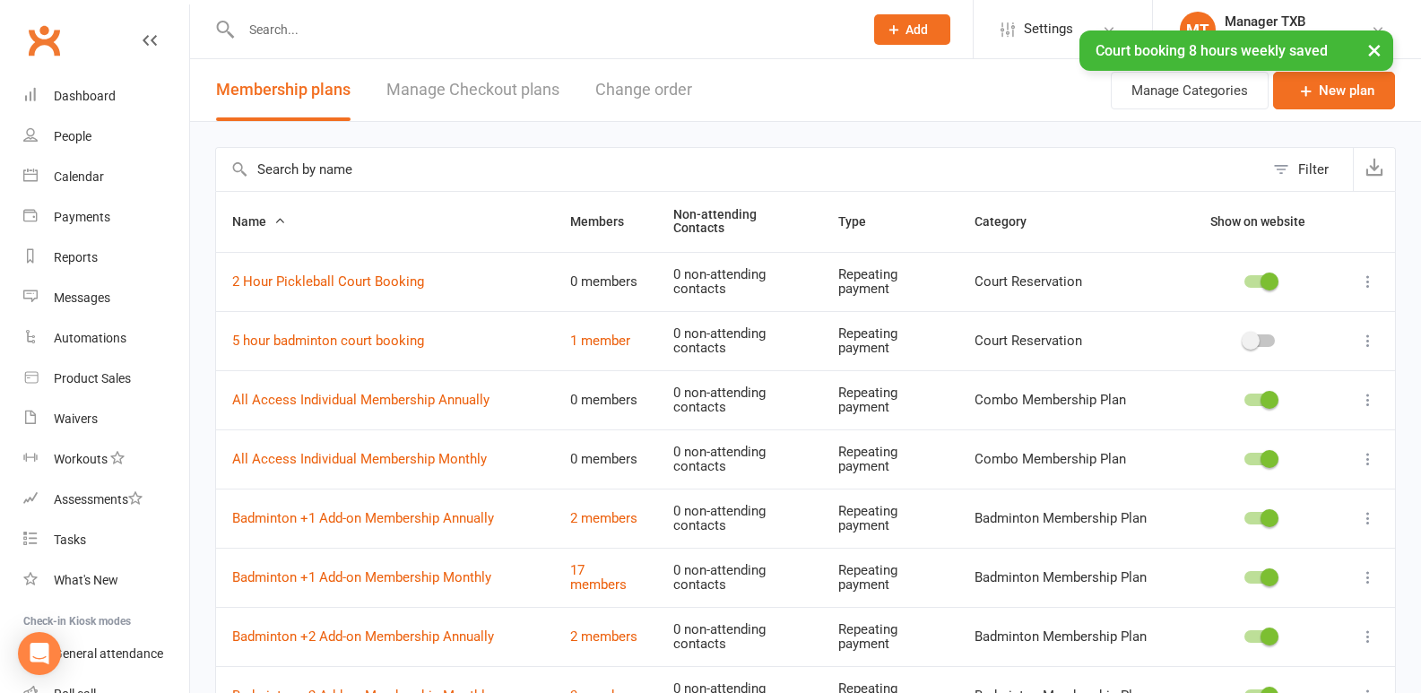
click at [437, 30] on div "× Court booking 8 hours weekly saved" at bounding box center [699, 30] width 1398 height 0
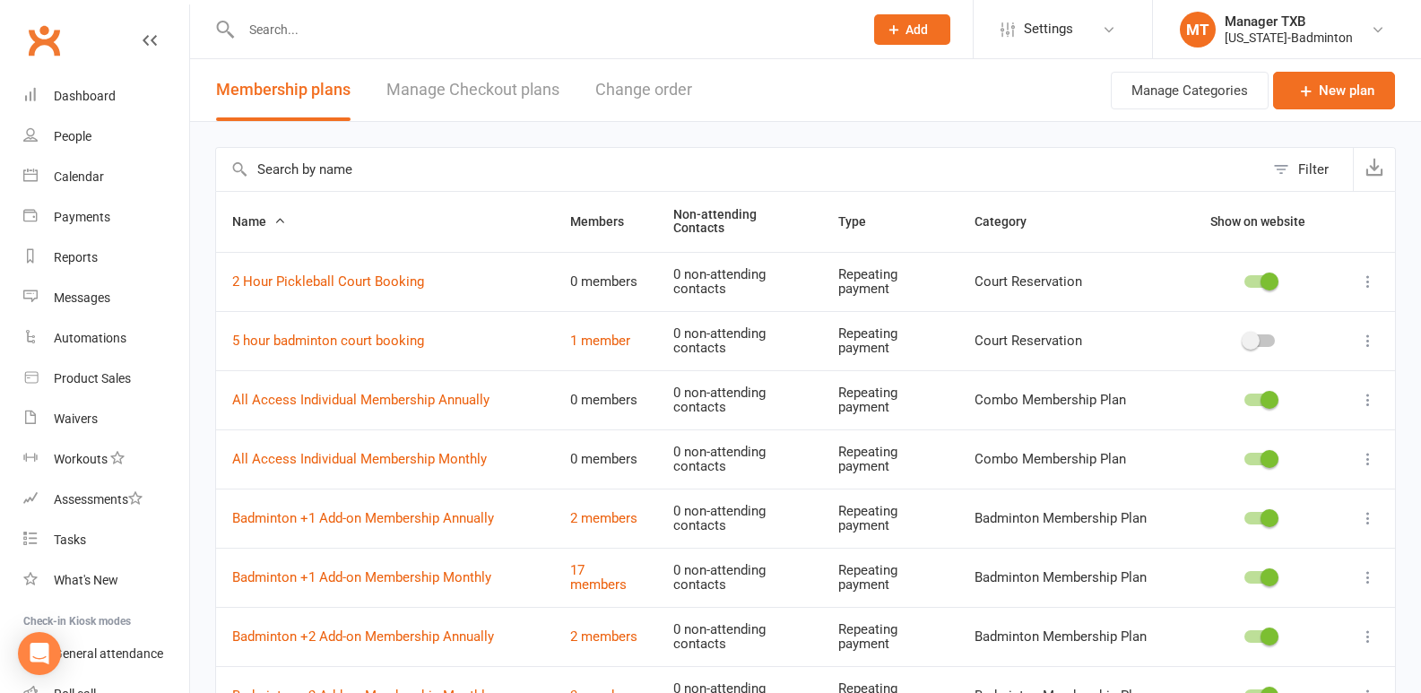
click at [311, 19] on input "text" at bounding box center [543, 29] width 615 height 25
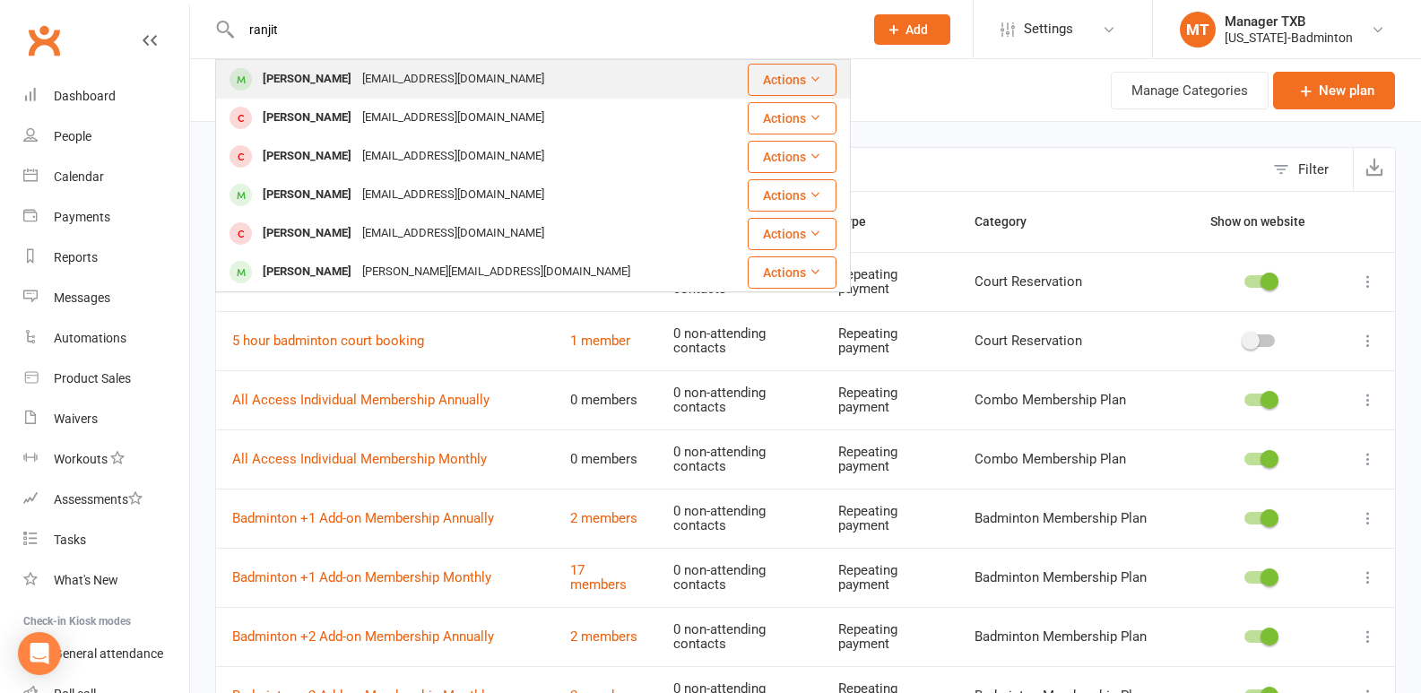
type input "ranjit"
click at [293, 82] on div "Ranjith Kondath" at bounding box center [307, 79] width 100 height 26
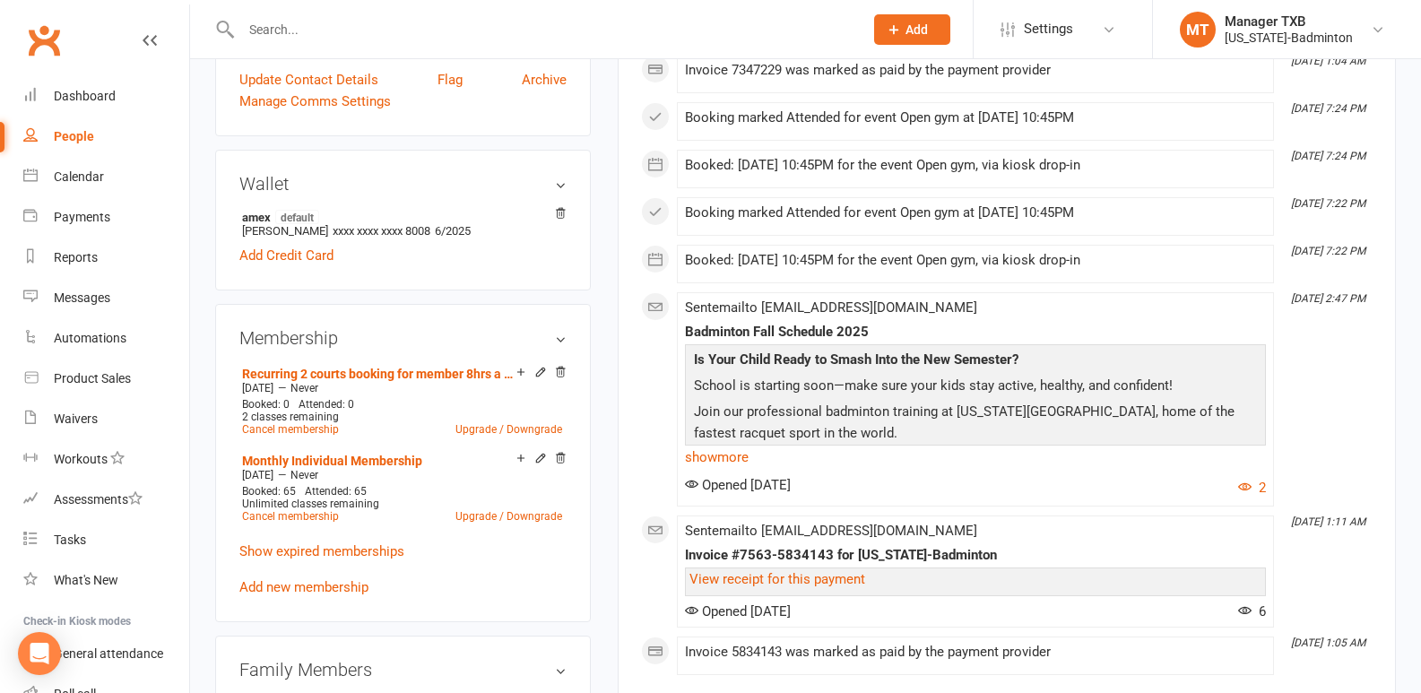
scroll to position [501, 0]
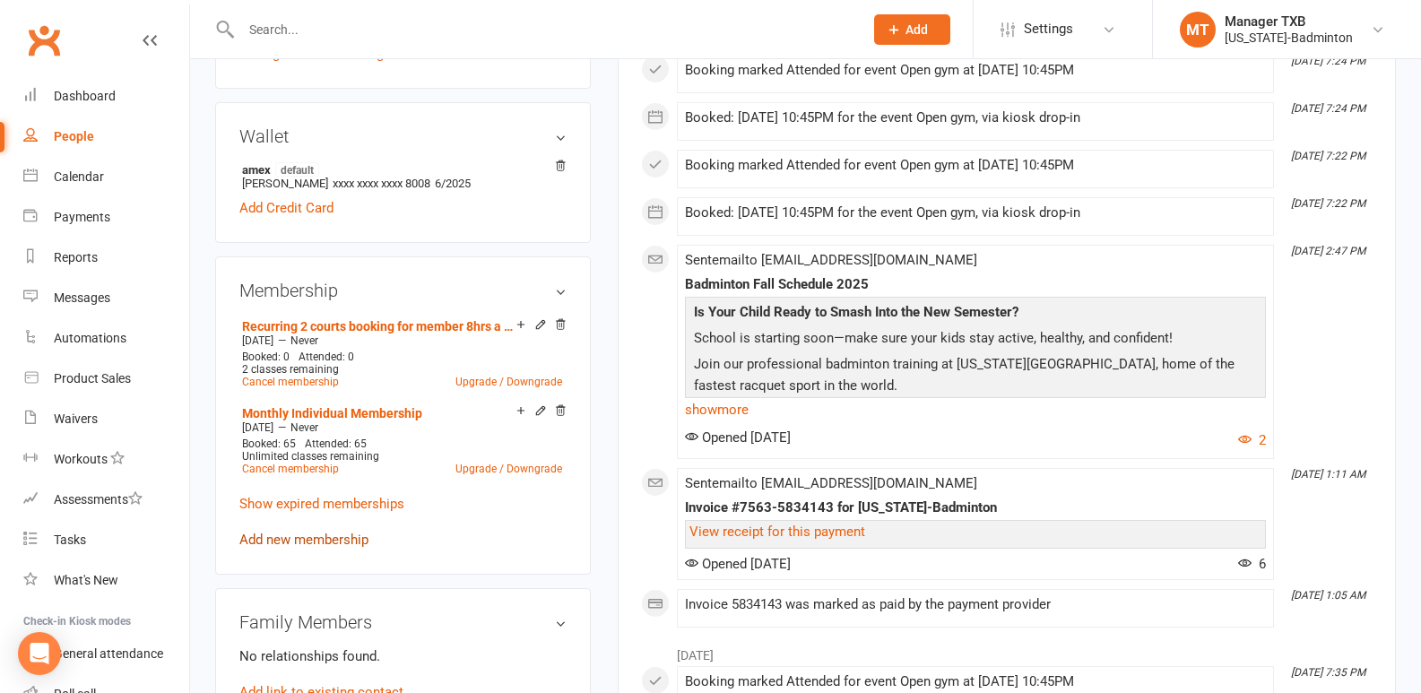
click at [334, 541] on link "Add new membership" at bounding box center [303, 540] width 129 height 16
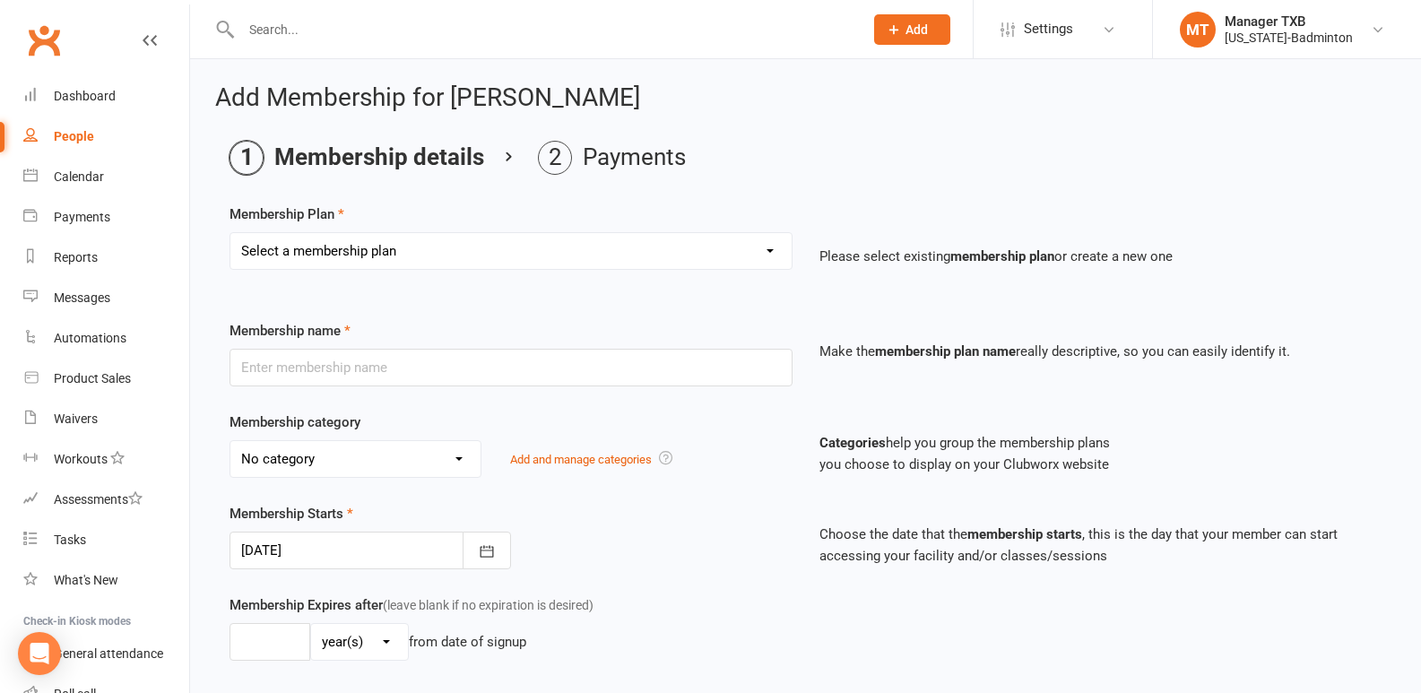
click at [484, 245] on select "Select a membership plan Create new Membership Plan Badminton Walk-in Pass 1 Vi…" at bounding box center [510, 251] width 561 height 36
select select "87"
click at [230, 233] on select "Select a membership plan Create new Membership Plan Badminton Walk-in Pass 1 Vi…" at bounding box center [510, 251] width 561 height 36
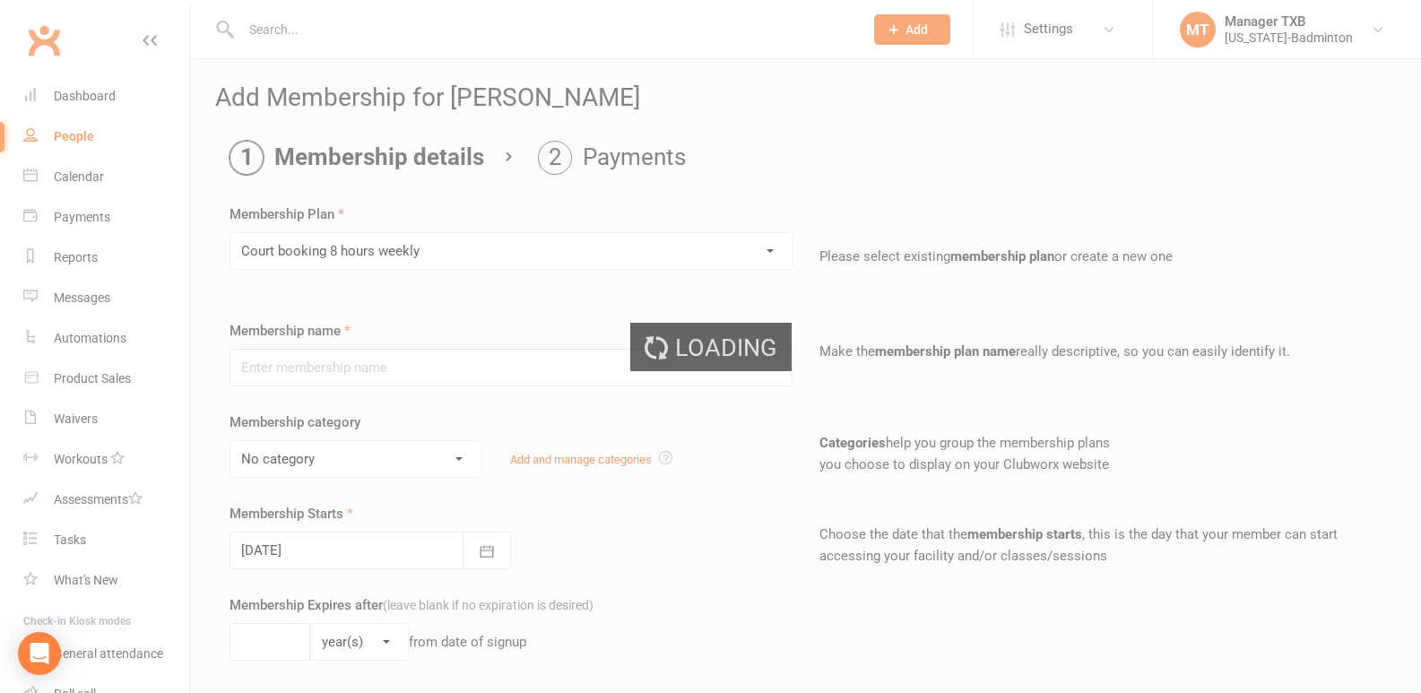
type input "Court booking 8 hours weekly"
select select "10"
type input "0"
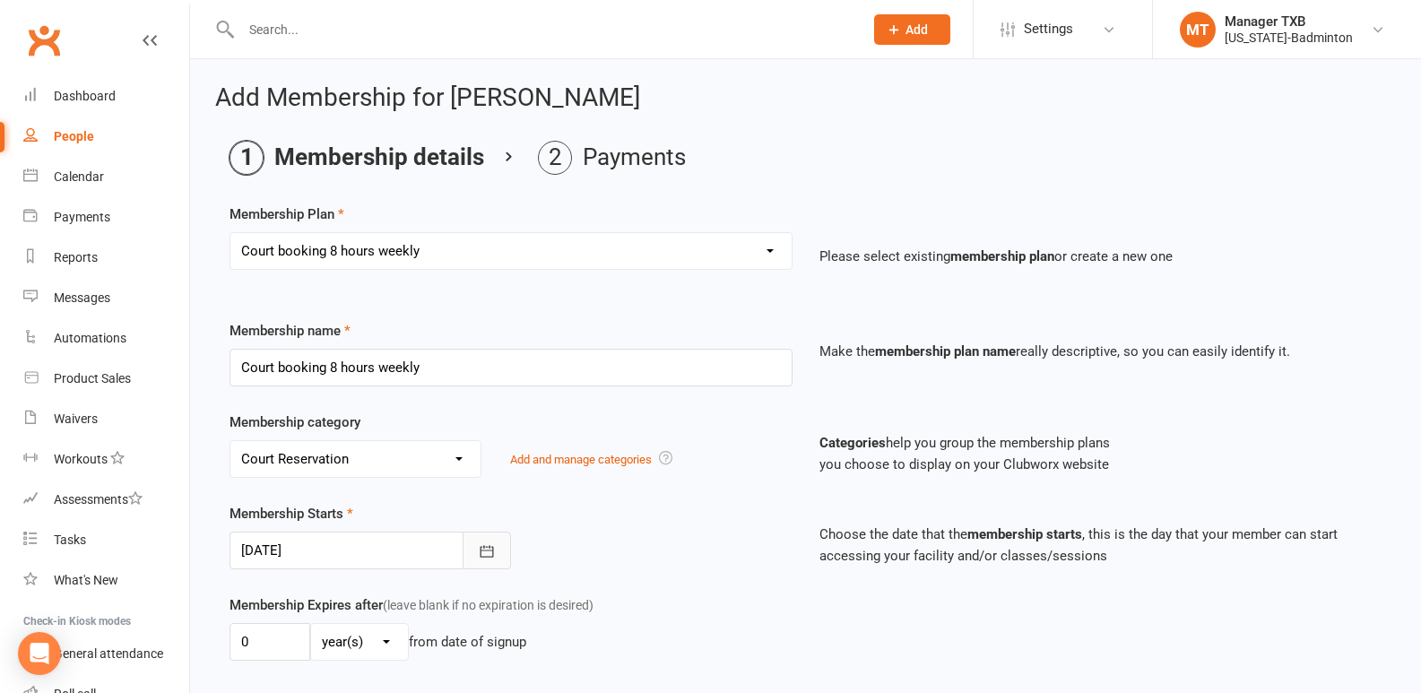
click at [494, 558] on icon "button" at bounding box center [487, 551] width 18 height 18
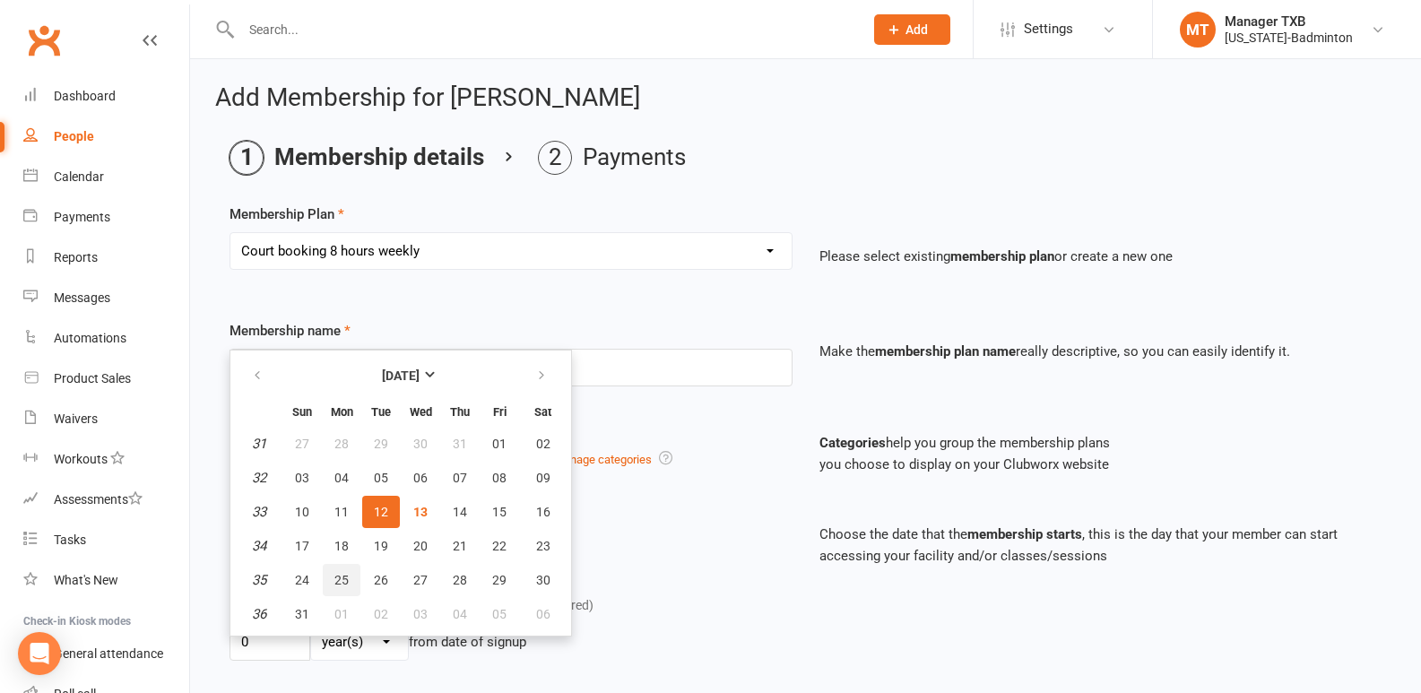
click at [326, 575] on button "25" at bounding box center [342, 580] width 38 height 32
type input "25 Aug 2025"
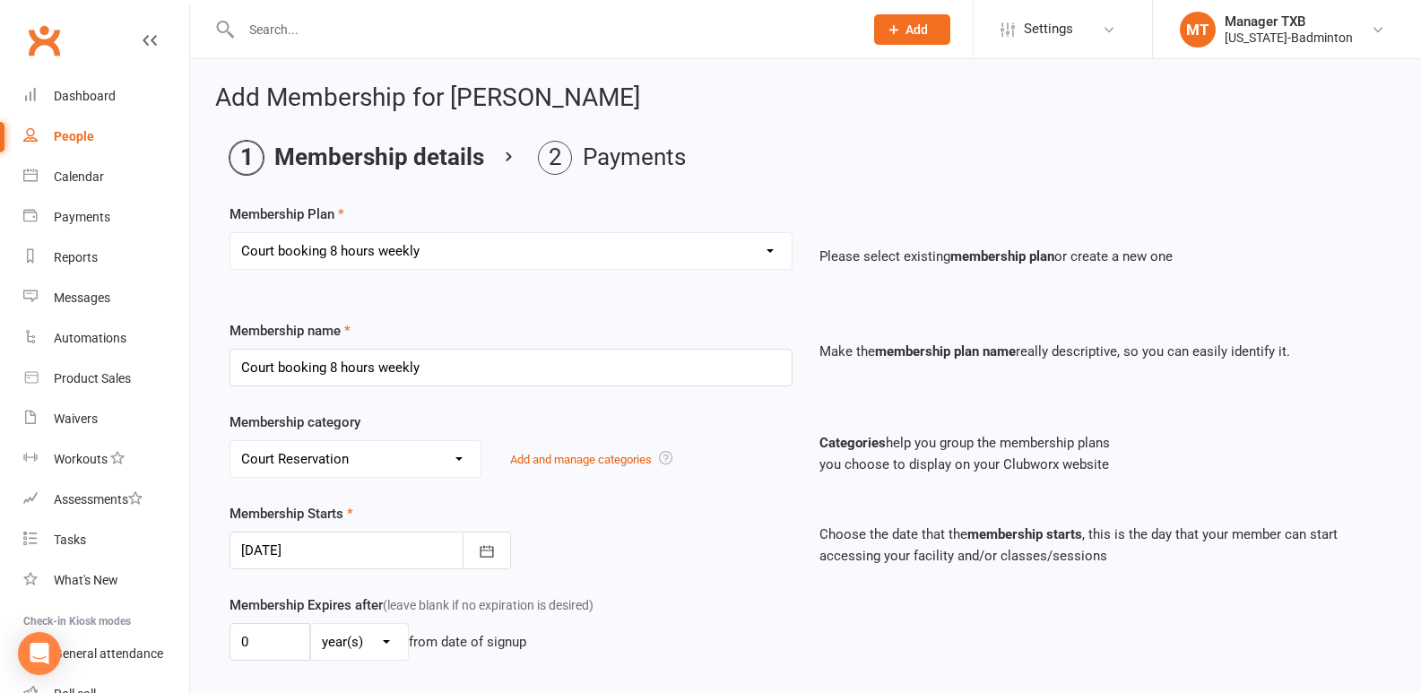
click at [689, 610] on div "Membership Expires after (leave blank if no expiration is desired) 0 day(s) wee…" at bounding box center [511, 631] width 590 height 74
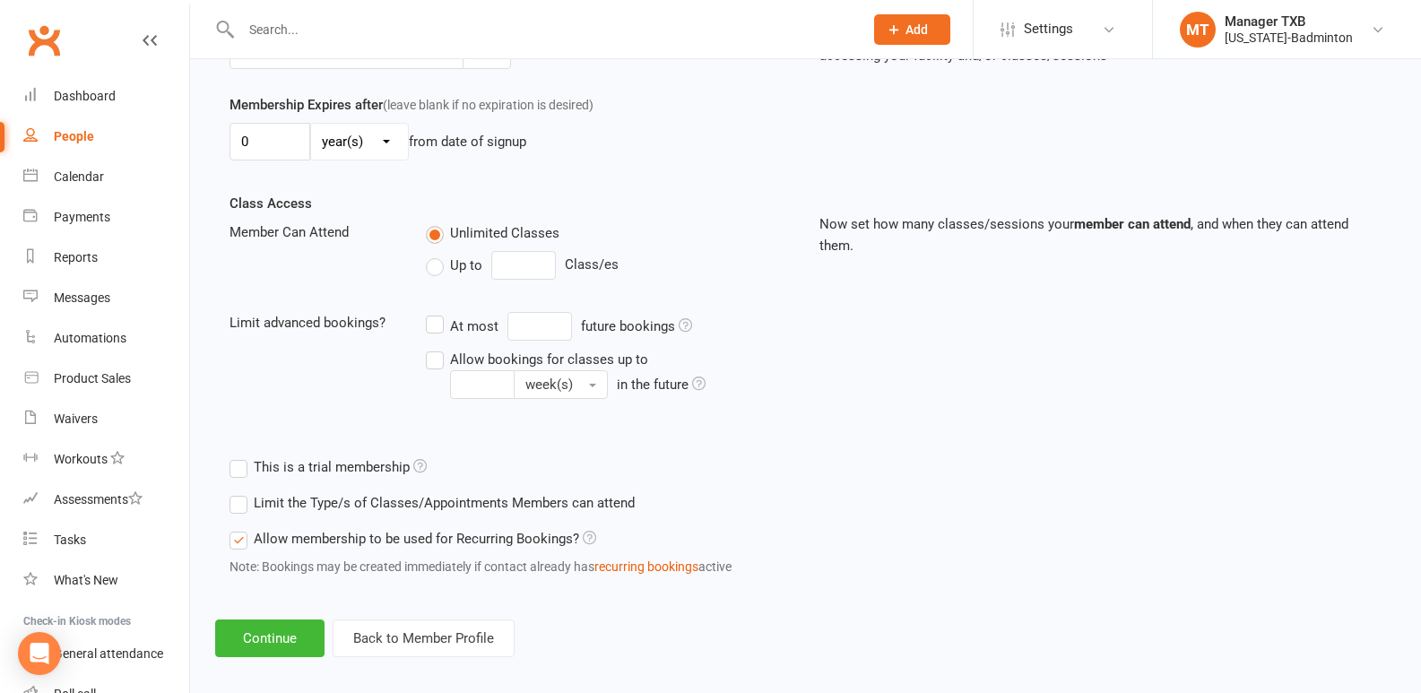
scroll to position [516, 0]
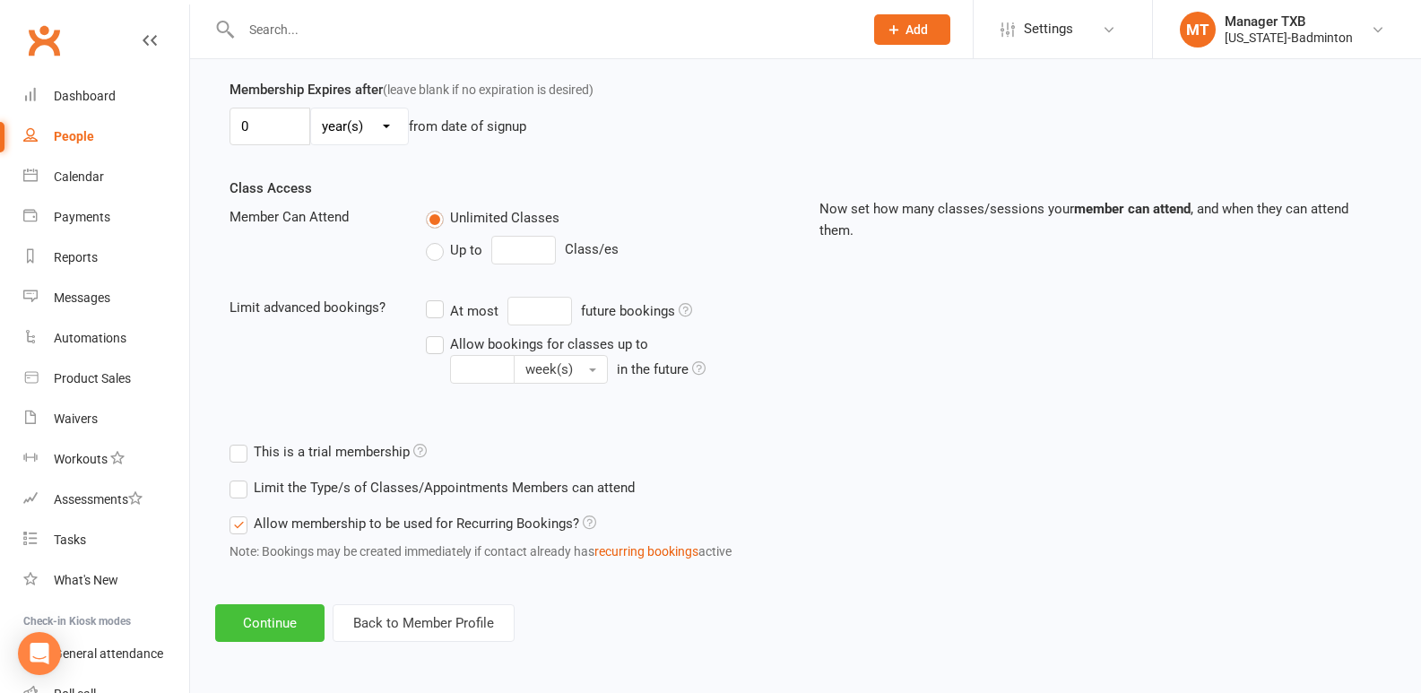
click at [245, 635] on button "Continue" at bounding box center [269, 623] width 109 height 38
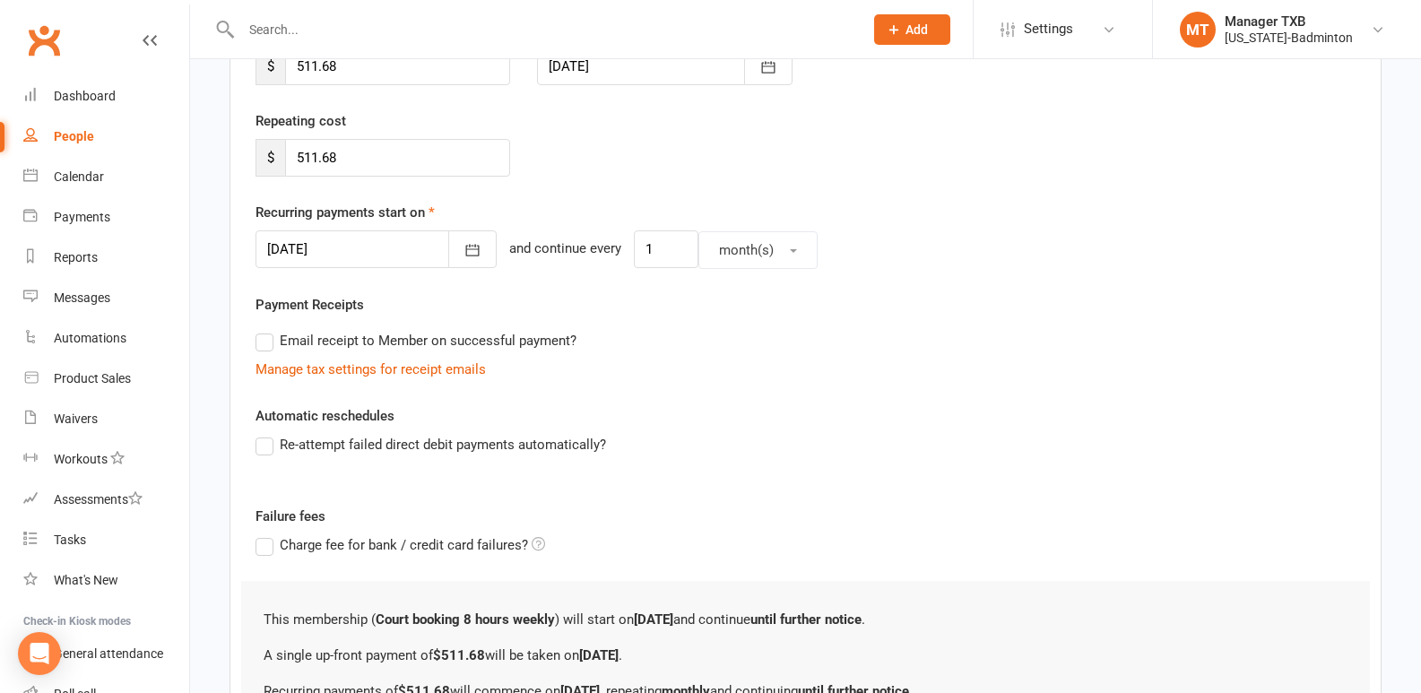
scroll to position [503, 0]
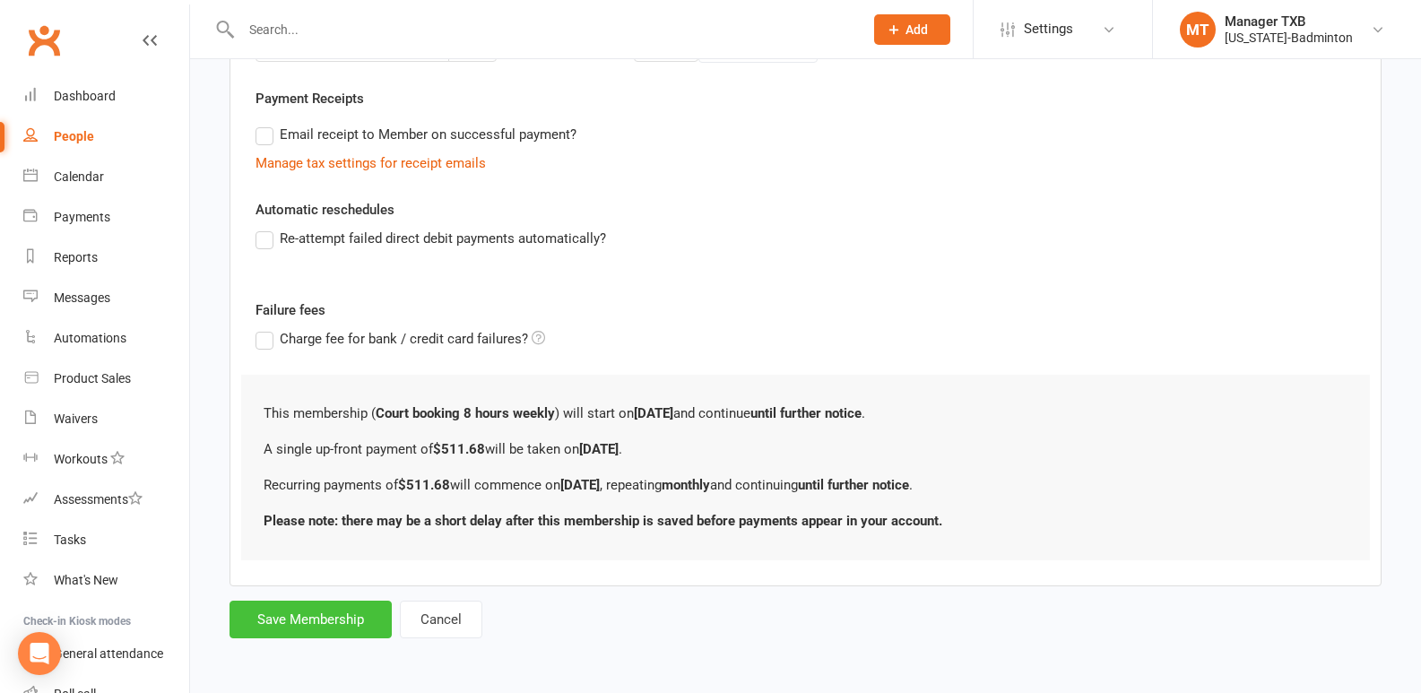
click at [314, 624] on button "Save Membership" at bounding box center [311, 620] width 162 height 38
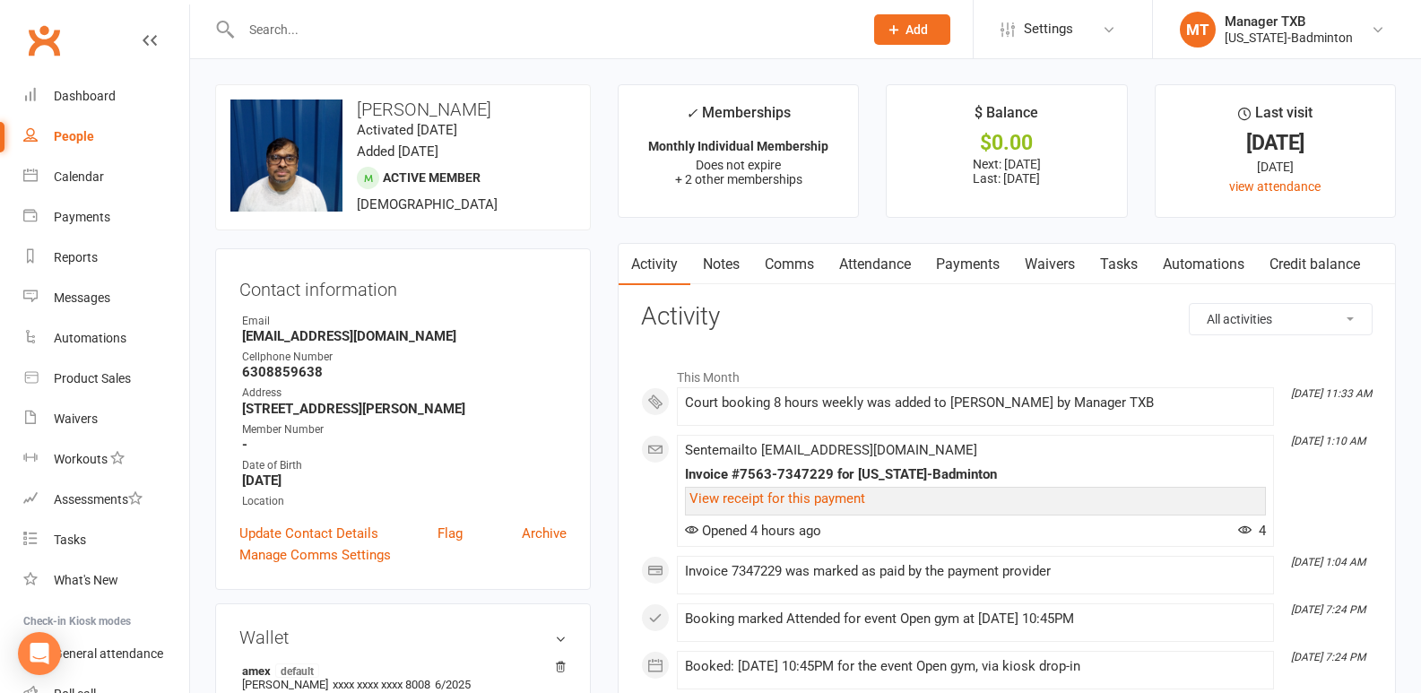
click at [969, 261] on link "Payments" at bounding box center [968, 264] width 89 height 41
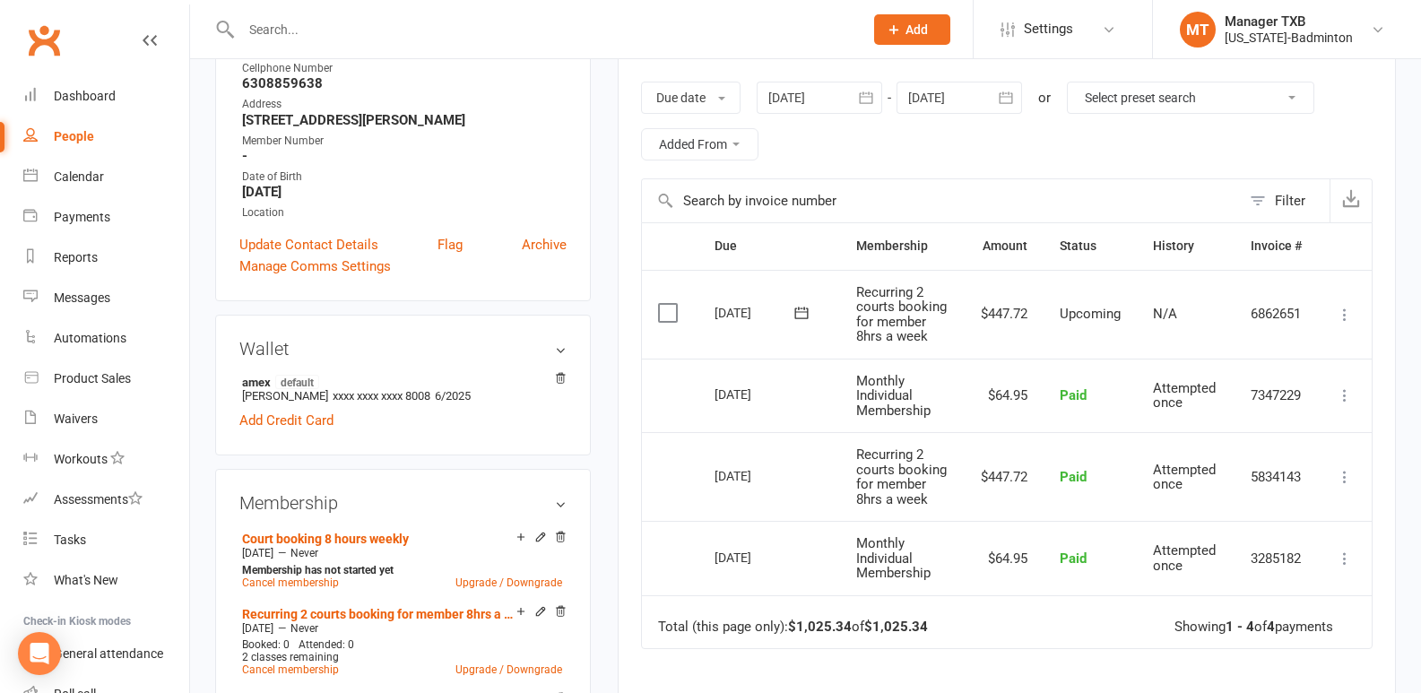
scroll to position [57, 0]
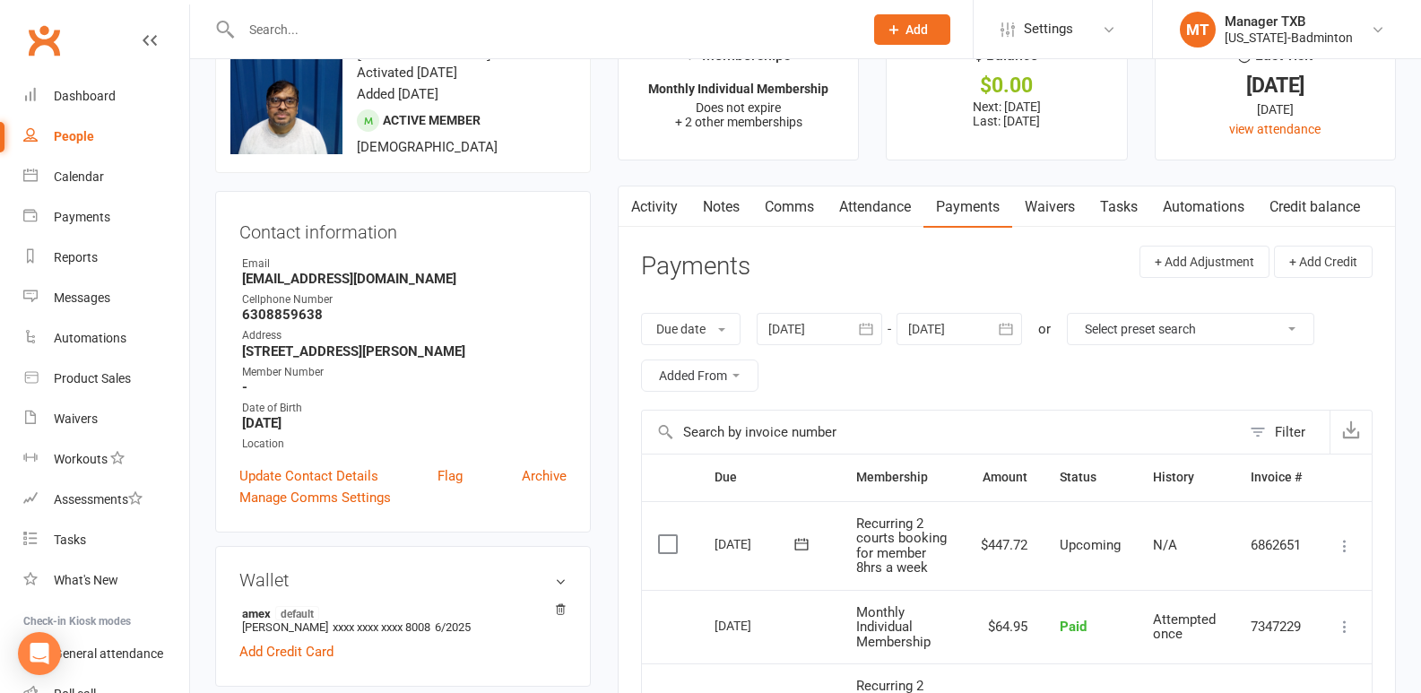
click at [1007, 331] on icon "button" at bounding box center [1006, 329] width 18 height 18
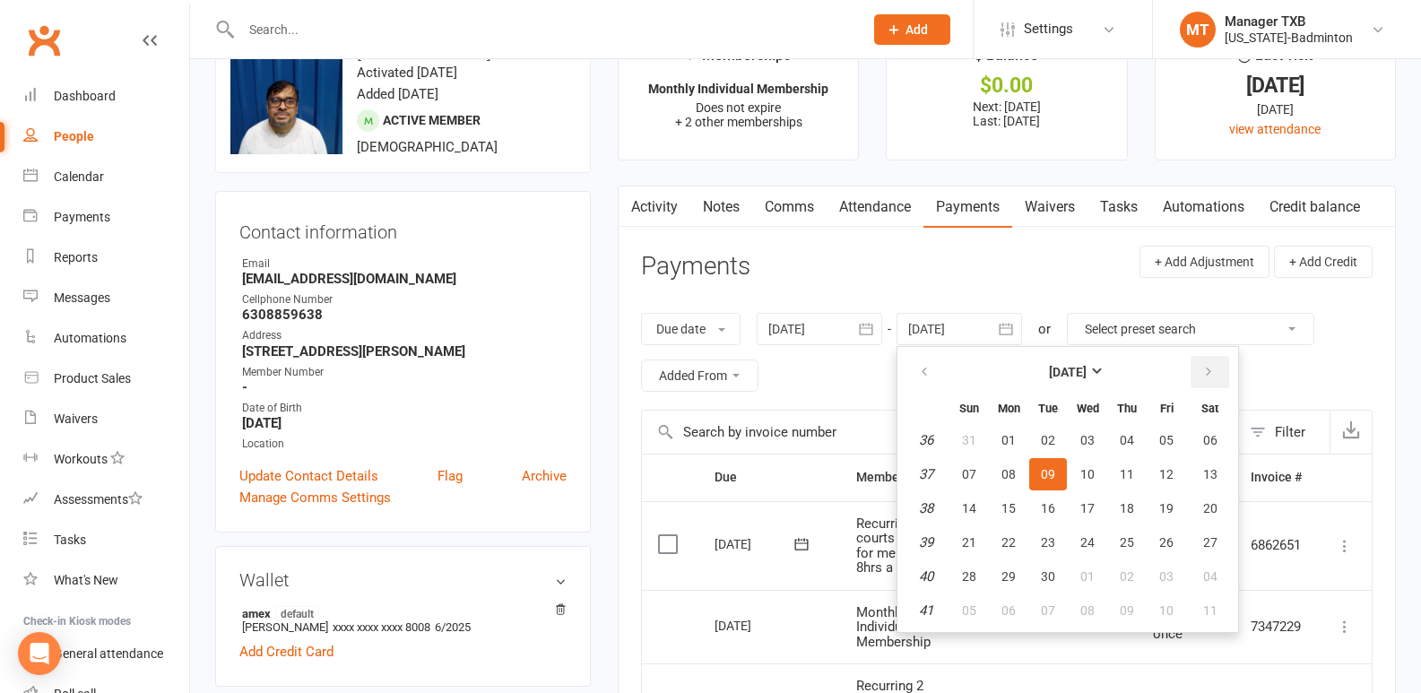
click at [1200, 376] on button "button" at bounding box center [1210, 372] width 39 height 32
click at [970, 605] on span "30" at bounding box center [969, 610] width 14 height 14
type input "30 Nov 2025"
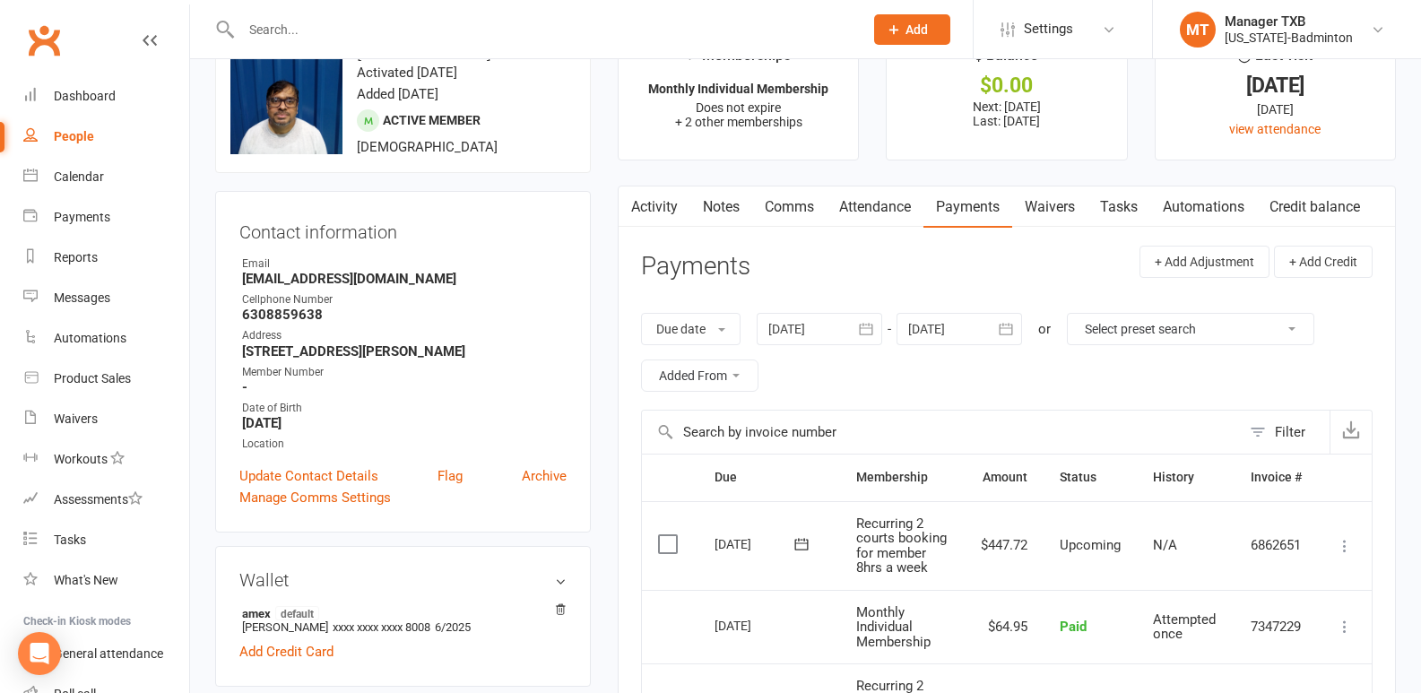
click at [1008, 333] on icon "button" at bounding box center [1006, 329] width 18 height 18
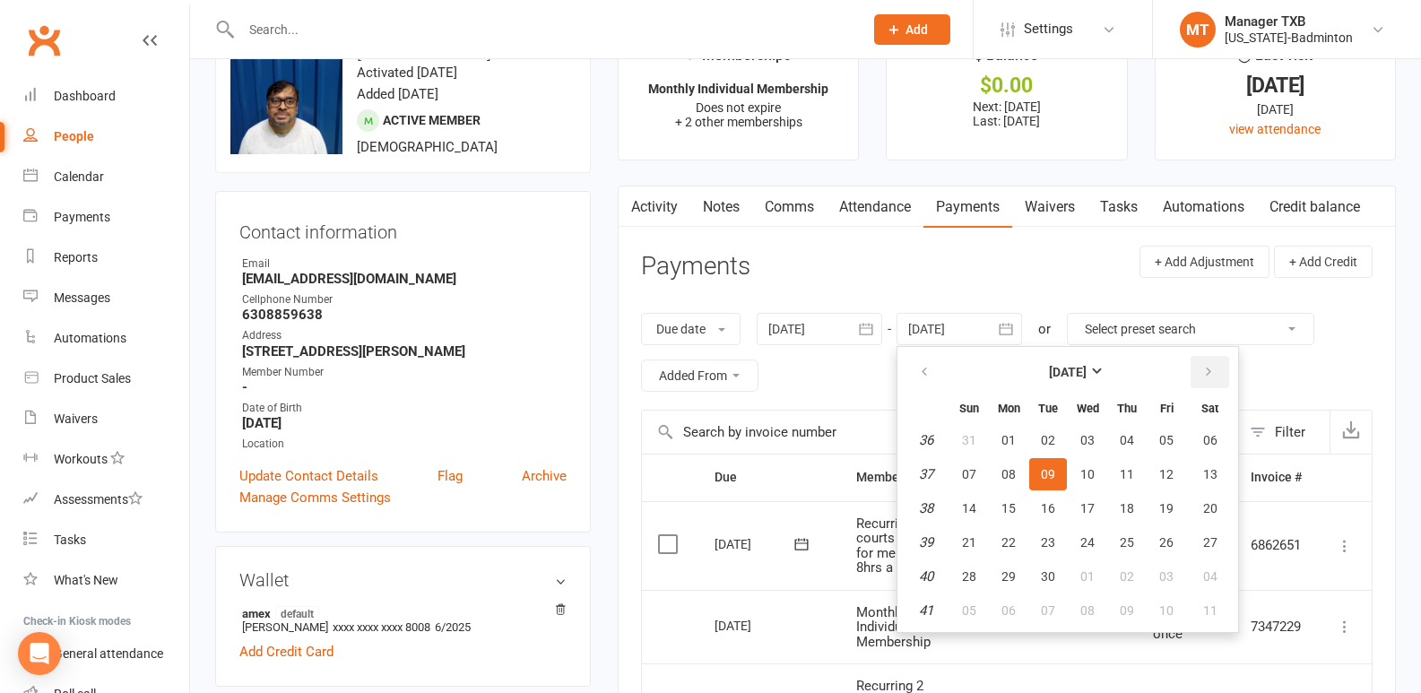
click at [1227, 370] on button "button" at bounding box center [1210, 372] width 39 height 32
click at [1062, 575] on button "30" at bounding box center [1048, 576] width 38 height 32
type input "30 Dec 2025"
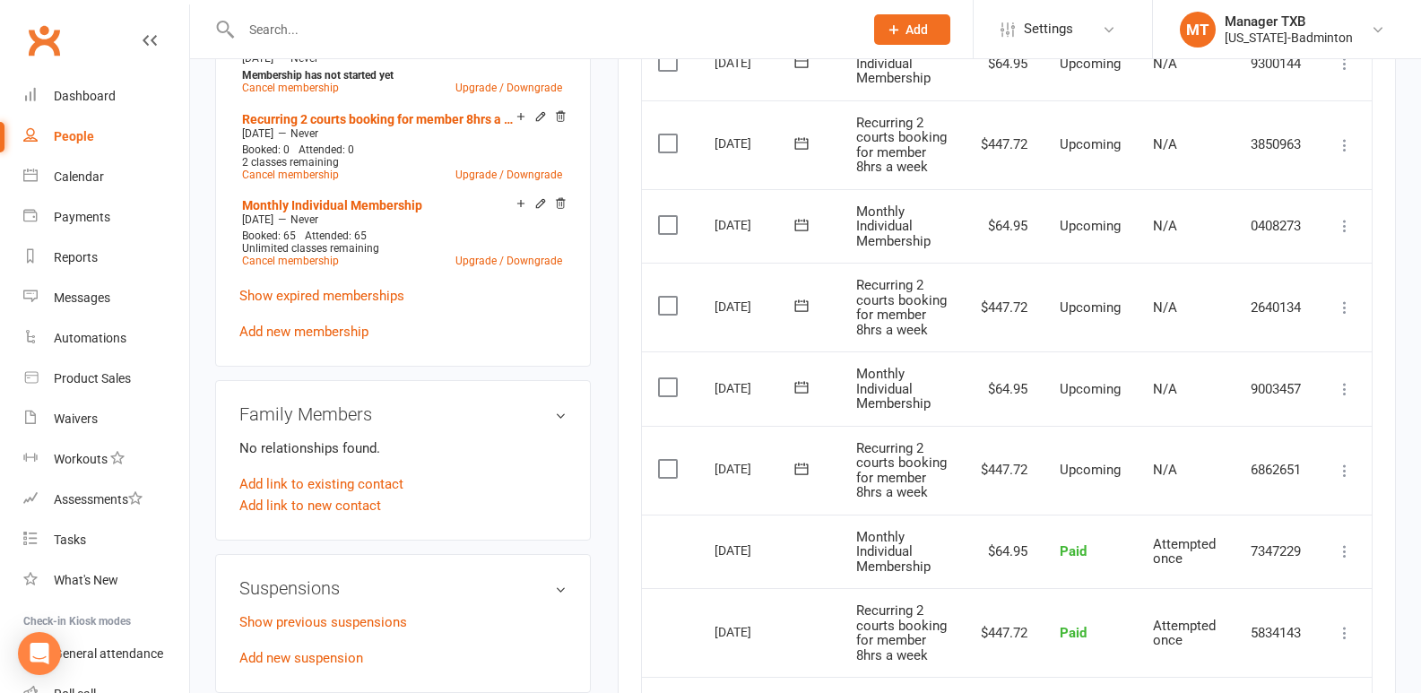
scroll to position [382, 0]
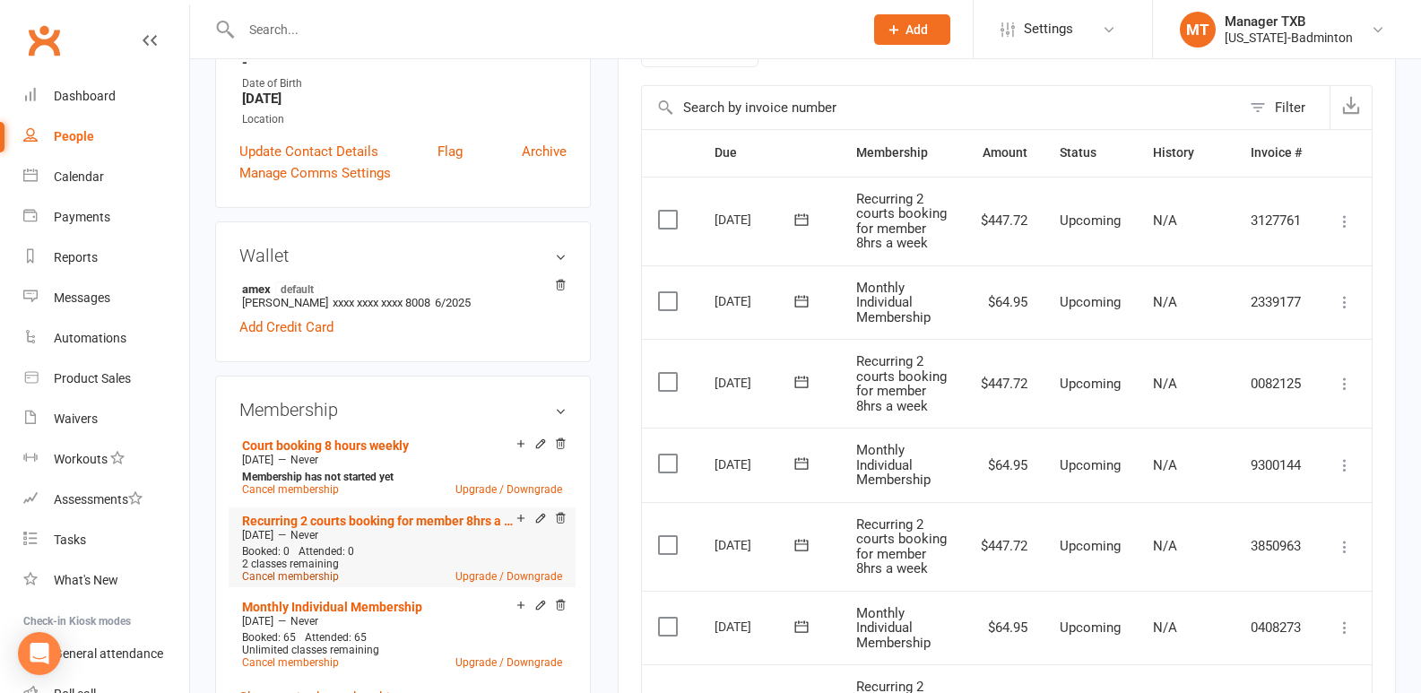
click at [319, 574] on link "Cancel membership" at bounding box center [290, 576] width 97 height 13
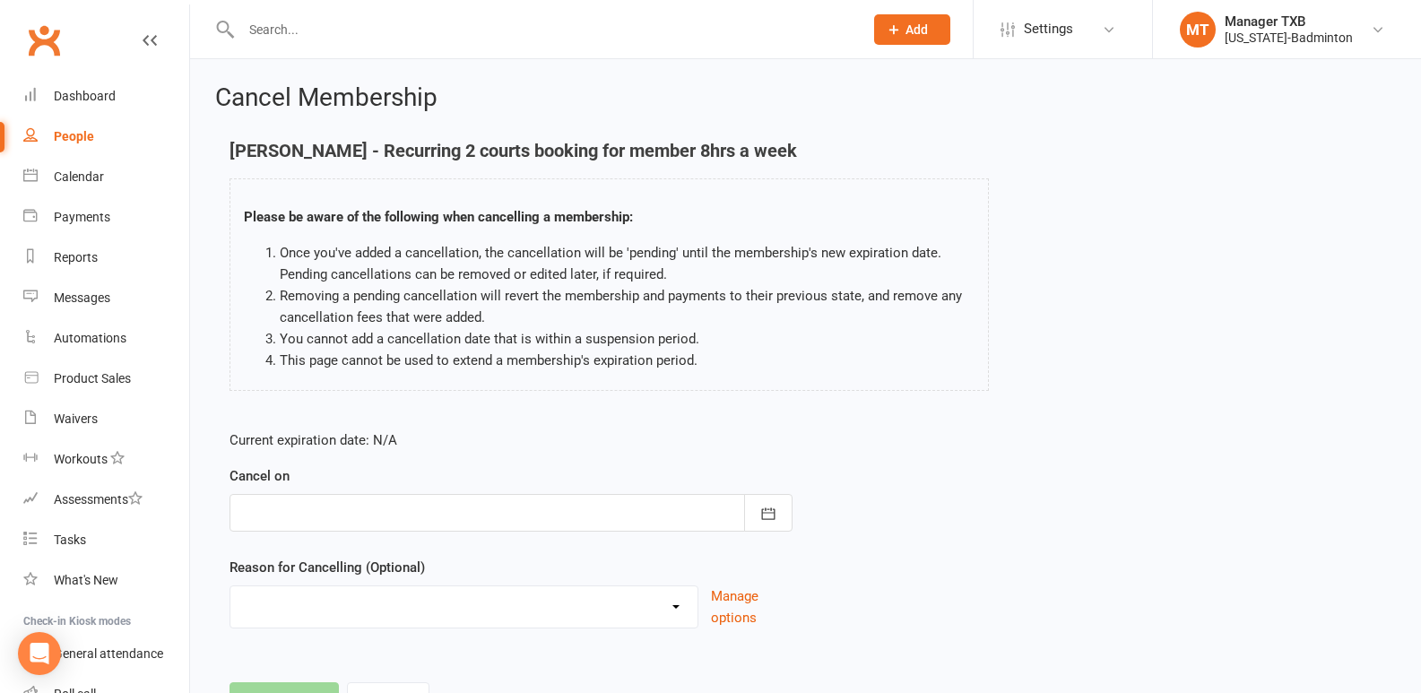
scroll to position [82, 0]
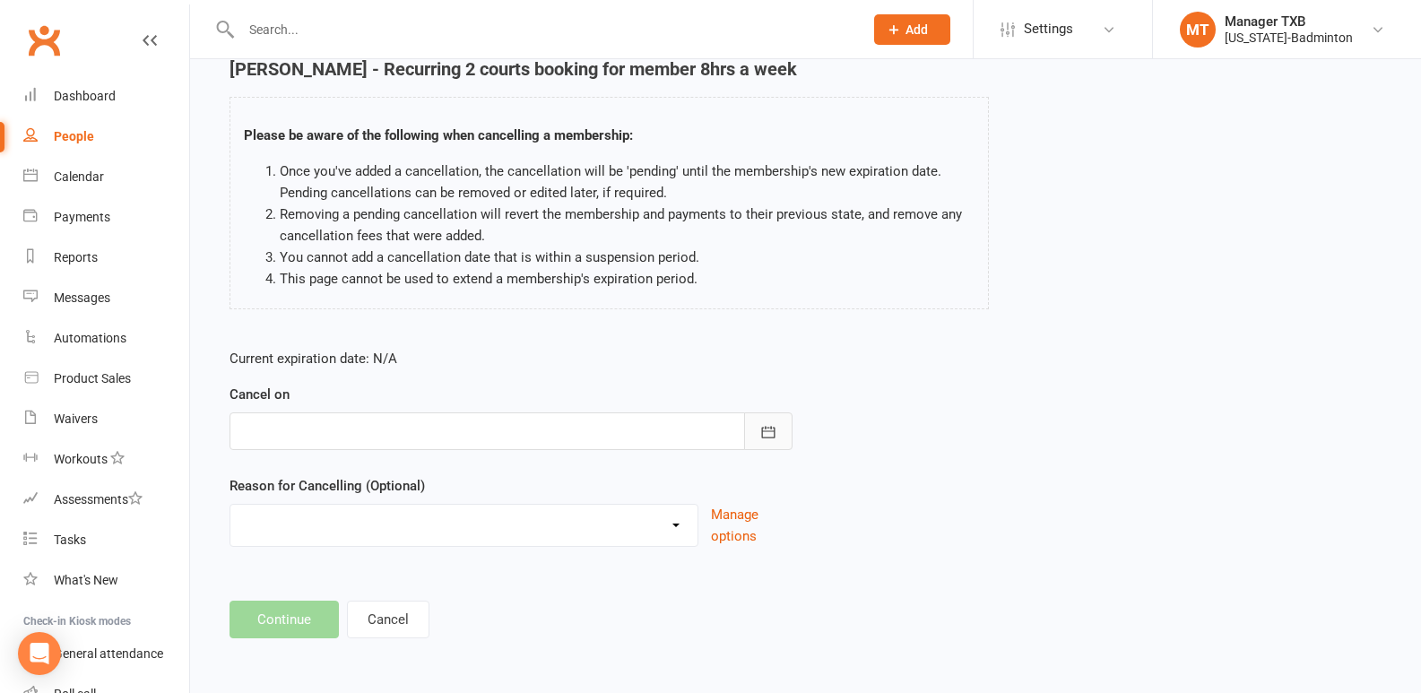
click at [775, 431] on icon "button" at bounding box center [767, 432] width 13 height 12
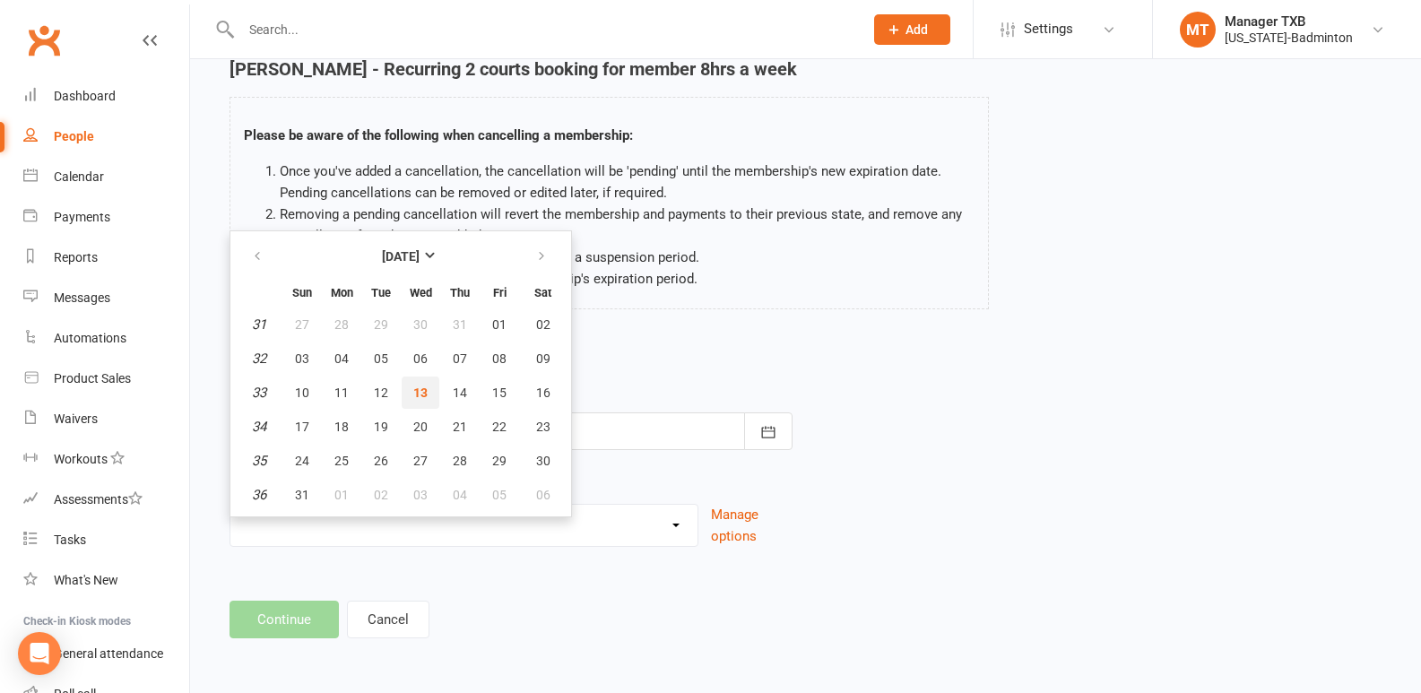
click at [413, 387] on span "13" at bounding box center [420, 393] width 14 height 14
type input "13 Aug 2025"
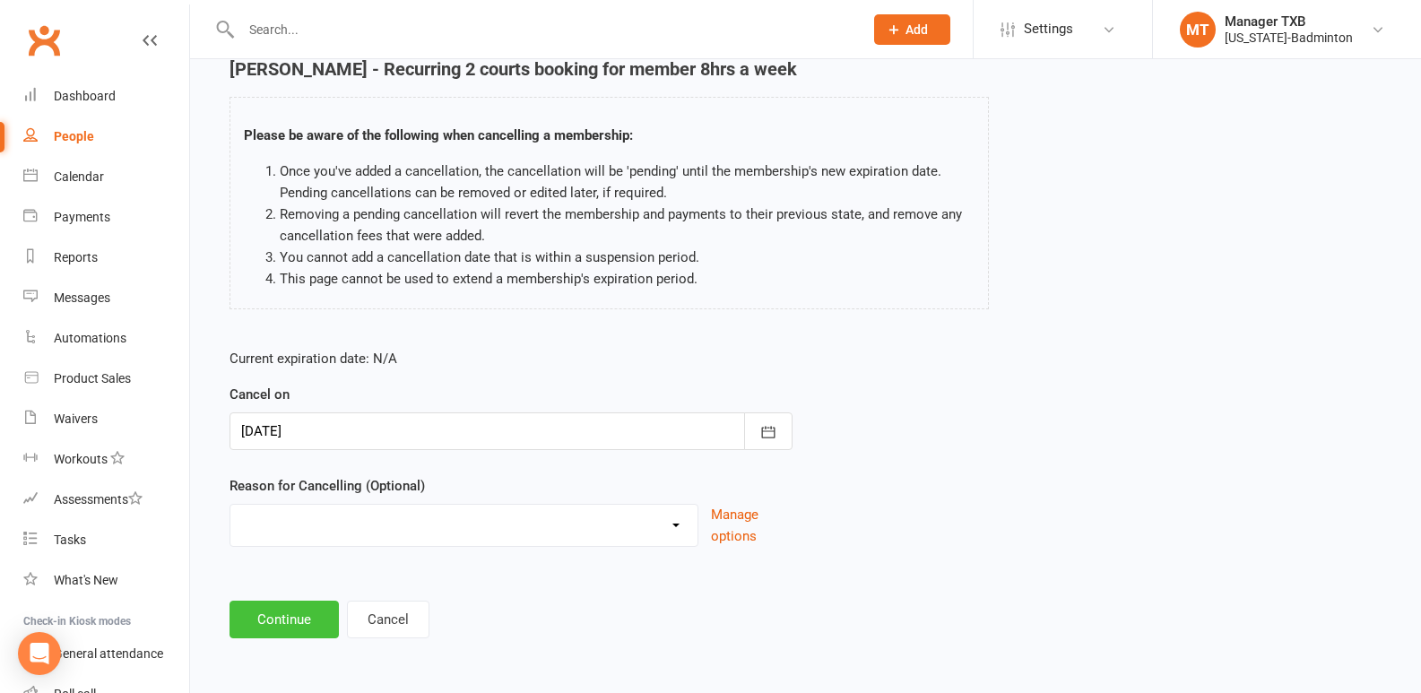
click at [278, 614] on button "Continue" at bounding box center [284, 620] width 109 height 38
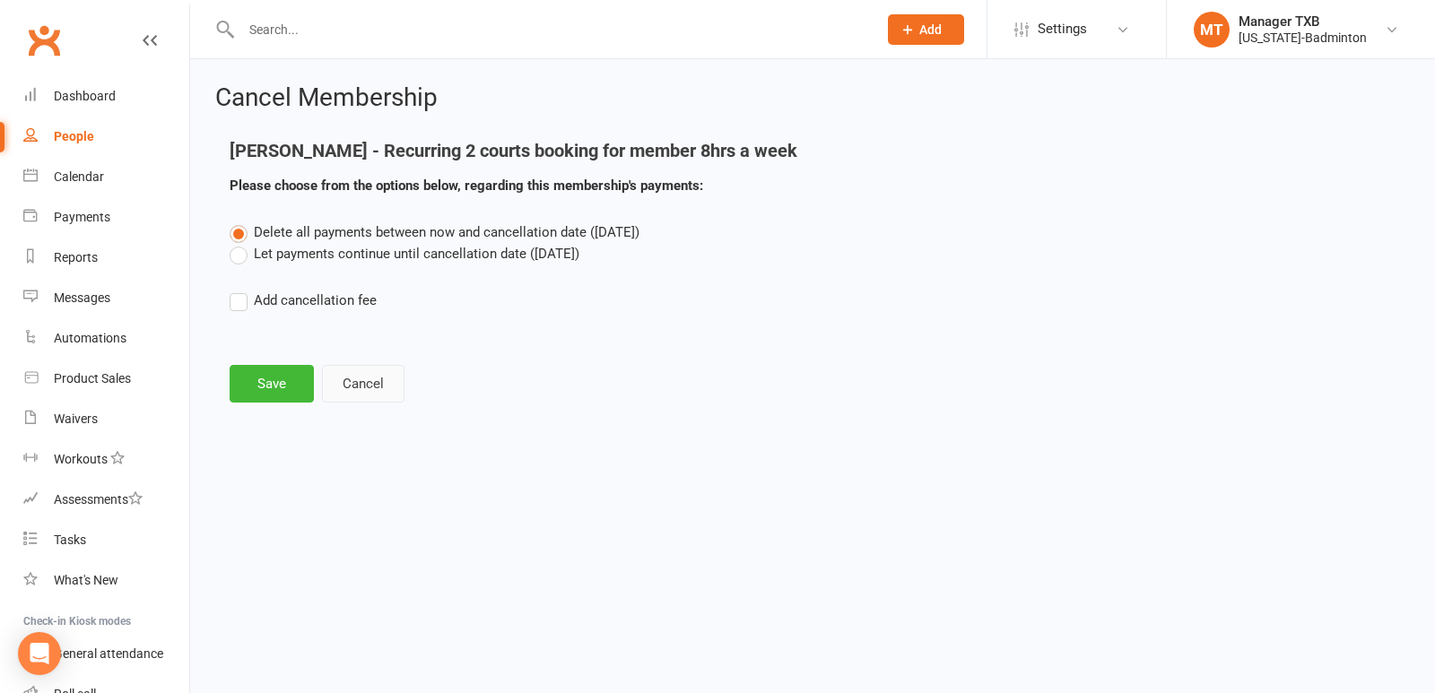
click at [362, 378] on button "Cancel" at bounding box center [363, 384] width 82 height 38
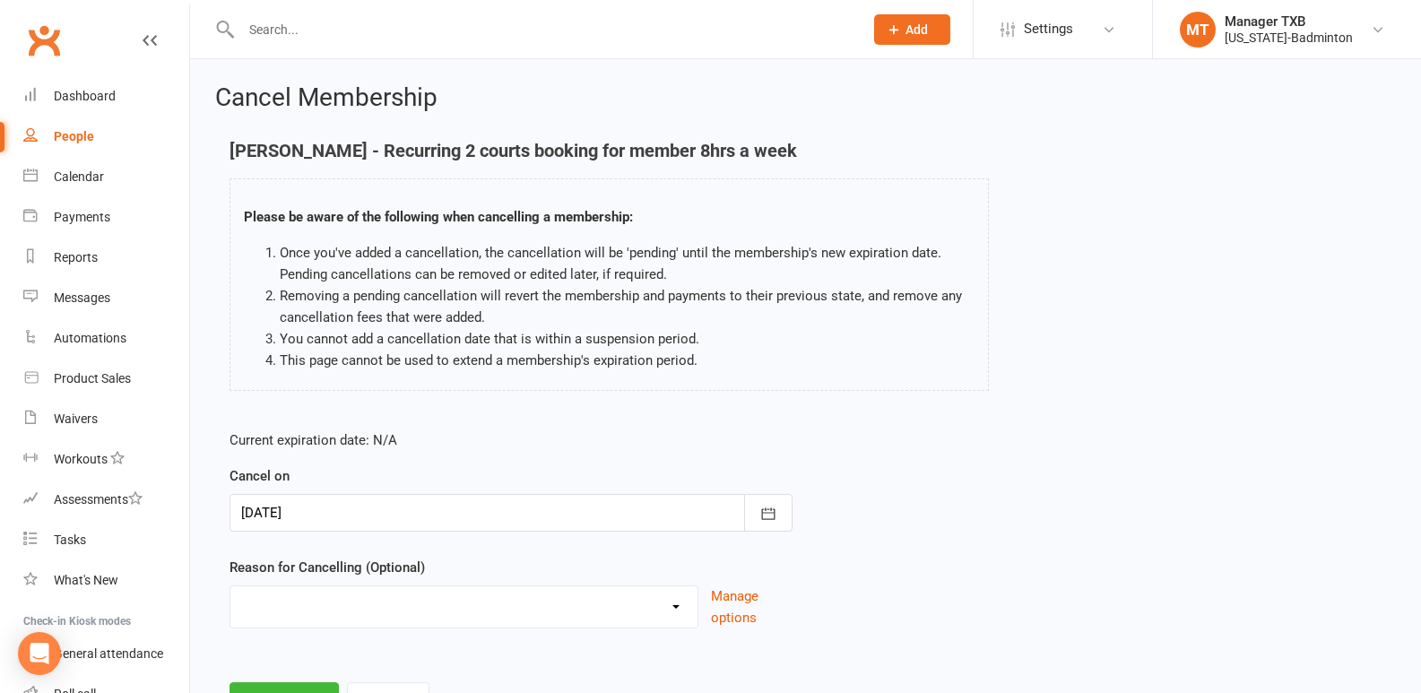
click at [685, 512] on div at bounding box center [511, 513] width 563 height 38
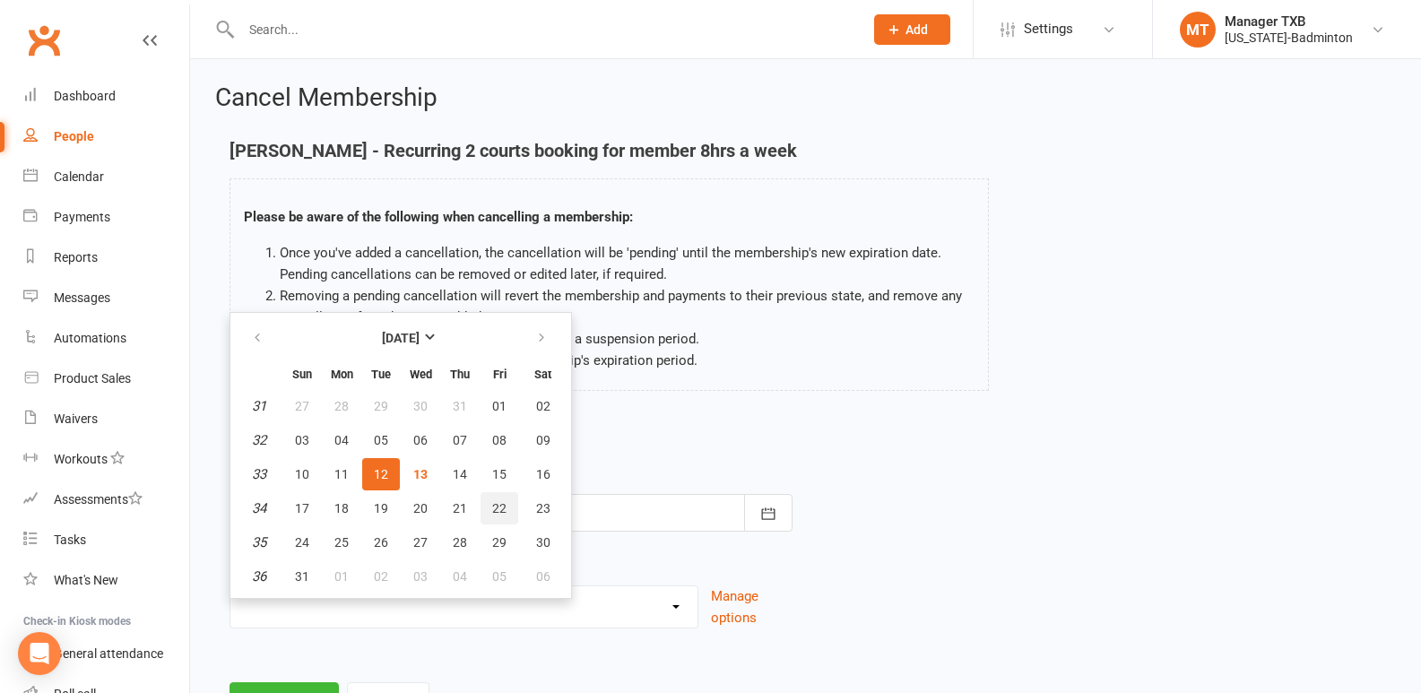
click at [496, 514] on span "22" at bounding box center [499, 508] width 14 height 14
type input "22 Aug 2025"
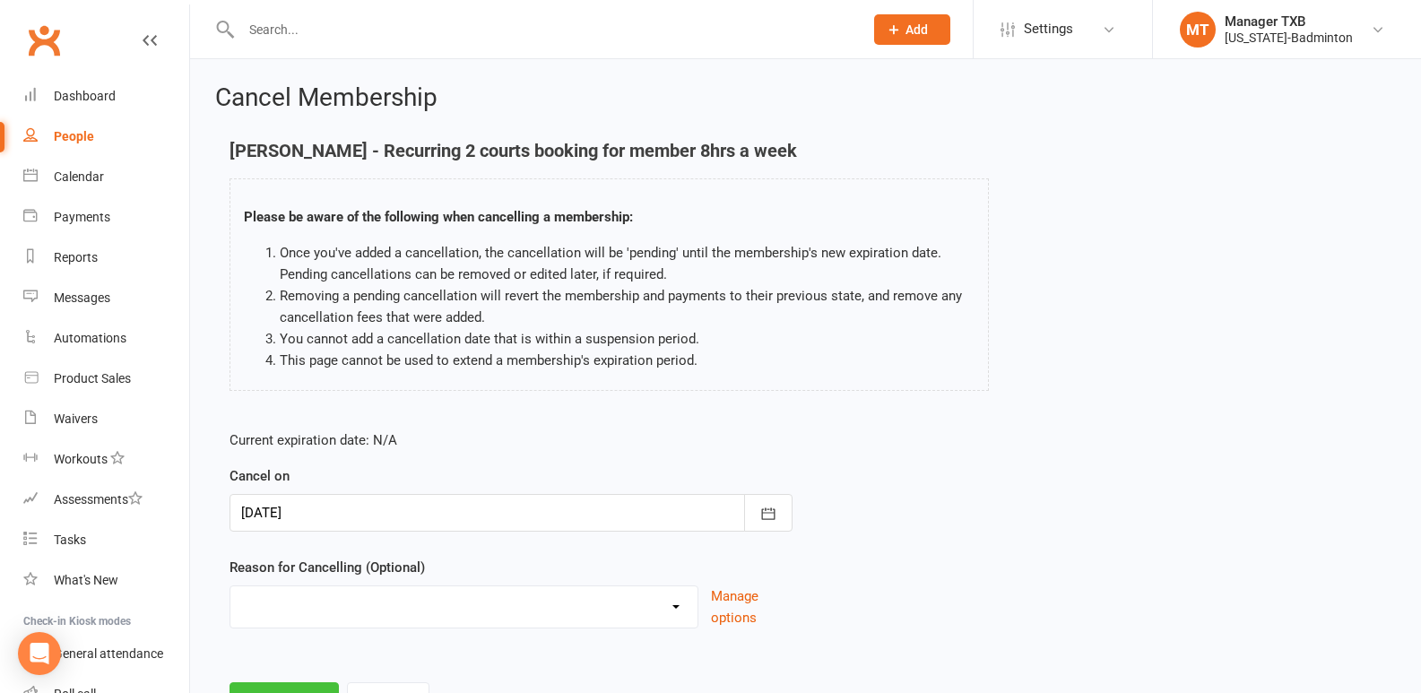
click at [326, 684] on button "Continue" at bounding box center [284, 701] width 109 height 38
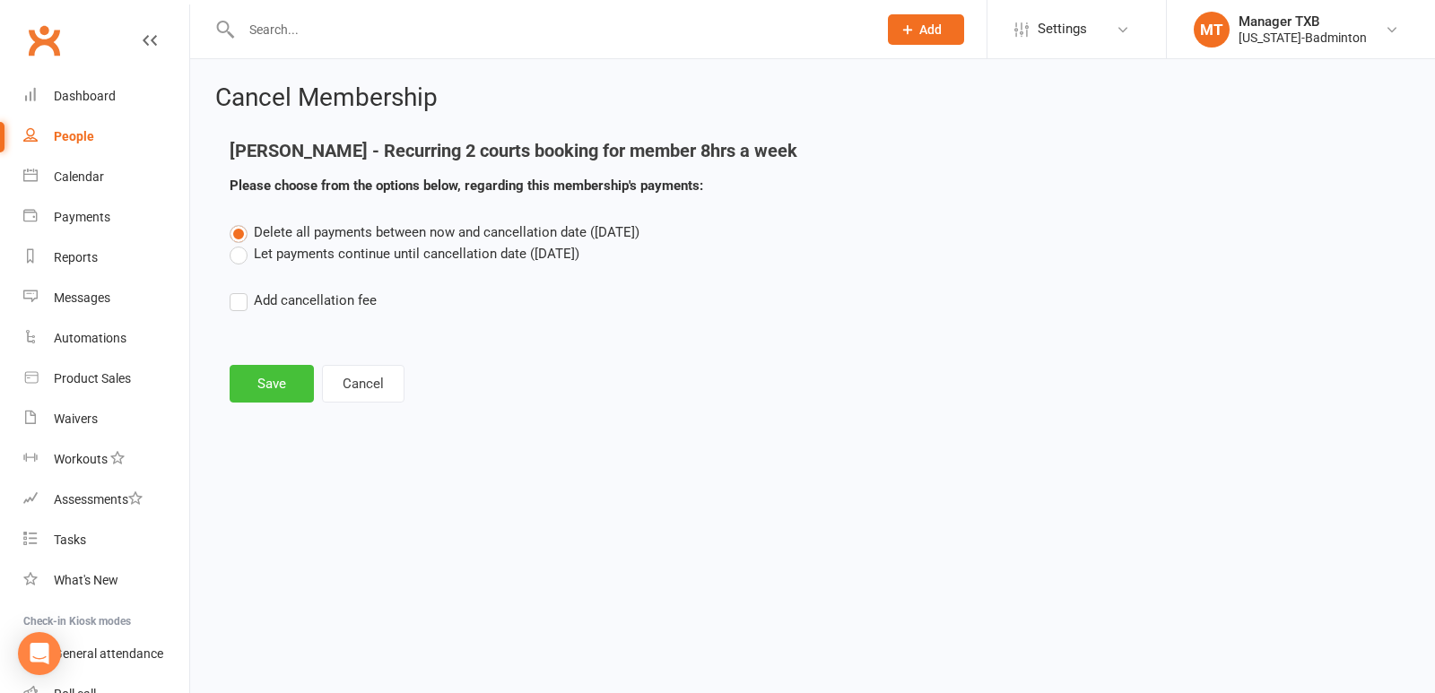
click at [278, 386] on button "Save" at bounding box center [272, 384] width 84 height 38
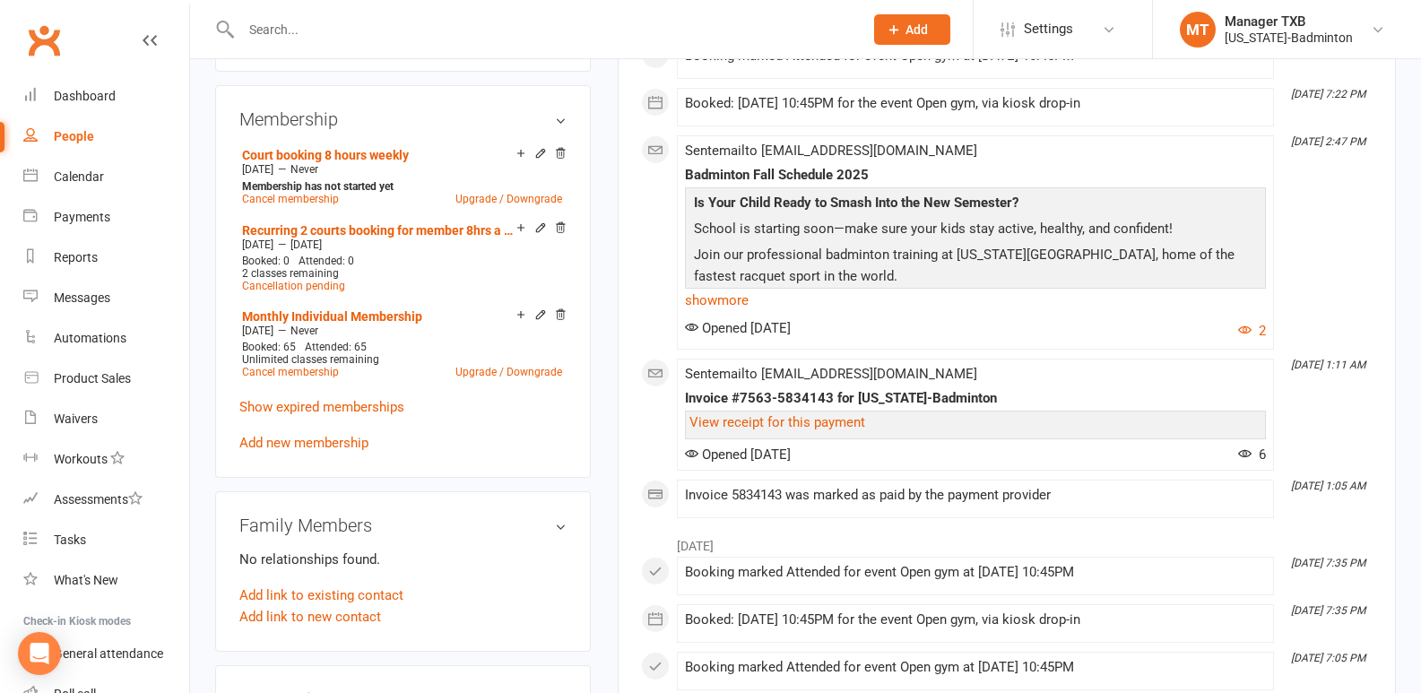
scroll to position [437, 0]
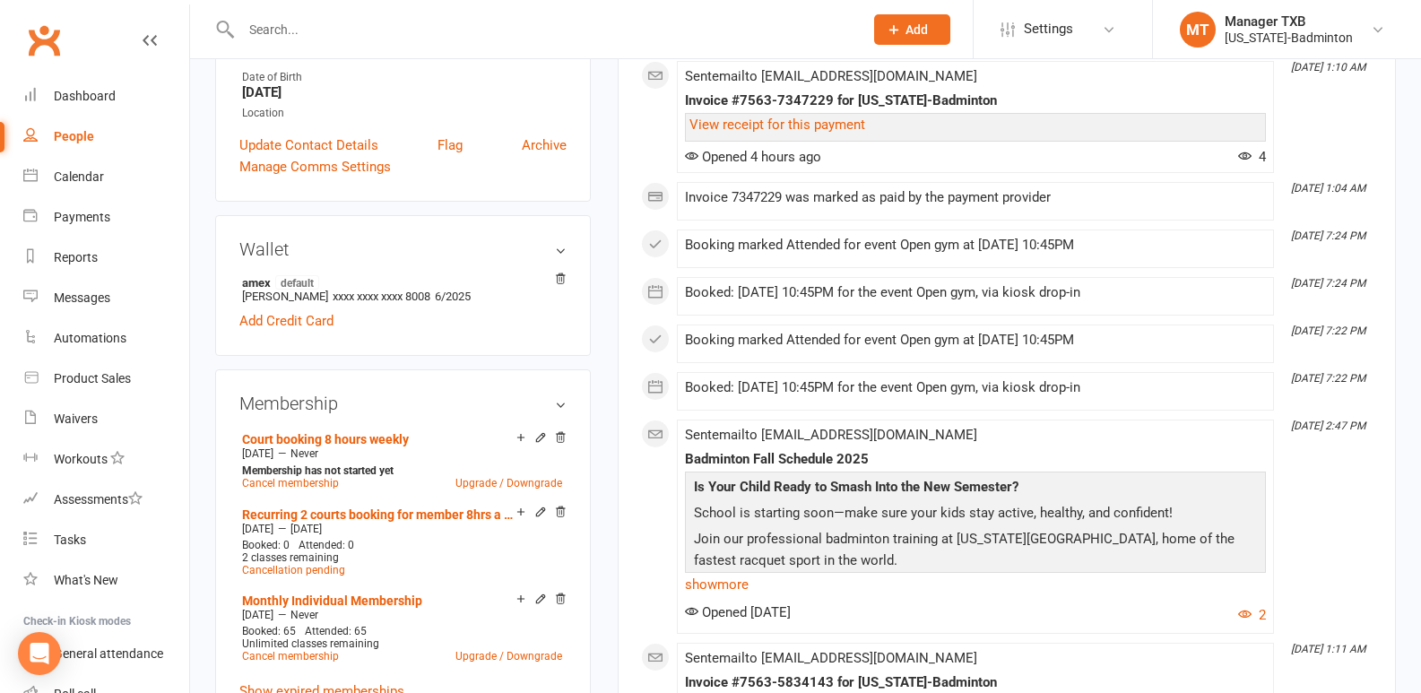
click at [357, 25] on input "text" at bounding box center [543, 29] width 615 height 25
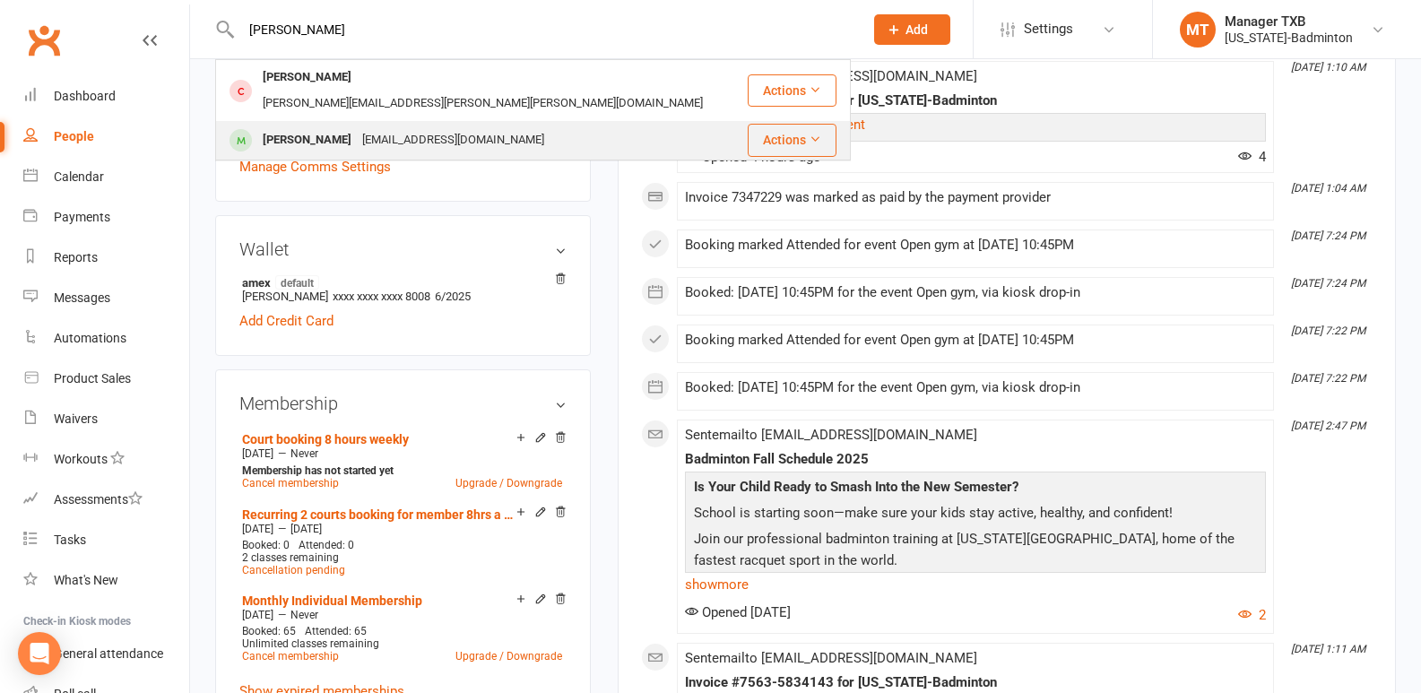
type input "ken"
click at [319, 127] on div "Kenan Yang" at bounding box center [307, 140] width 100 height 26
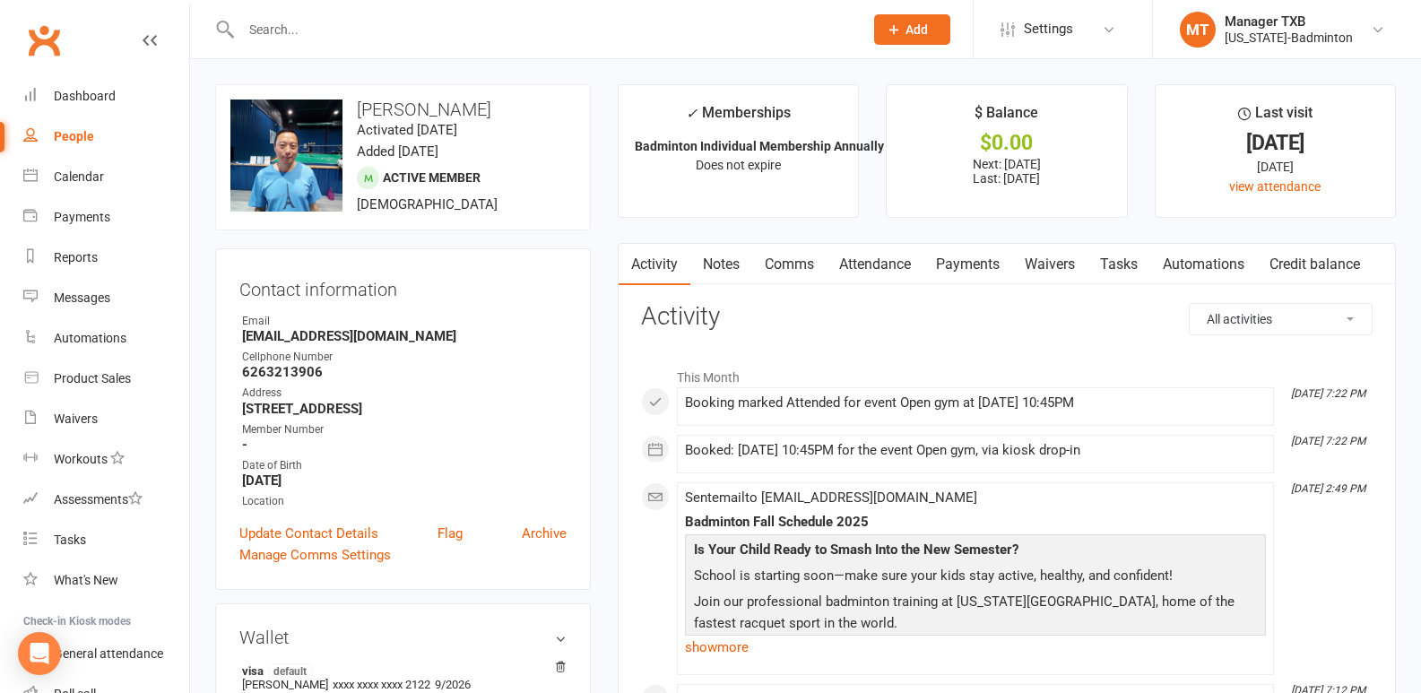
click at [965, 265] on link "Payments" at bounding box center [968, 264] width 89 height 41
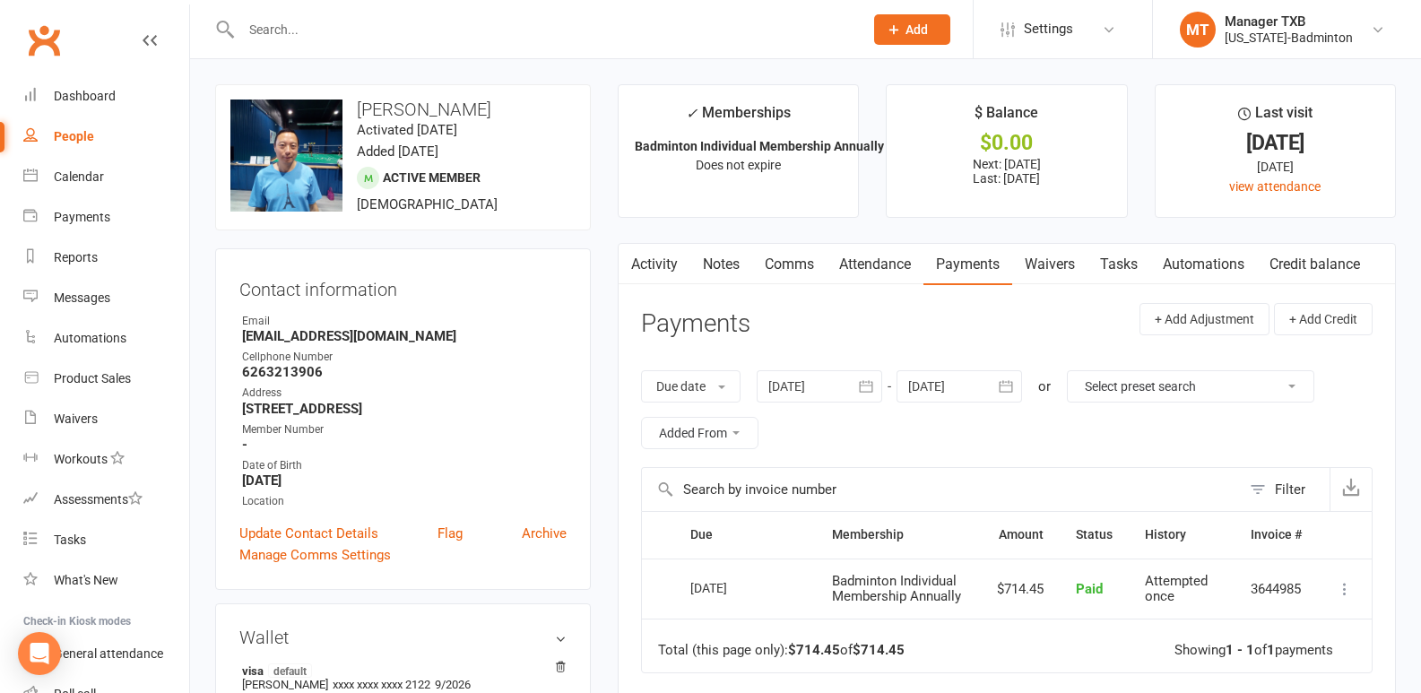
scroll to position [129, 0]
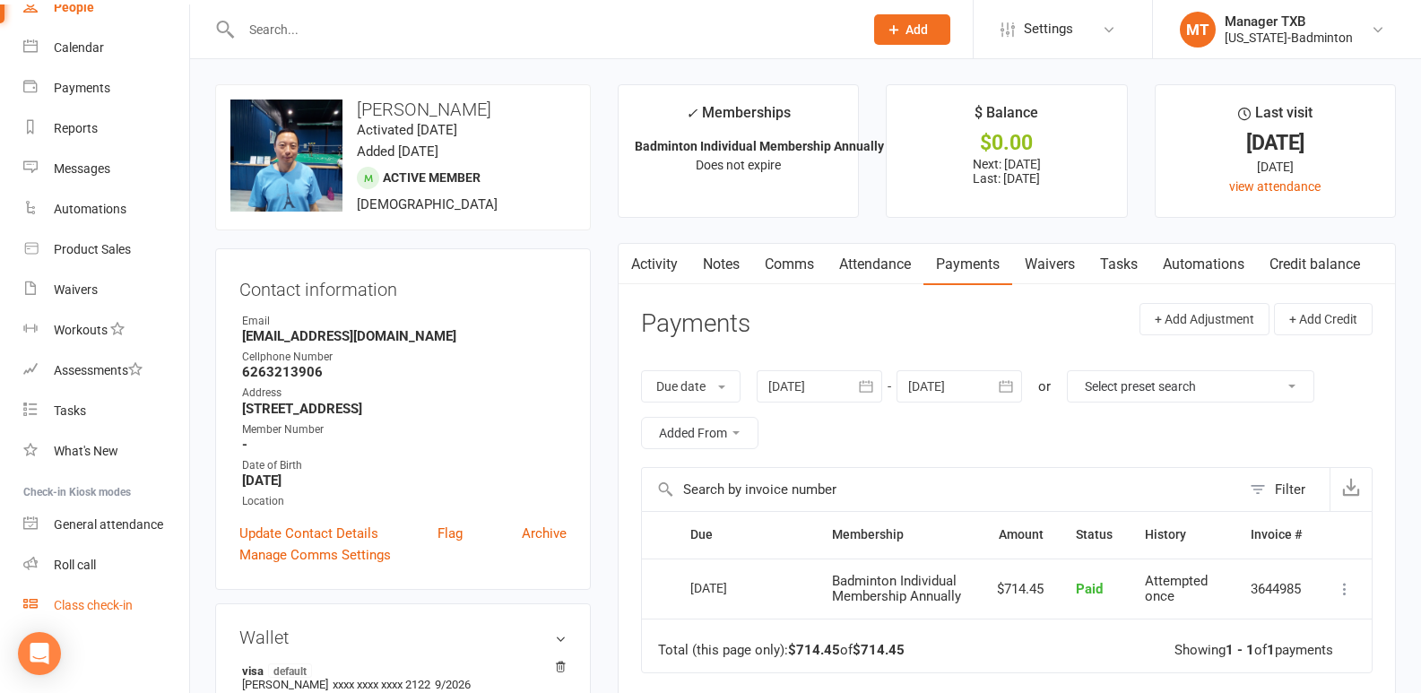
click at [95, 606] on div "Class check-in" at bounding box center [93, 605] width 79 height 14
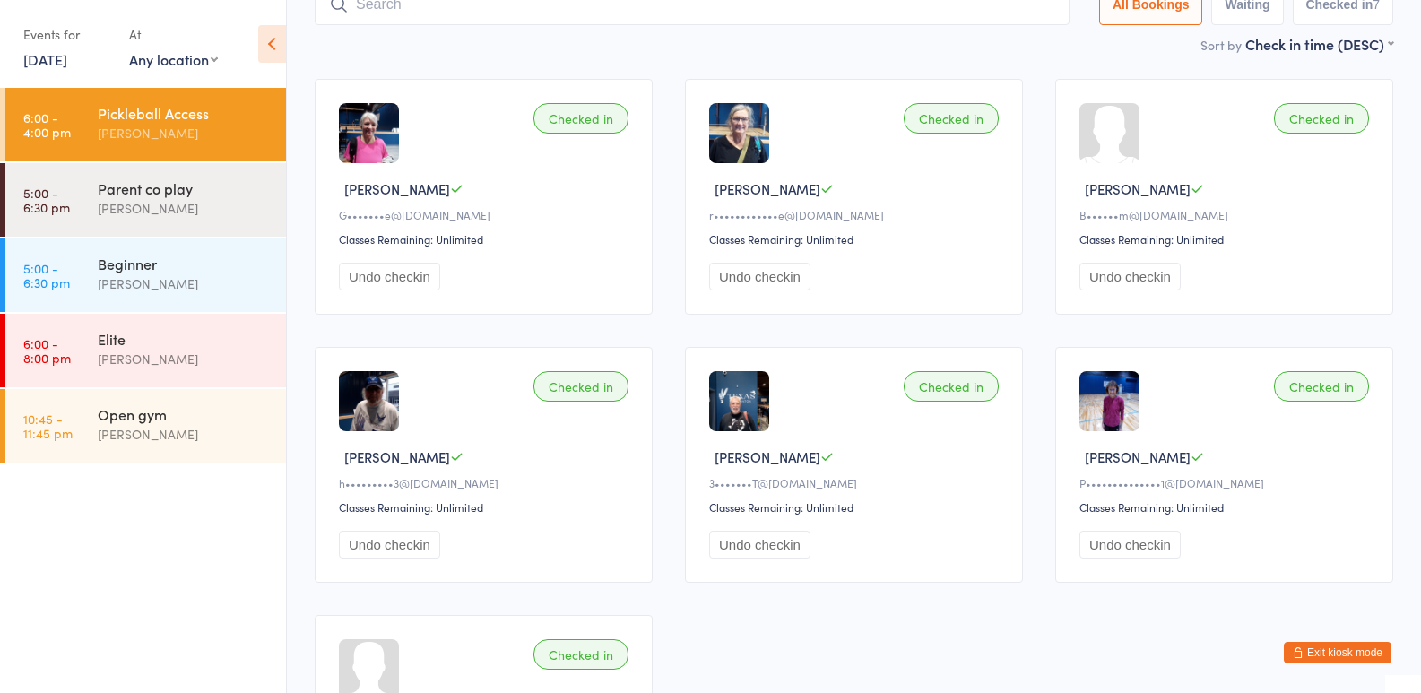
scroll to position [186, 0]
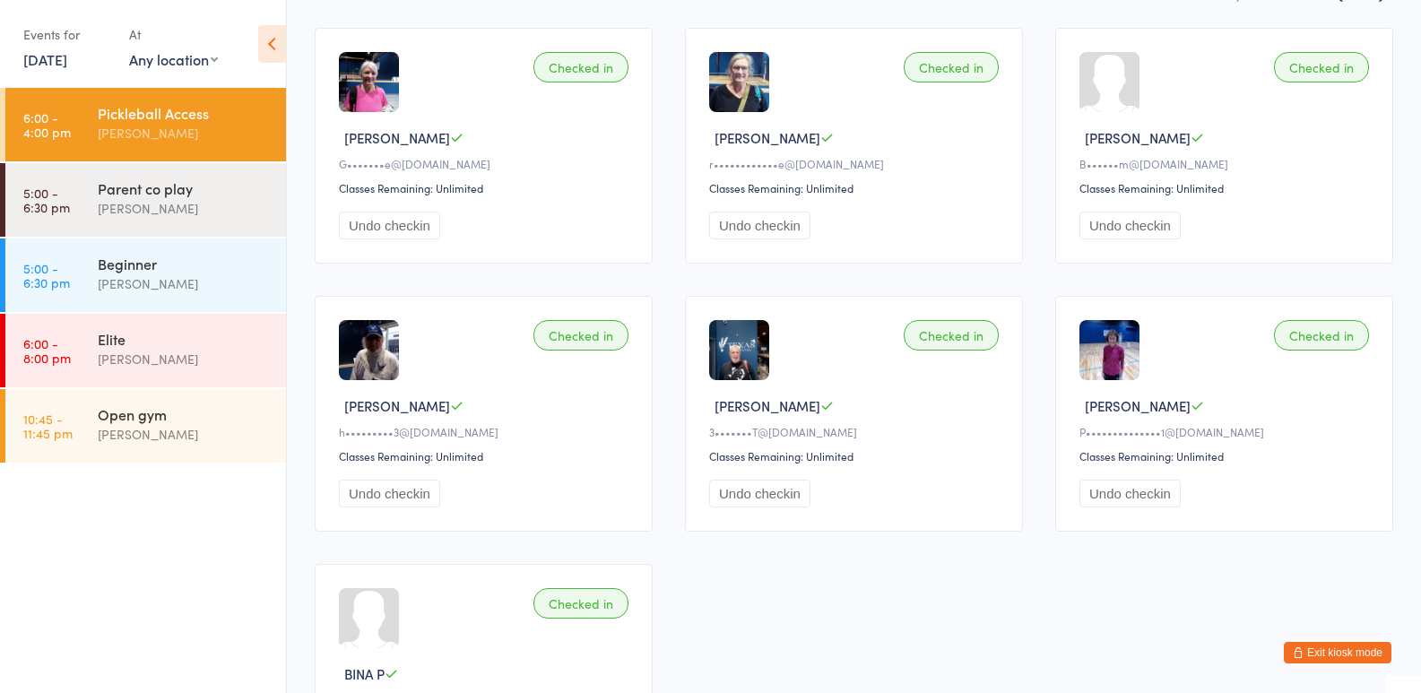
type input "b"
